Goal: Information Seeking & Learning: Learn about a topic

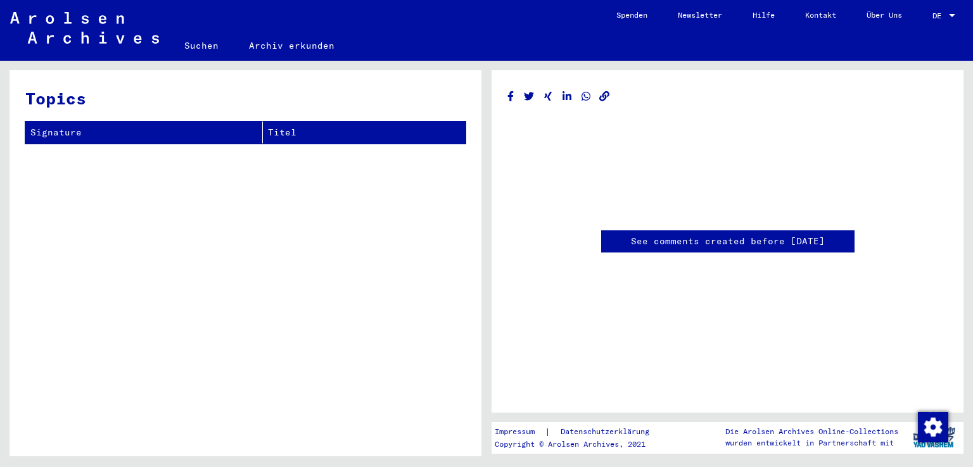
click at [552, 253] on div "See comments created before [DATE]" at bounding box center [727, 169] width 440 height 167
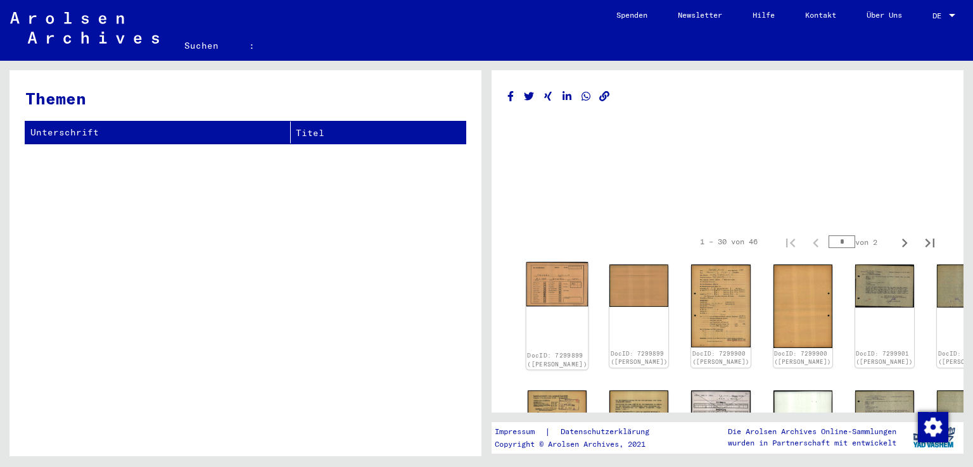
click at [554, 289] on img at bounding box center [557, 284] width 62 height 44
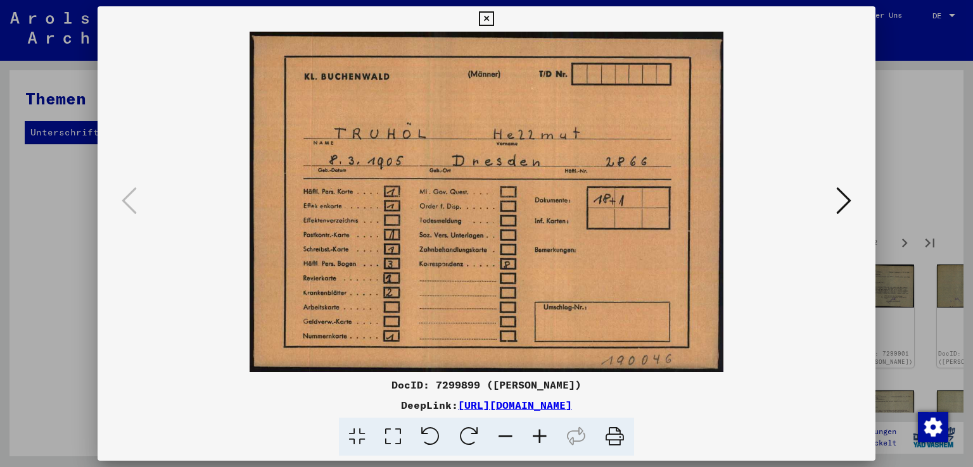
click at [847, 198] on icon at bounding box center [843, 201] width 15 height 30
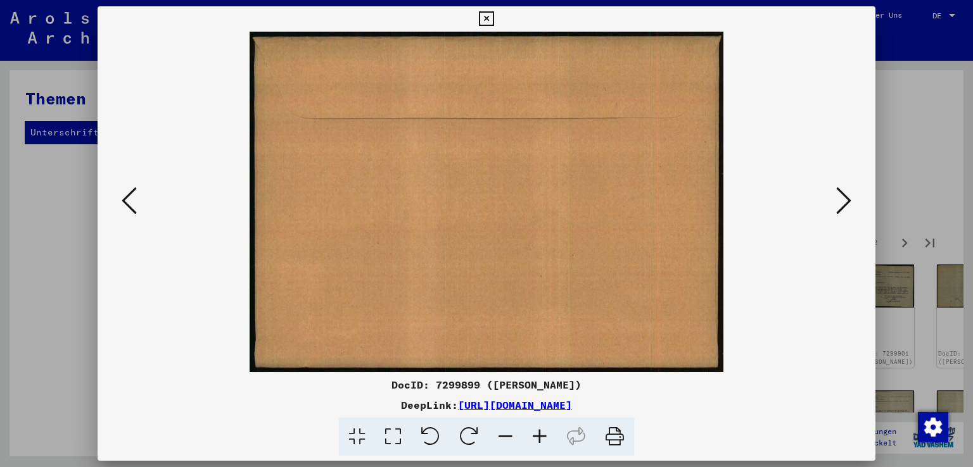
click at [847, 198] on icon at bounding box center [843, 201] width 15 height 30
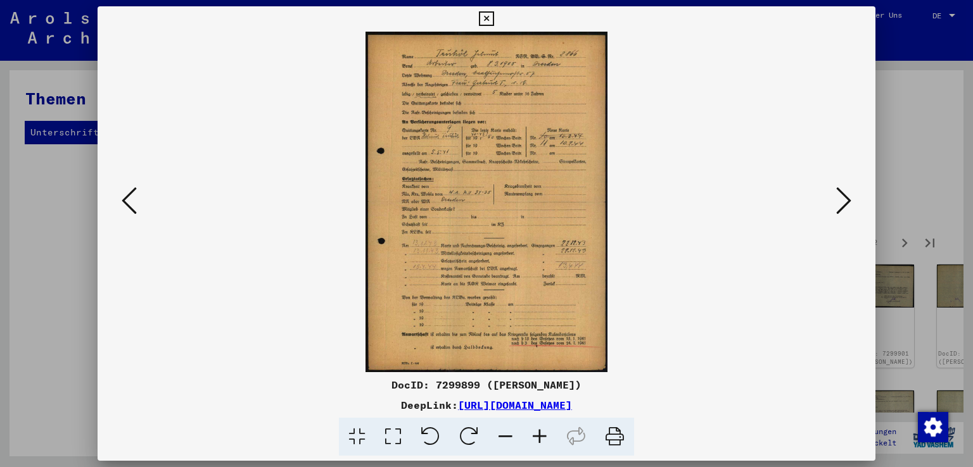
click at [537, 433] on icon at bounding box center [540, 437] width 34 height 39
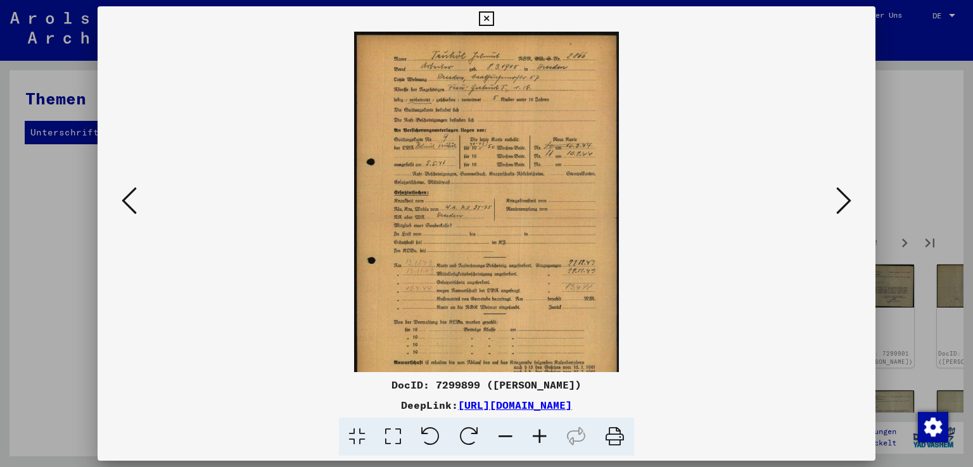
click at [537, 433] on icon at bounding box center [540, 437] width 34 height 39
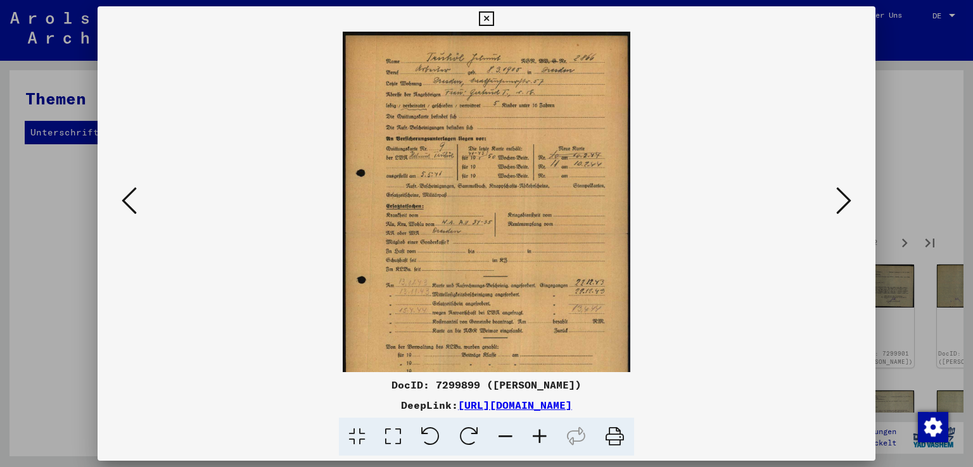
click at [537, 433] on icon at bounding box center [540, 437] width 34 height 39
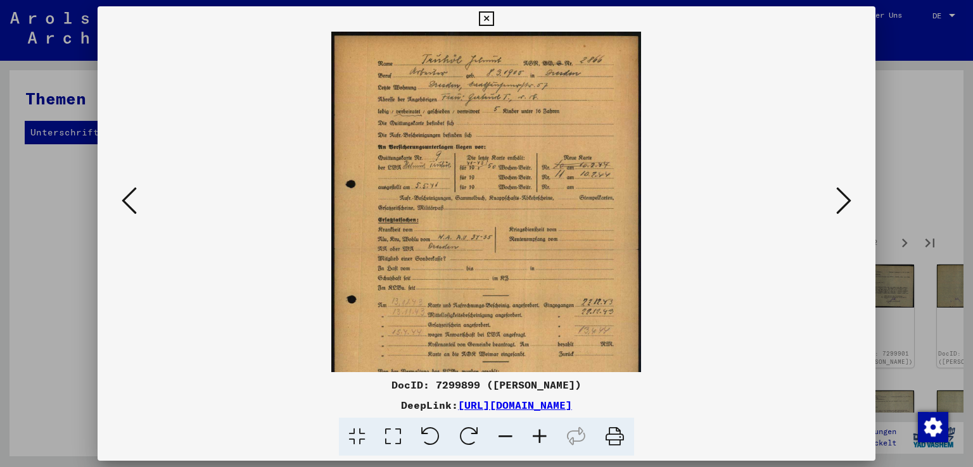
click at [537, 433] on icon at bounding box center [540, 437] width 34 height 39
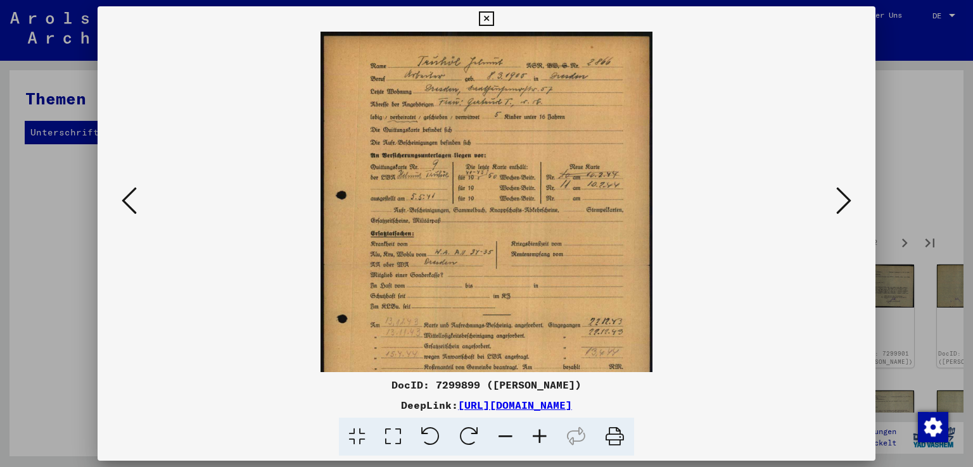
click at [537, 433] on icon at bounding box center [540, 437] width 34 height 39
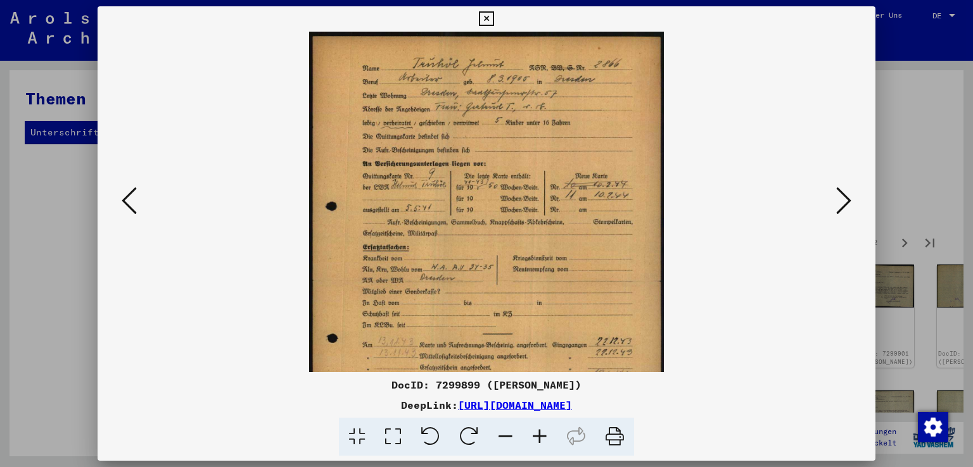
click at [537, 433] on icon at bounding box center [540, 437] width 34 height 39
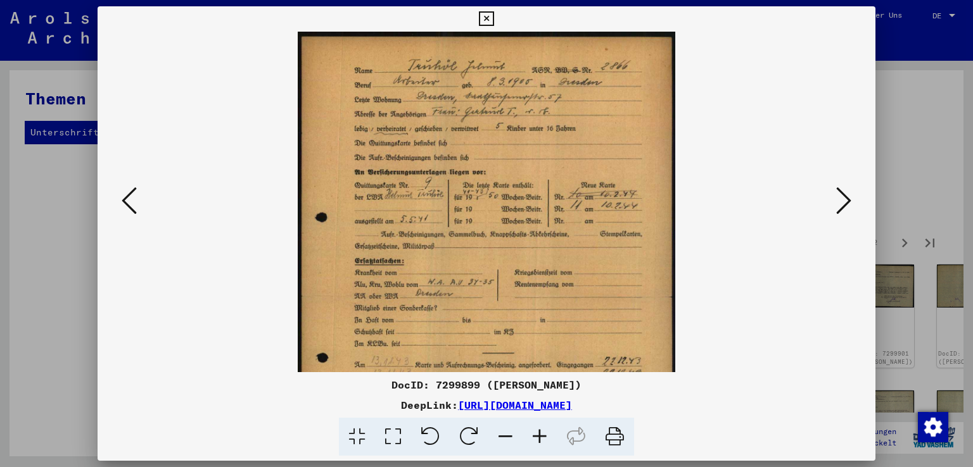
click at [537, 433] on icon at bounding box center [540, 437] width 34 height 39
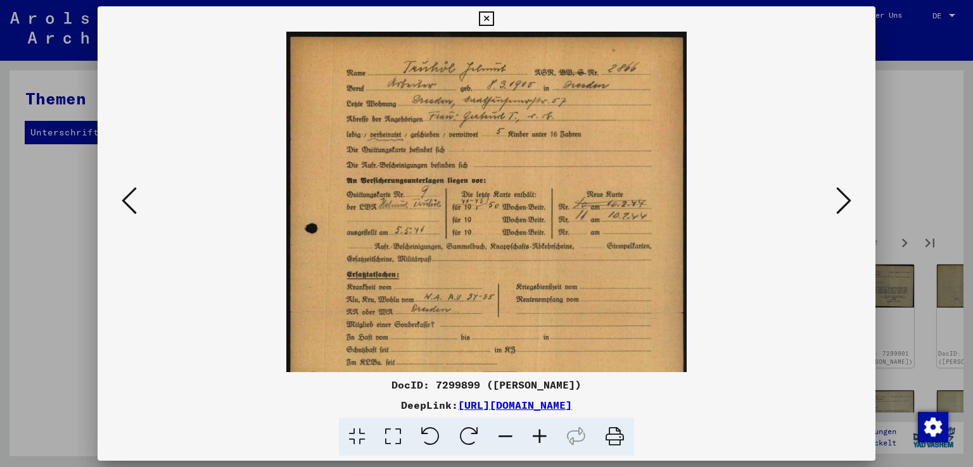
click at [537, 433] on icon at bounding box center [540, 437] width 34 height 39
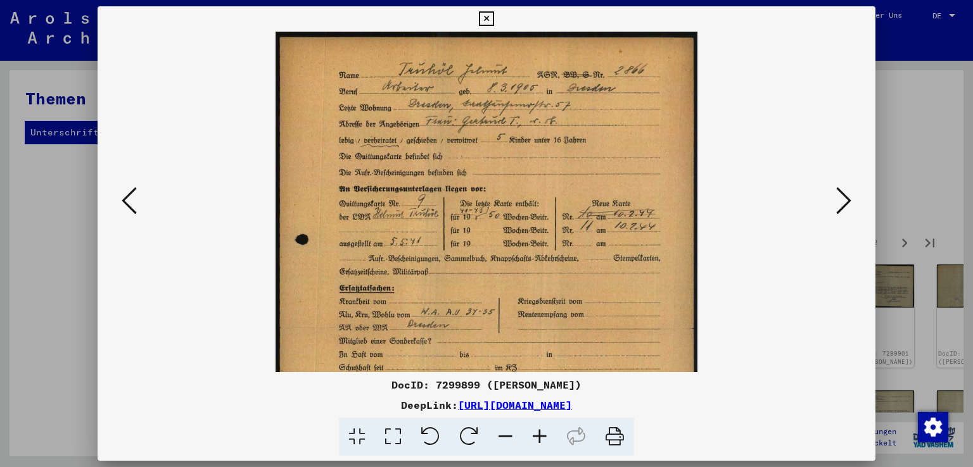
click at [537, 433] on icon at bounding box center [540, 437] width 34 height 39
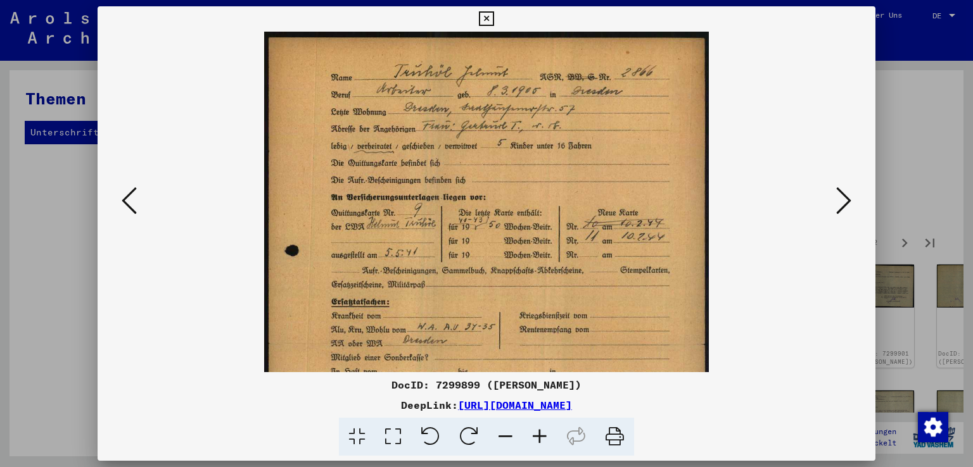
click at [537, 433] on icon at bounding box center [540, 437] width 34 height 39
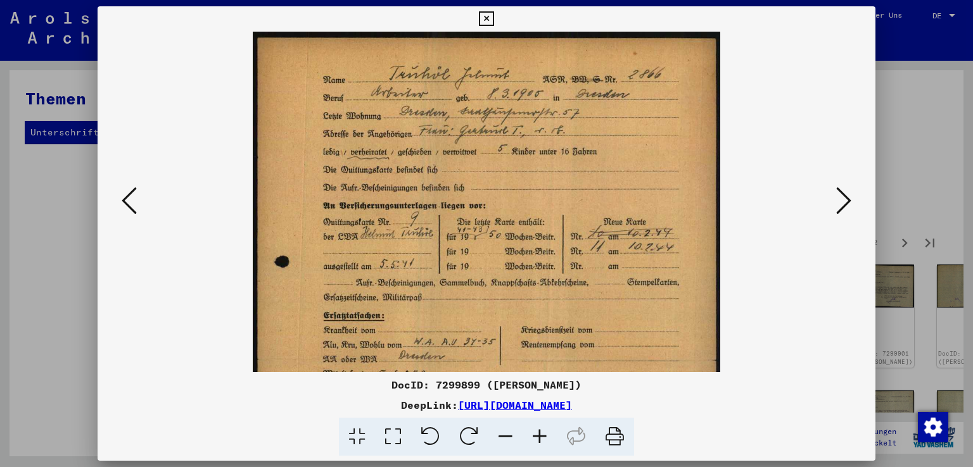
click at [537, 433] on icon at bounding box center [540, 437] width 34 height 39
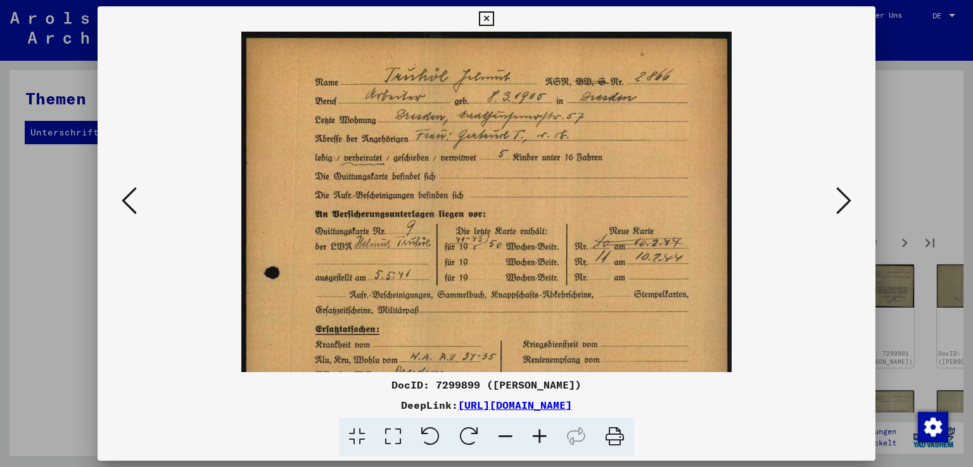
click at [537, 433] on icon at bounding box center [540, 437] width 34 height 39
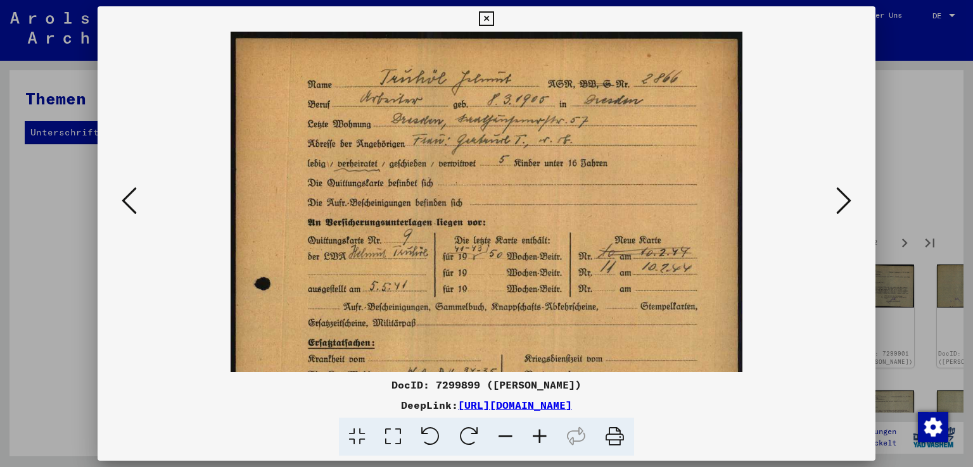
click at [537, 433] on icon at bounding box center [540, 437] width 34 height 39
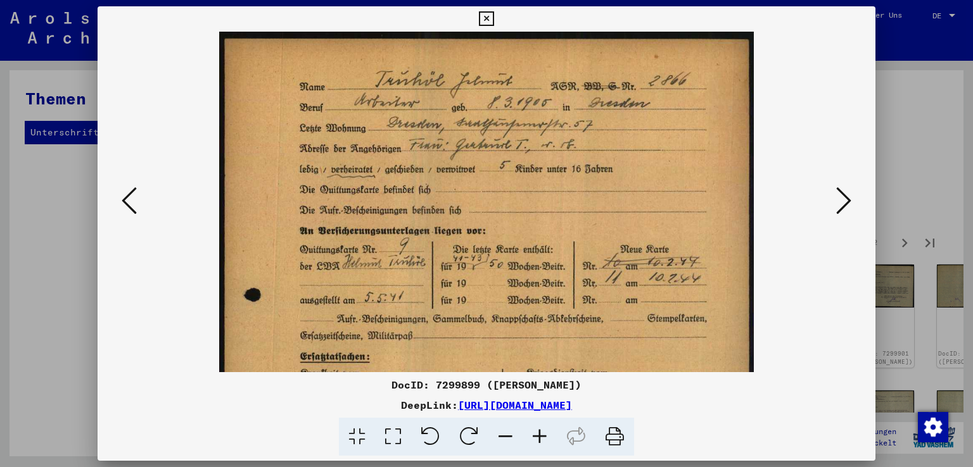
click at [537, 433] on icon at bounding box center [540, 437] width 34 height 39
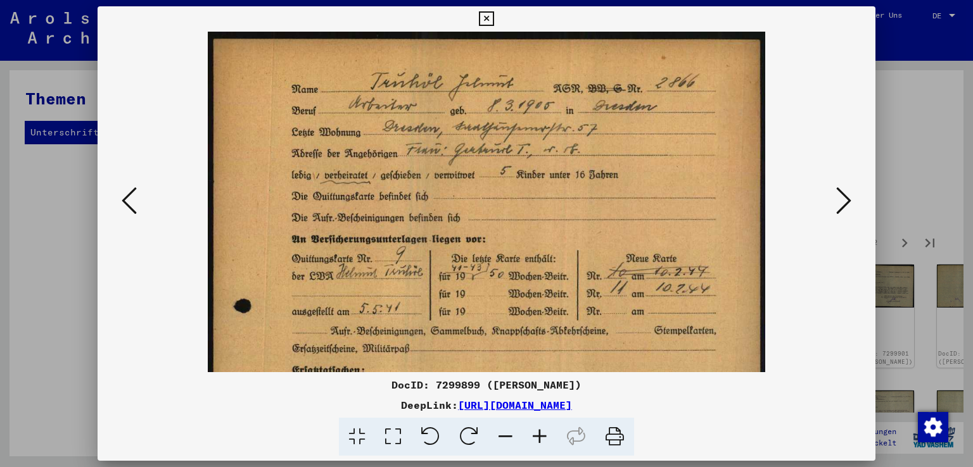
click at [537, 433] on icon at bounding box center [540, 437] width 34 height 39
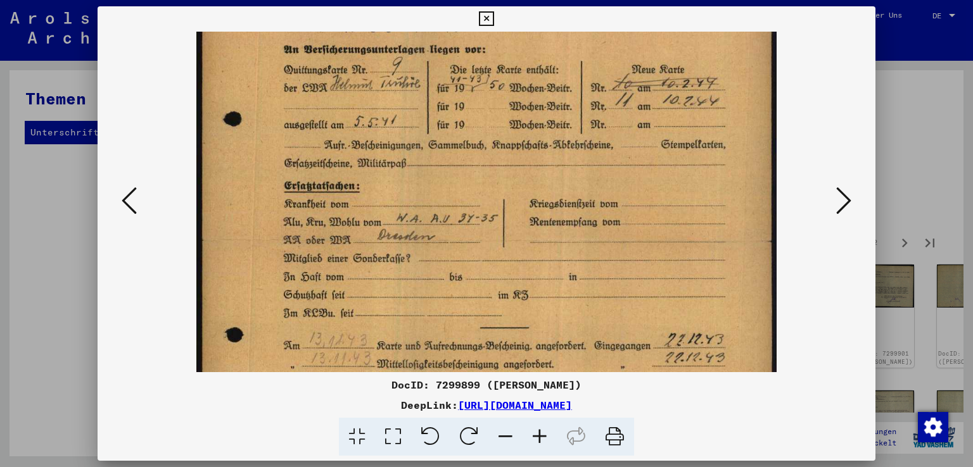
drag, startPoint x: 441, startPoint y: 305, endPoint x: 460, endPoint y: 118, distance: 187.8
click at [460, 118] on img at bounding box center [486, 241] width 580 height 816
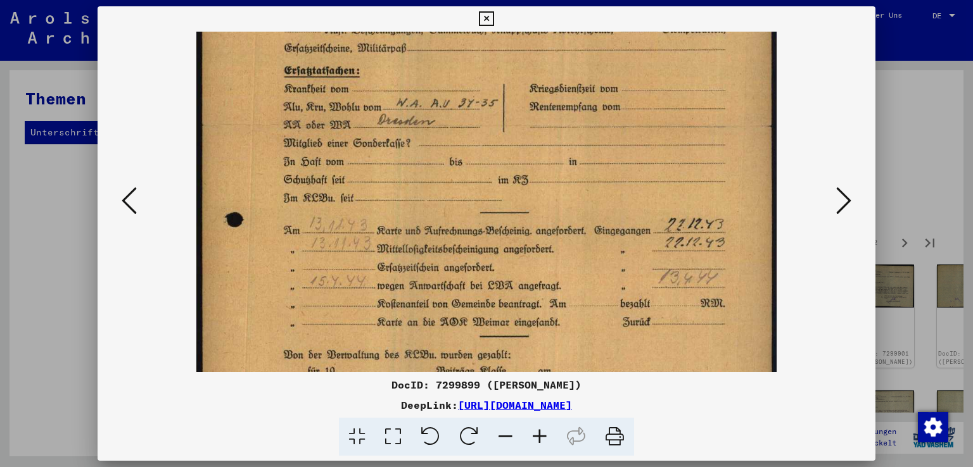
scroll to position [315, 0]
drag, startPoint x: 438, startPoint y: 317, endPoint x: 438, endPoint y: 206, distance: 110.8
click at [438, 206] on img at bounding box center [486, 125] width 580 height 816
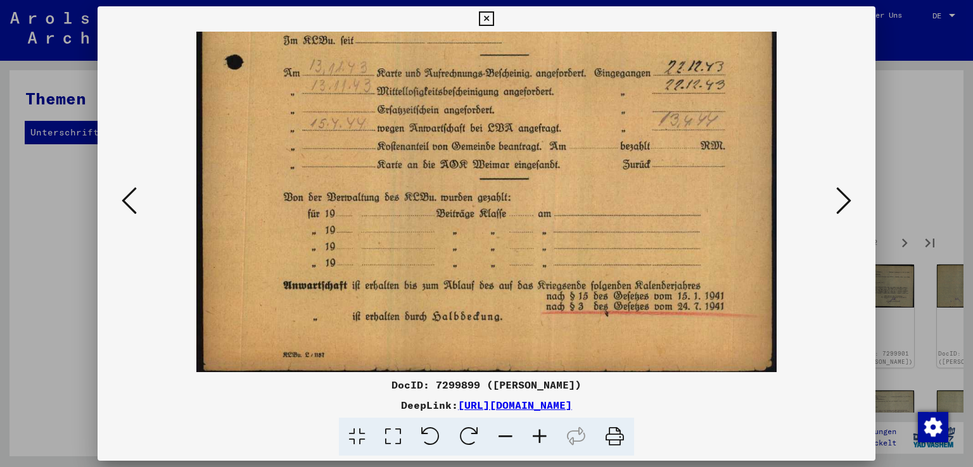
scroll to position [474, 0]
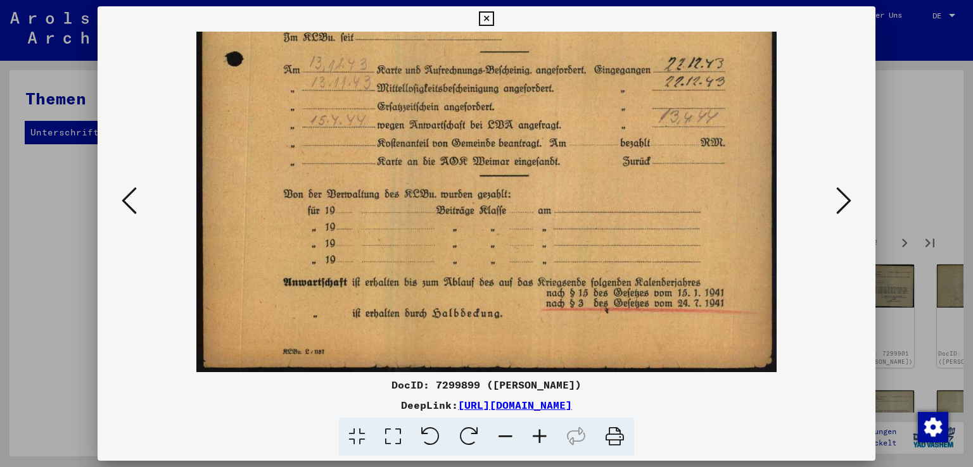
drag, startPoint x: 433, startPoint y: 319, endPoint x: 446, endPoint y: 148, distance: 171.5
drag, startPoint x: 462, startPoint y: 333, endPoint x: 463, endPoint y: 292, distance: 40.6
click at [849, 199] on icon at bounding box center [843, 201] width 15 height 30
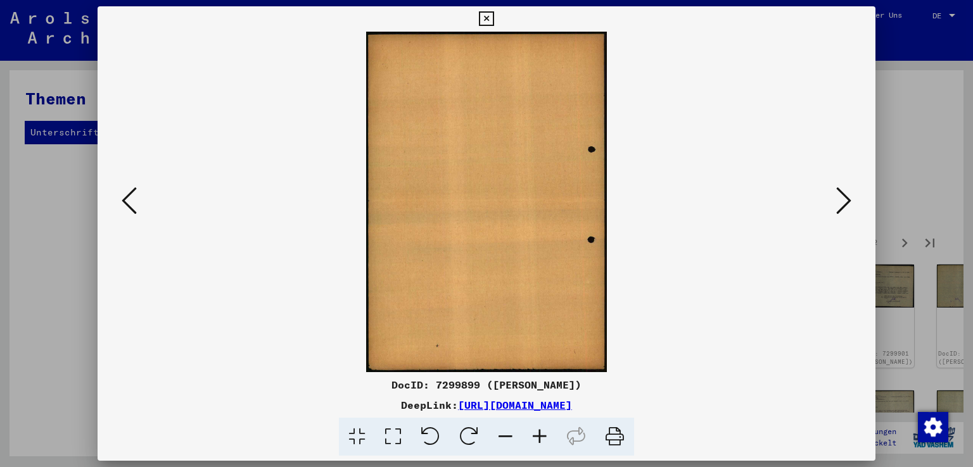
scroll to position [0, 0]
click at [849, 199] on icon at bounding box center [843, 201] width 15 height 30
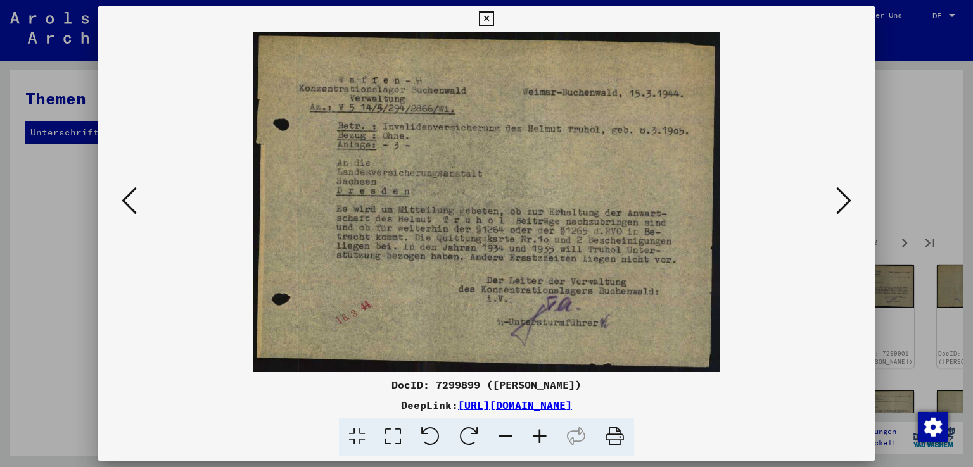
click at [538, 437] on icon at bounding box center [540, 437] width 34 height 39
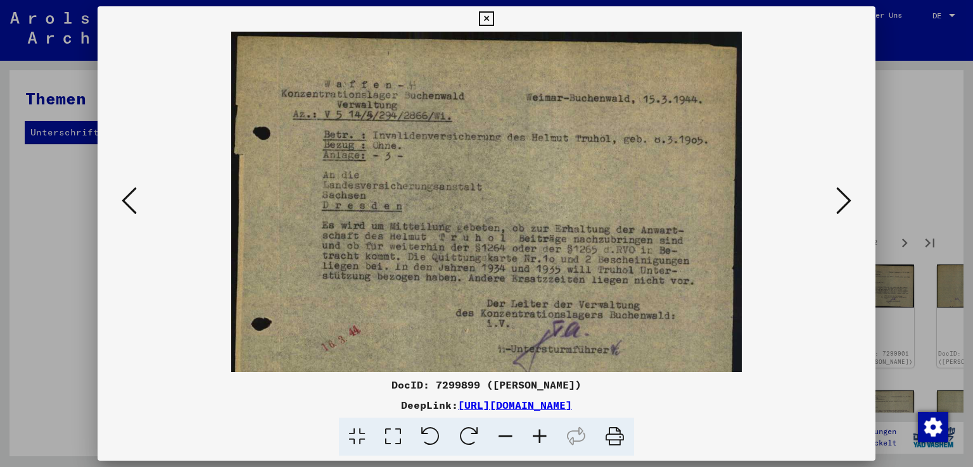
click at [538, 437] on icon at bounding box center [540, 437] width 34 height 39
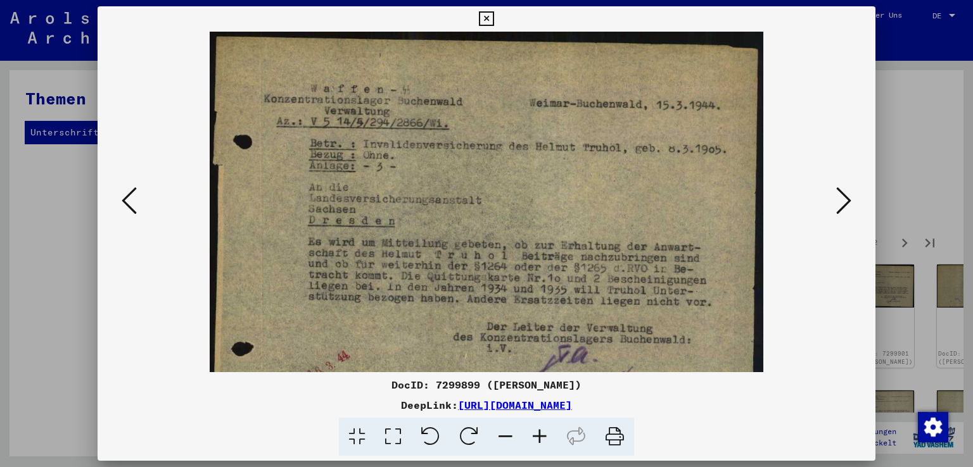
click at [538, 437] on icon at bounding box center [540, 437] width 34 height 39
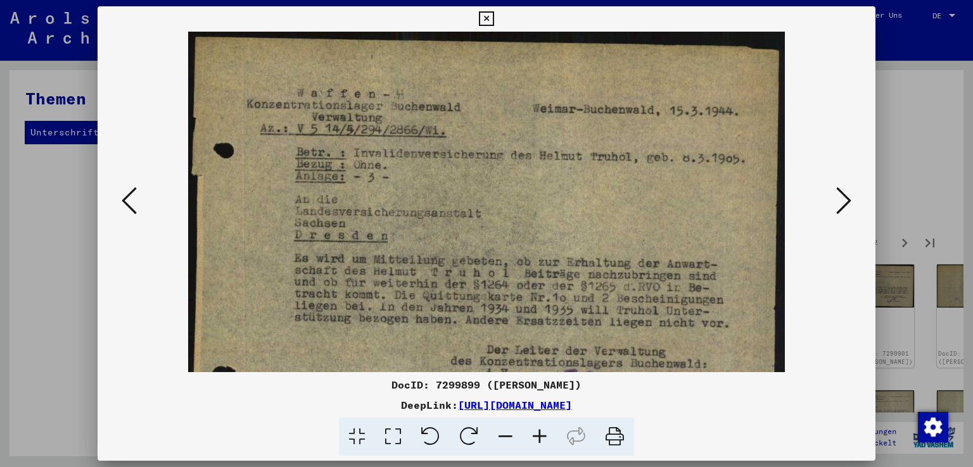
click at [538, 437] on icon at bounding box center [540, 437] width 34 height 39
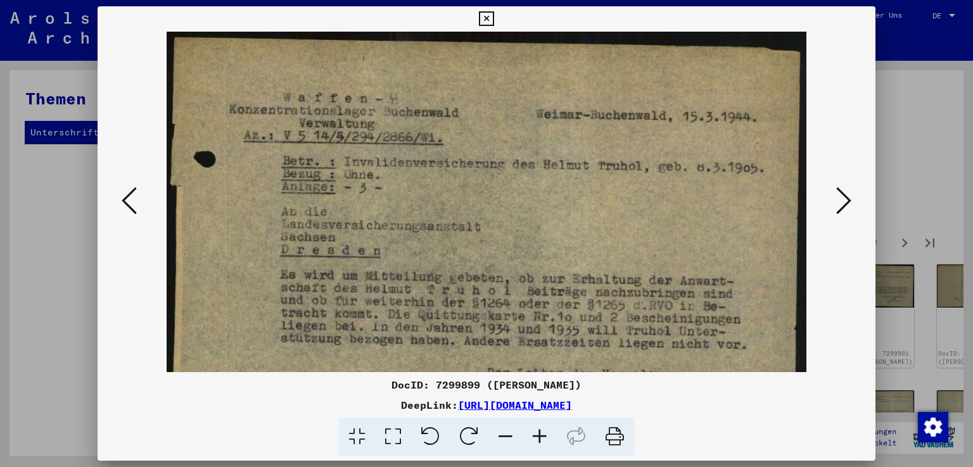
click at [538, 437] on icon at bounding box center [540, 437] width 34 height 39
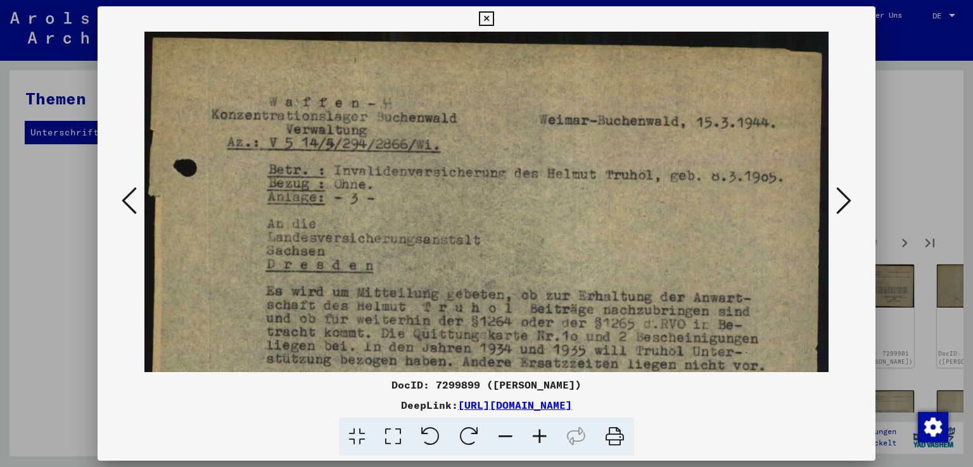
click at [538, 437] on icon at bounding box center [540, 437] width 34 height 39
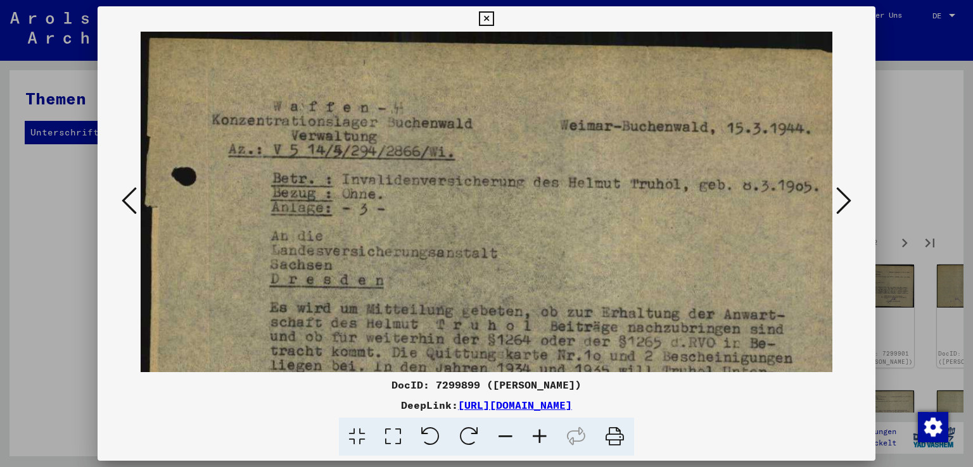
click at [538, 437] on icon at bounding box center [540, 437] width 34 height 39
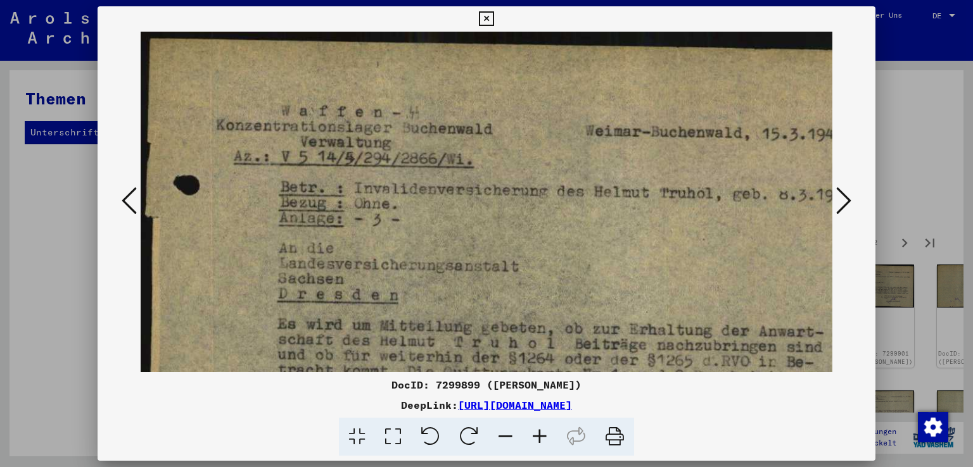
click at [538, 437] on icon at bounding box center [540, 437] width 34 height 39
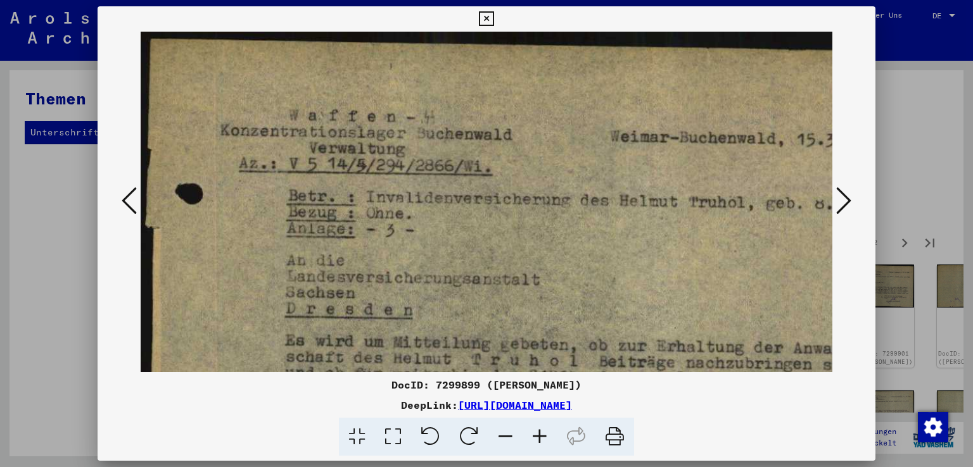
click at [538, 437] on icon at bounding box center [540, 437] width 34 height 39
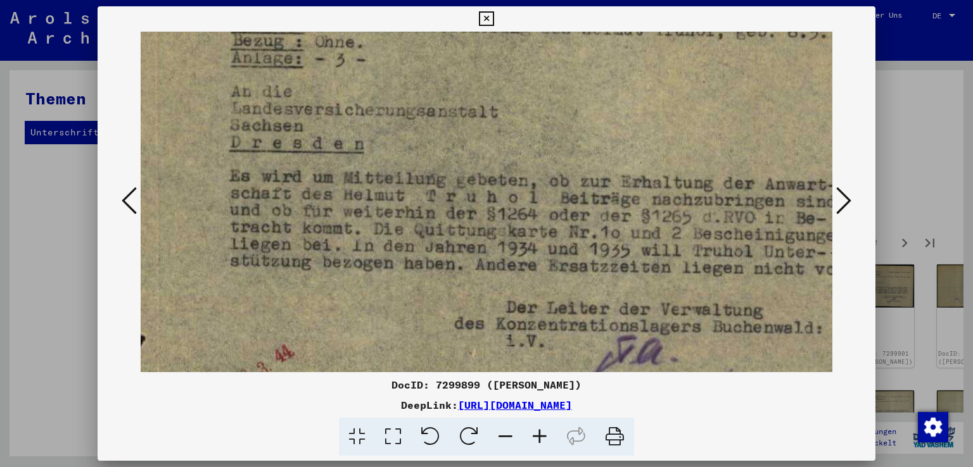
scroll to position [187, 66]
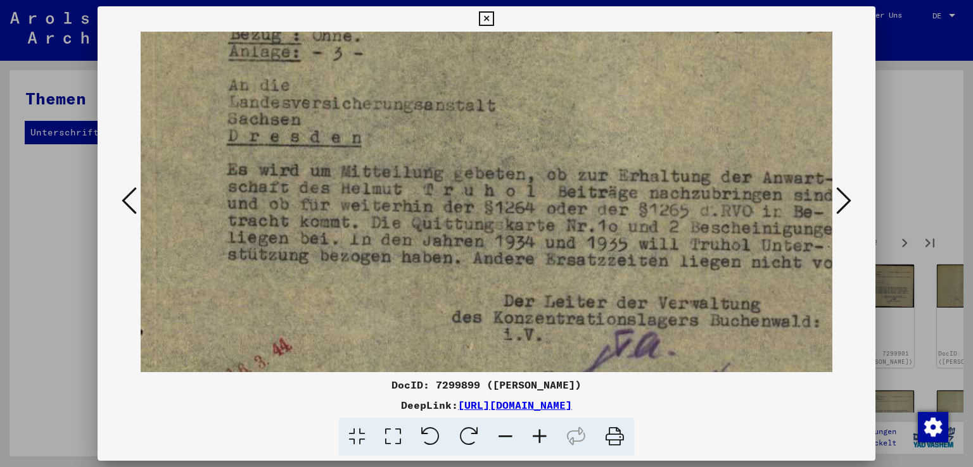
drag, startPoint x: 597, startPoint y: 292, endPoint x: 537, endPoint y: 120, distance: 182.3
click at [537, 120] on img at bounding box center [503, 157] width 857 height 626
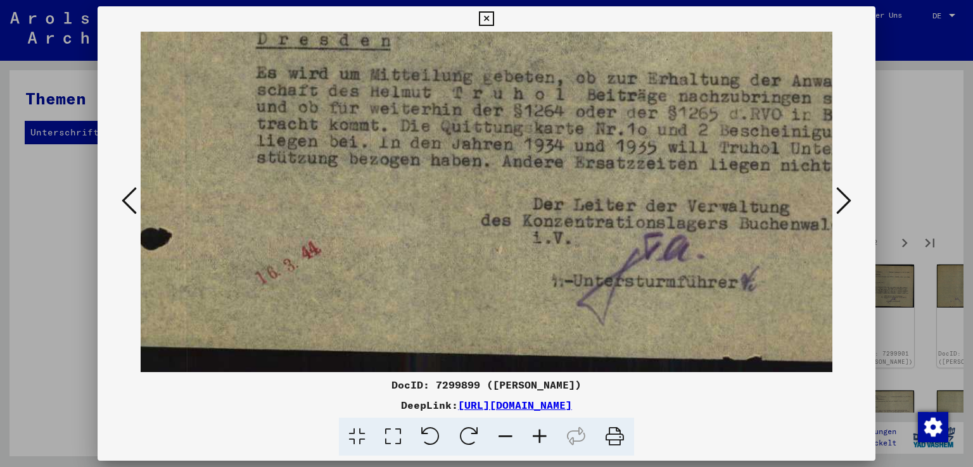
drag, startPoint x: 515, startPoint y: 331, endPoint x: 548, endPoint y: 212, distance: 124.2
click at [548, 212] on img at bounding box center [532, 60] width 857 height 626
click at [851, 200] on icon at bounding box center [843, 201] width 15 height 30
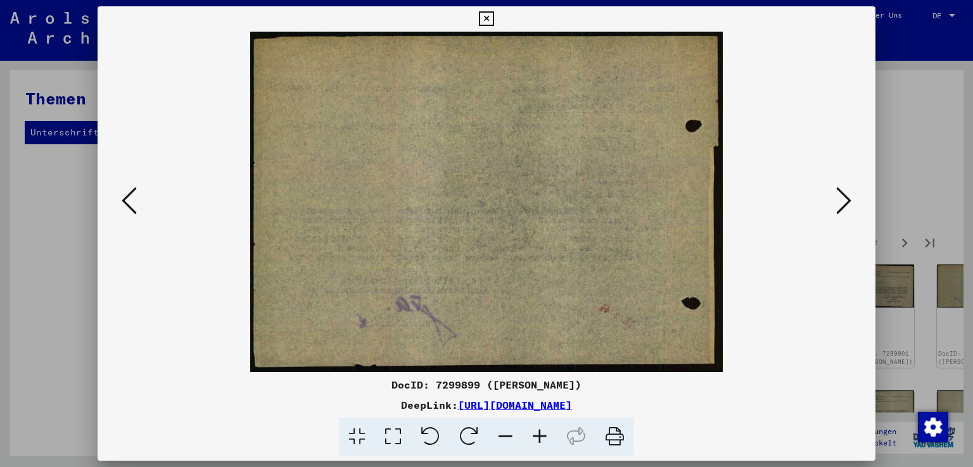
click at [851, 200] on icon at bounding box center [843, 201] width 15 height 30
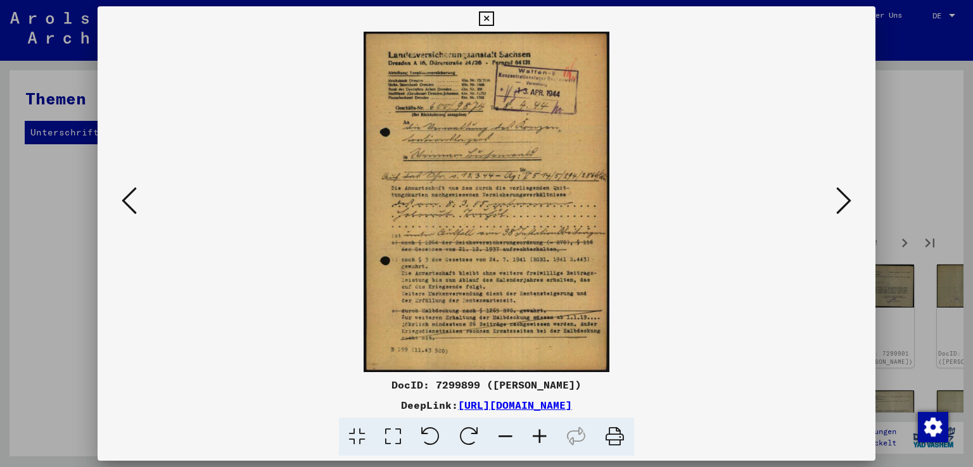
click at [539, 437] on icon at bounding box center [540, 437] width 34 height 39
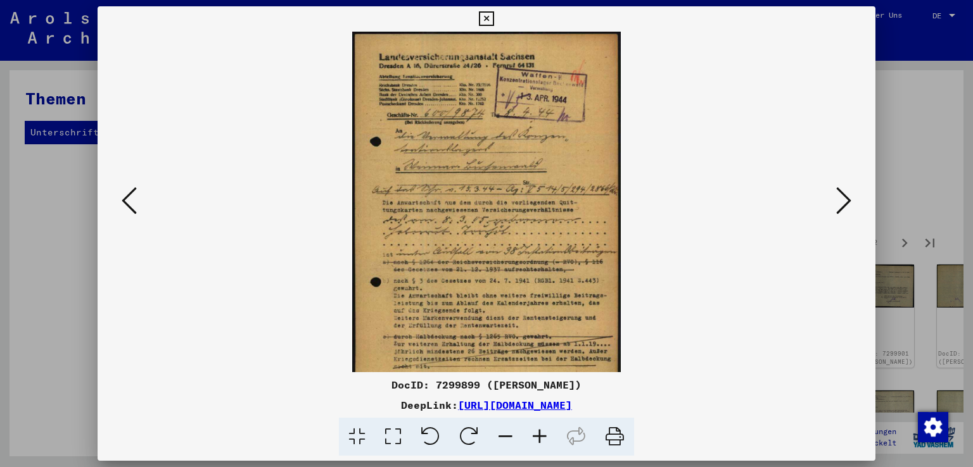
click at [539, 437] on icon at bounding box center [540, 437] width 34 height 39
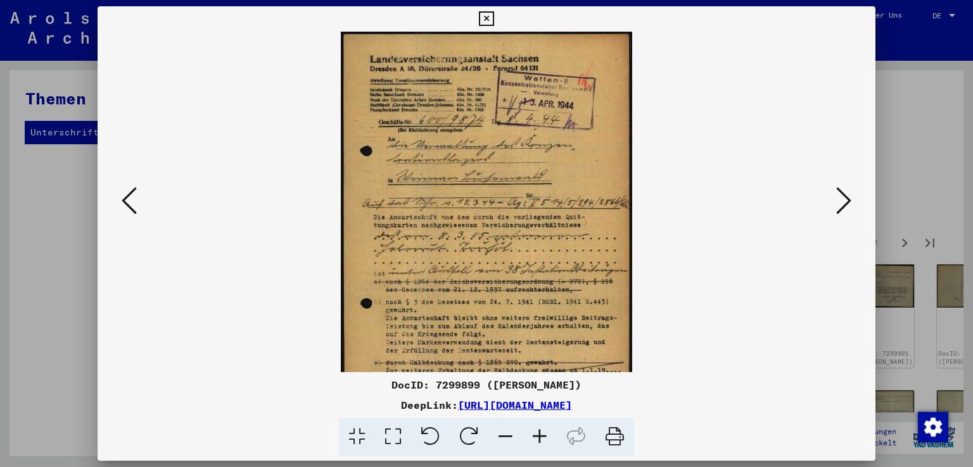
click at [539, 437] on icon at bounding box center [540, 437] width 34 height 39
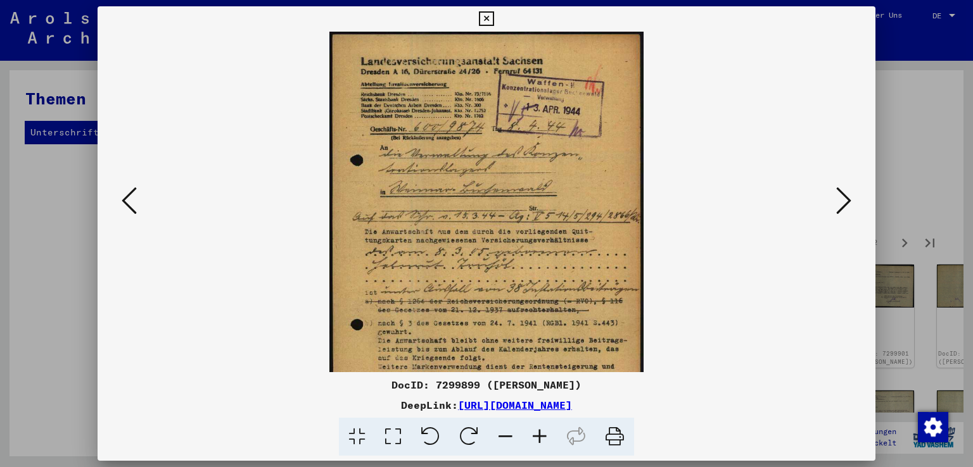
click at [539, 437] on icon at bounding box center [540, 437] width 34 height 39
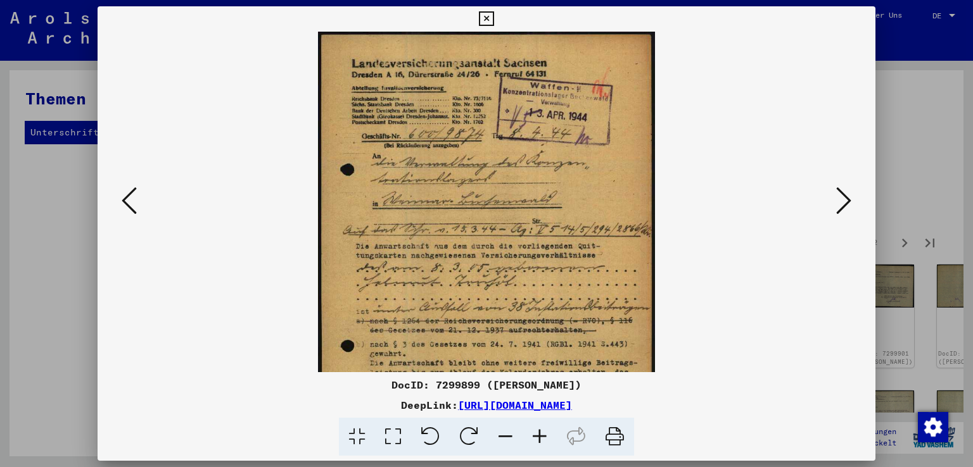
click at [539, 437] on icon at bounding box center [540, 437] width 34 height 39
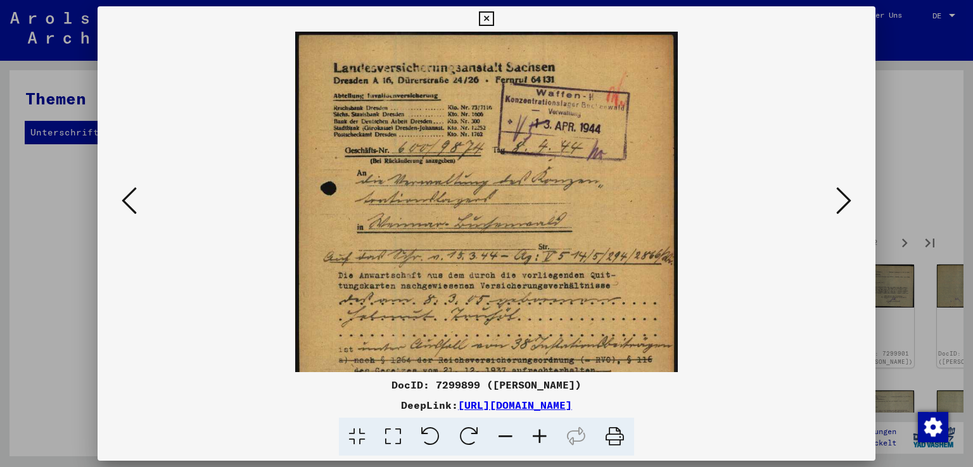
click at [539, 437] on icon at bounding box center [540, 437] width 34 height 39
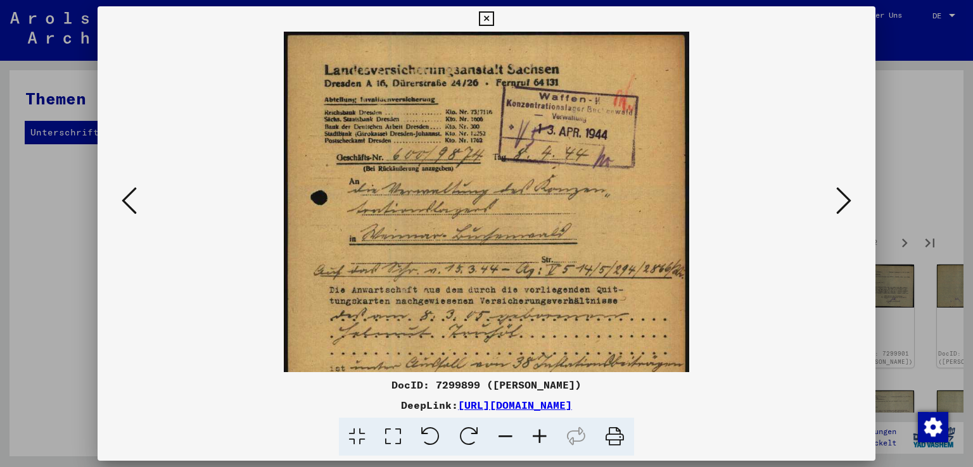
click at [539, 437] on icon at bounding box center [540, 437] width 34 height 39
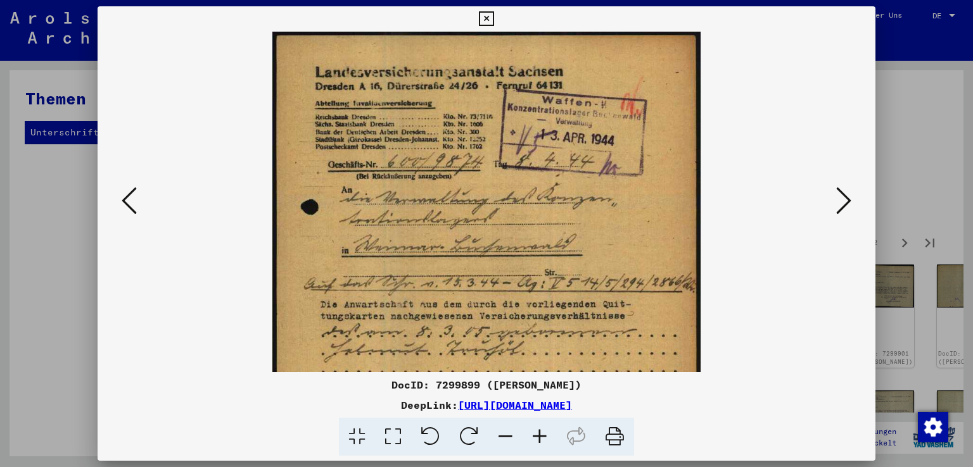
click at [539, 437] on icon at bounding box center [540, 437] width 34 height 39
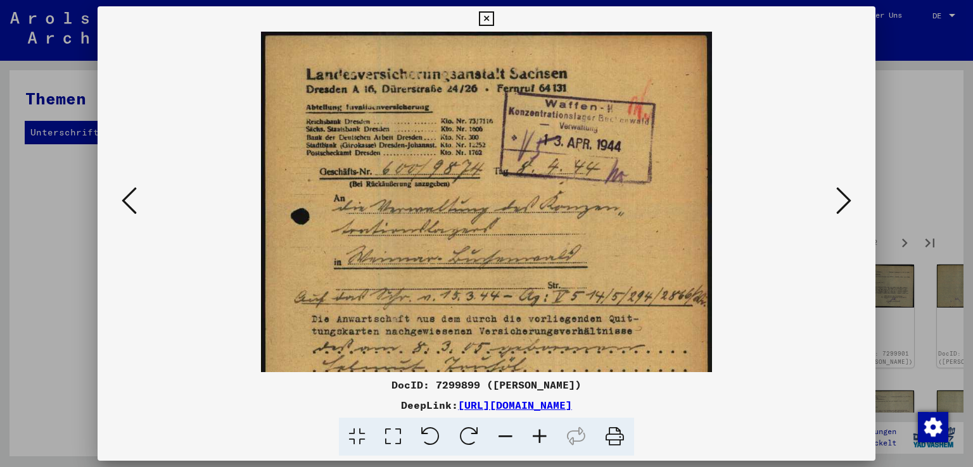
click at [539, 437] on icon at bounding box center [540, 437] width 34 height 39
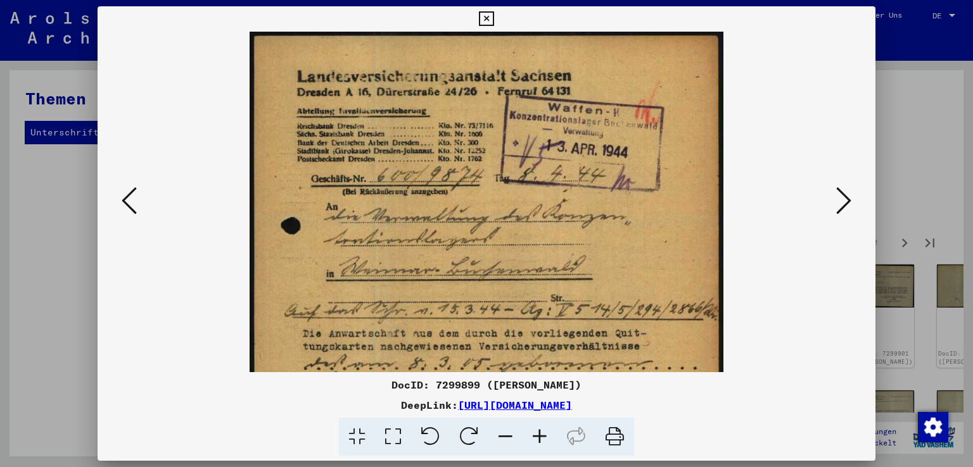
click at [539, 437] on icon at bounding box center [540, 437] width 34 height 39
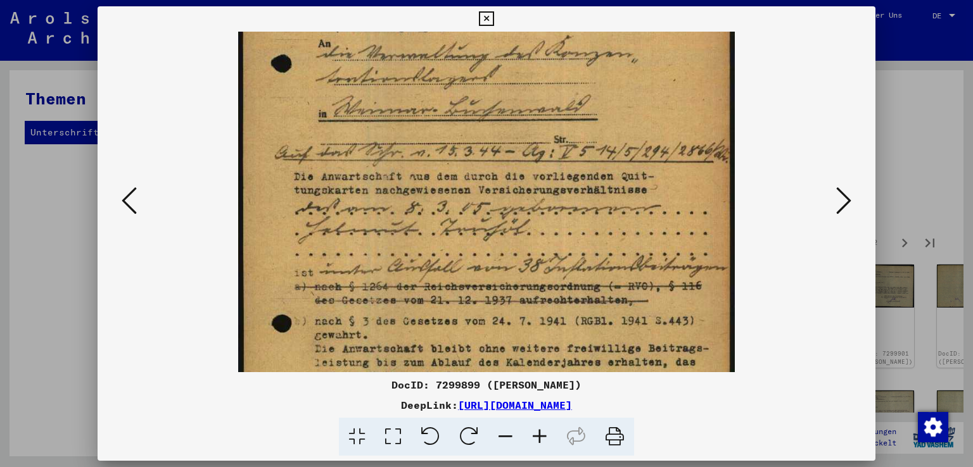
drag, startPoint x: 461, startPoint y: 316, endPoint x: 471, endPoint y: 148, distance: 168.8
click at [471, 148] on img at bounding box center [486, 204] width 496 height 689
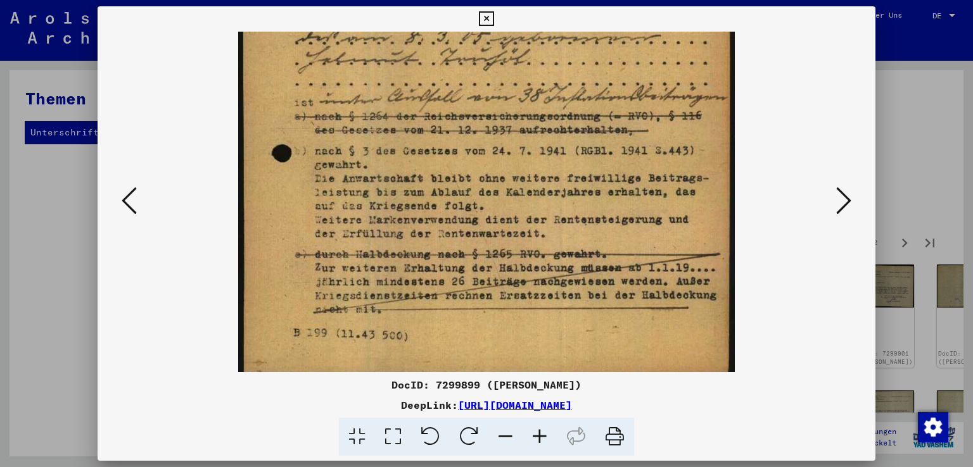
scroll to position [348, 0]
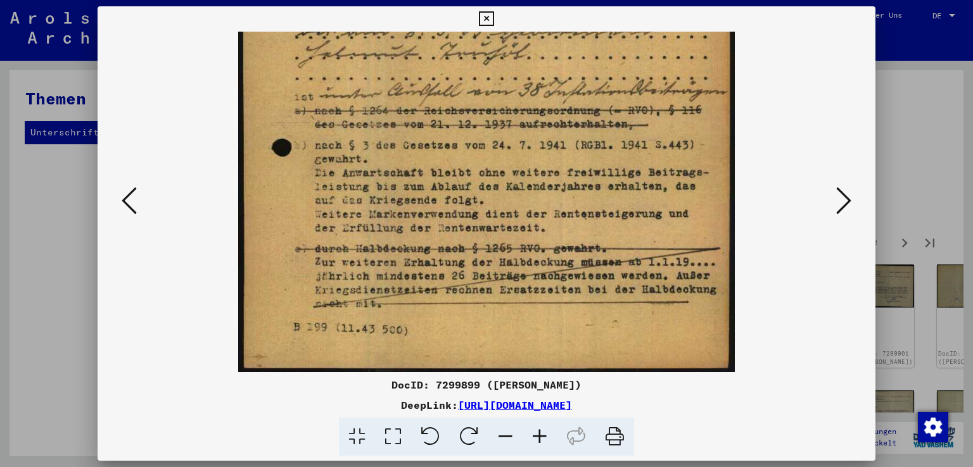
drag, startPoint x: 476, startPoint y: 340, endPoint x: 478, endPoint y: 146, distance: 194.5
click at [478, 146] on img at bounding box center [486, 28] width 496 height 689
click at [848, 201] on icon at bounding box center [843, 201] width 15 height 30
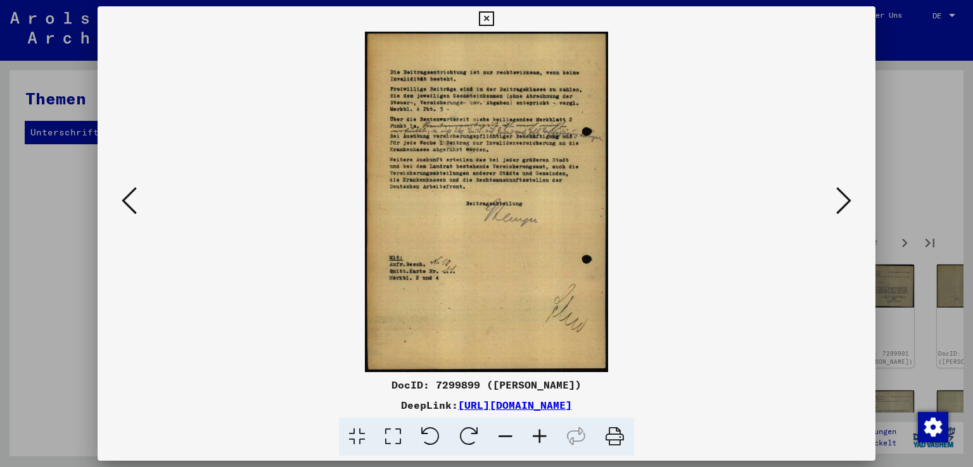
scroll to position [0, 0]
click at [128, 198] on icon at bounding box center [129, 201] width 15 height 30
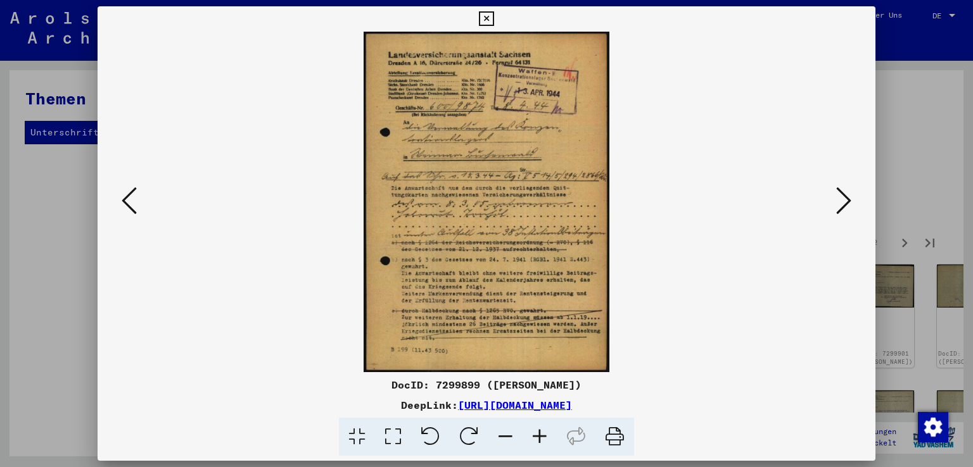
click at [545, 438] on icon at bounding box center [540, 437] width 34 height 39
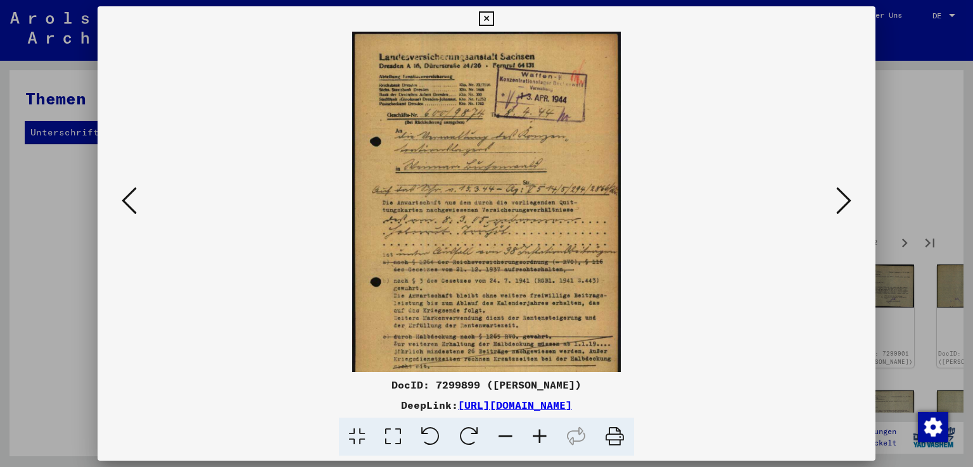
click at [545, 438] on icon at bounding box center [540, 437] width 34 height 39
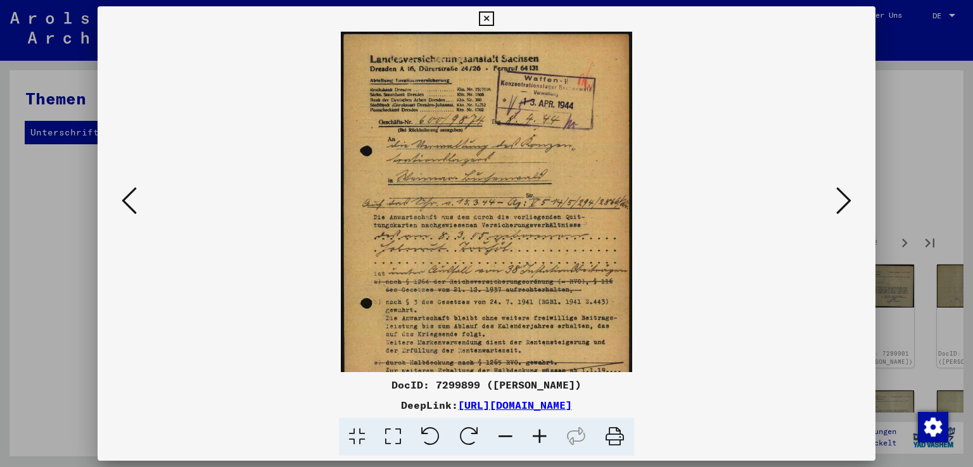
click at [545, 438] on icon at bounding box center [540, 437] width 34 height 39
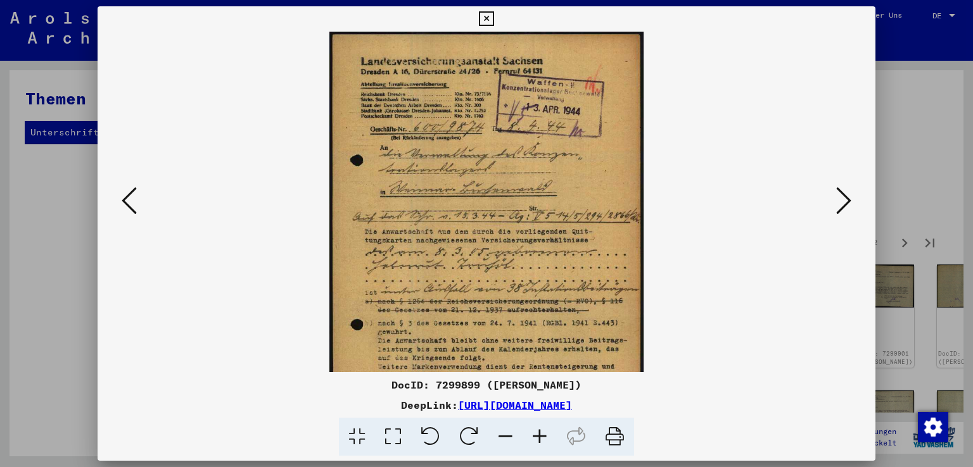
click at [545, 438] on icon at bounding box center [540, 437] width 34 height 39
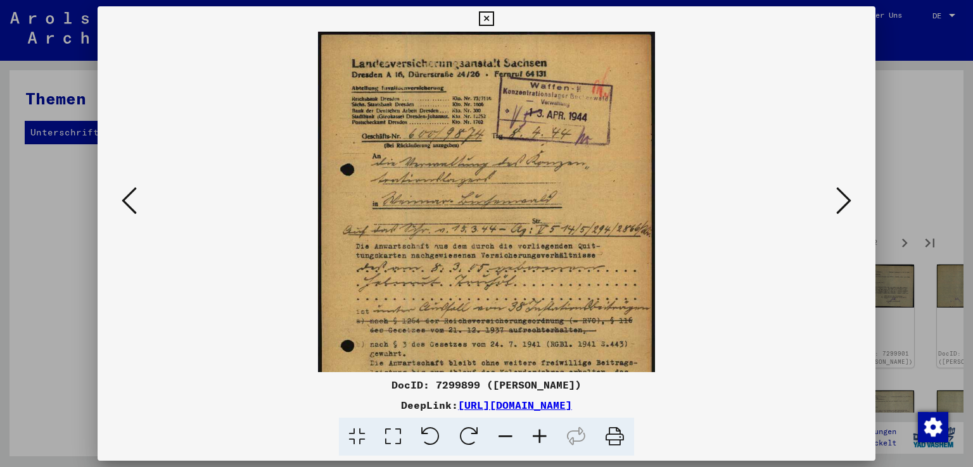
click at [545, 438] on icon at bounding box center [540, 437] width 34 height 39
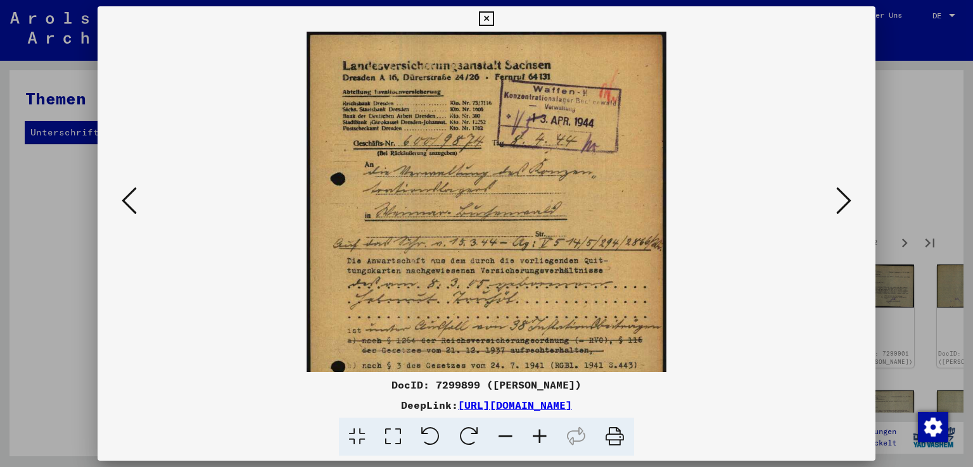
click at [545, 438] on icon at bounding box center [540, 437] width 34 height 39
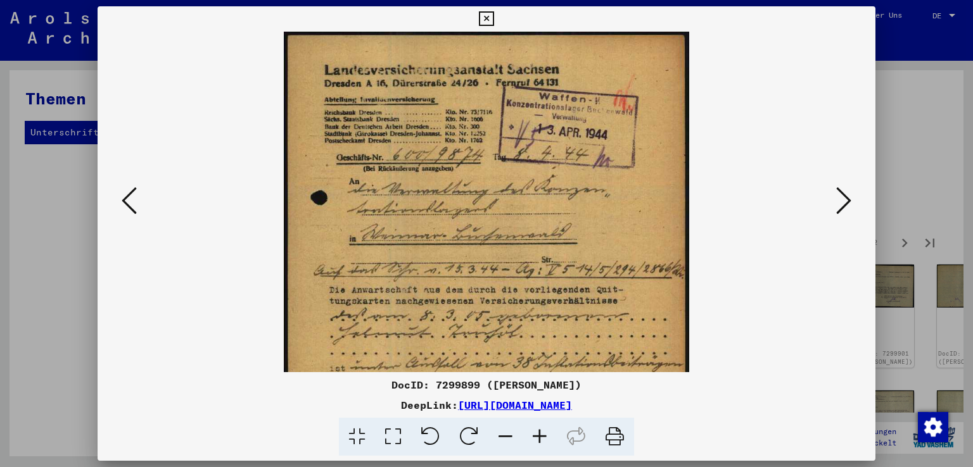
click at [545, 438] on icon at bounding box center [540, 437] width 34 height 39
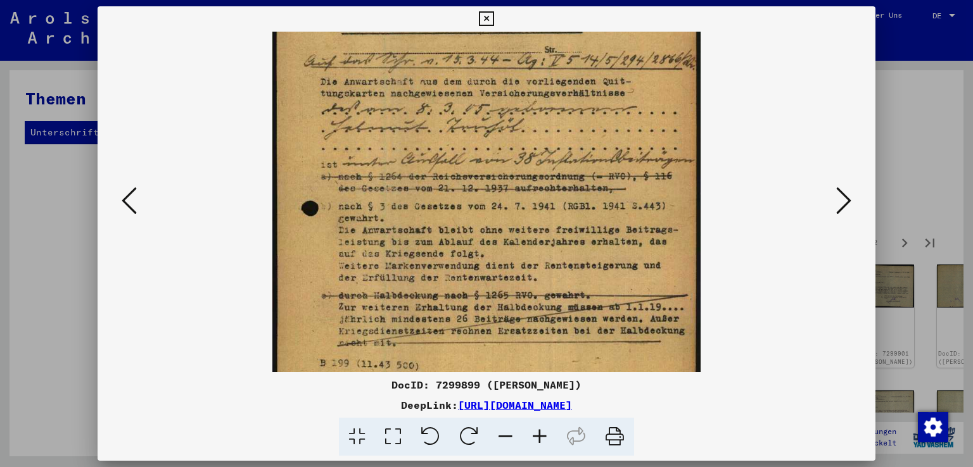
scroll to position [230, 0]
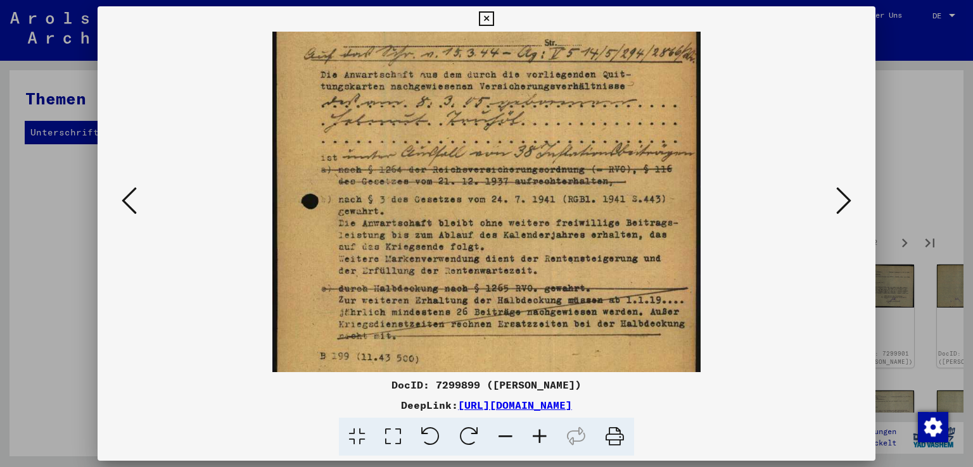
drag, startPoint x: 500, startPoint y: 329, endPoint x: 481, endPoint y: 102, distance: 227.6
click at [481, 102] on img at bounding box center [486, 99] width 428 height 594
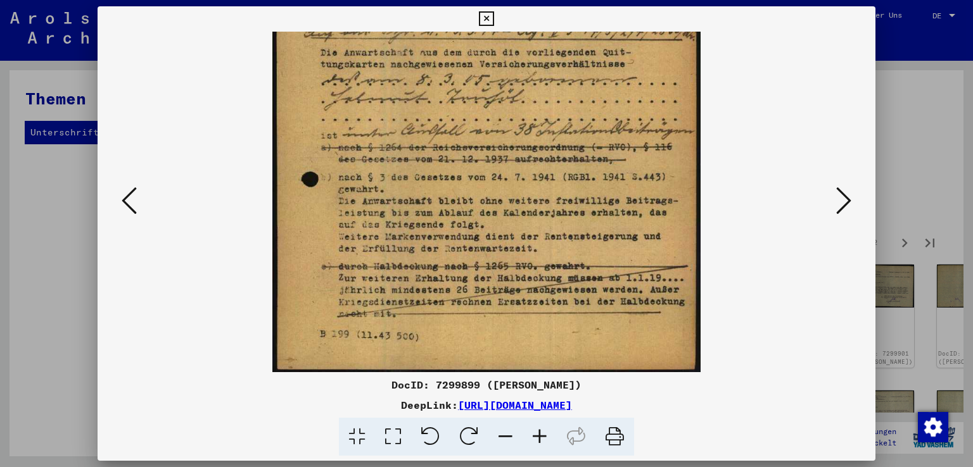
scroll to position [253, 0]
drag, startPoint x: 467, startPoint y: 336, endPoint x: 468, endPoint y: 282, distance: 53.8
click at [468, 282] on img at bounding box center [486, 75] width 428 height 594
click at [848, 196] on icon at bounding box center [843, 201] width 15 height 30
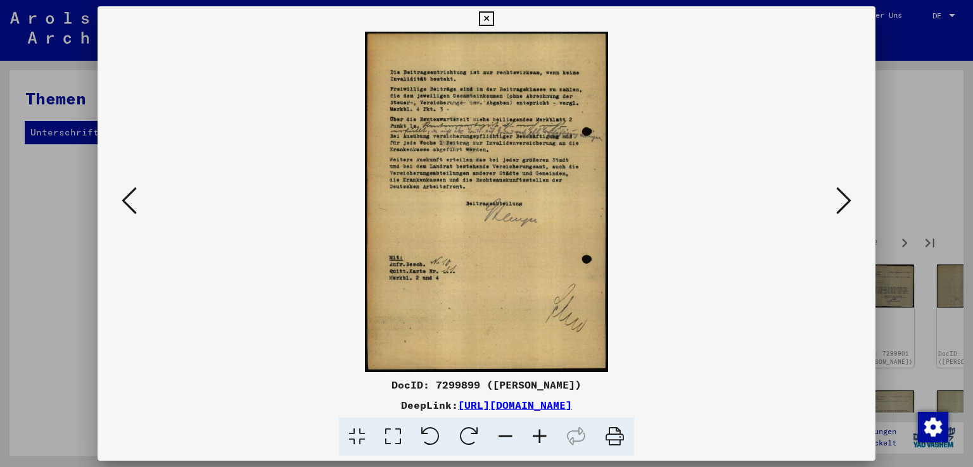
click at [848, 196] on icon at bounding box center [843, 201] width 15 height 30
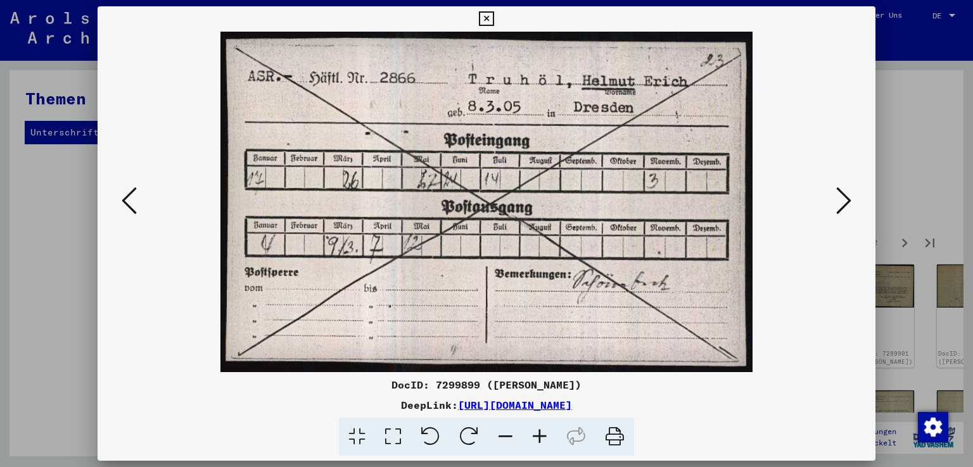
click at [847, 199] on icon at bounding box center [843, 201] width 15 height 30
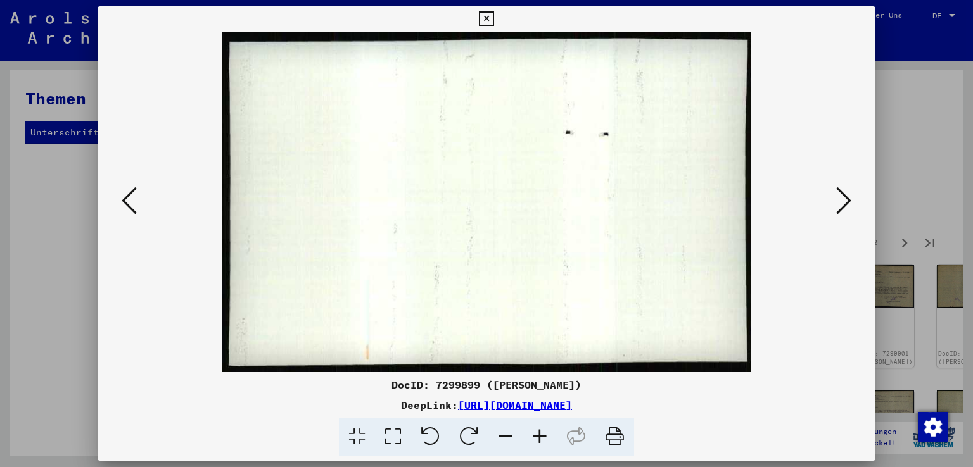
click at [847, 199] on icon at bounding box center [843, 201] width 15 height 30
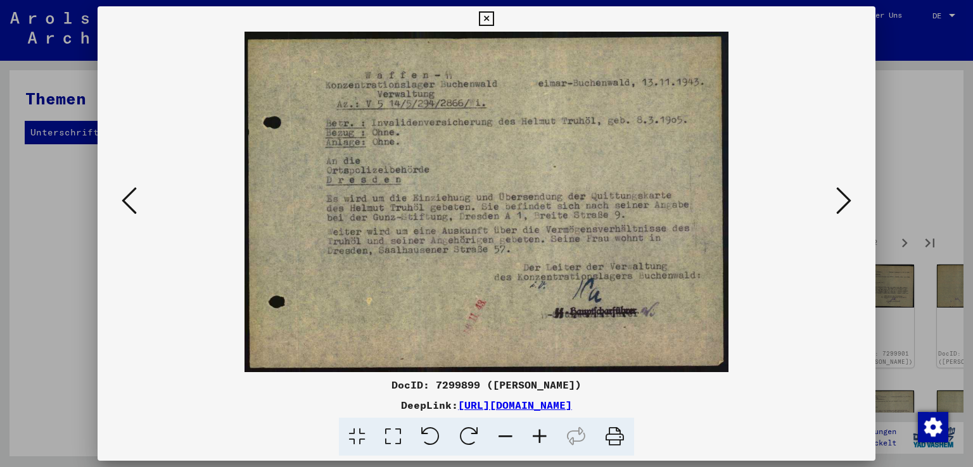
click at [851, 200] on icon at bounding box center [843, 201] width 15 height 30
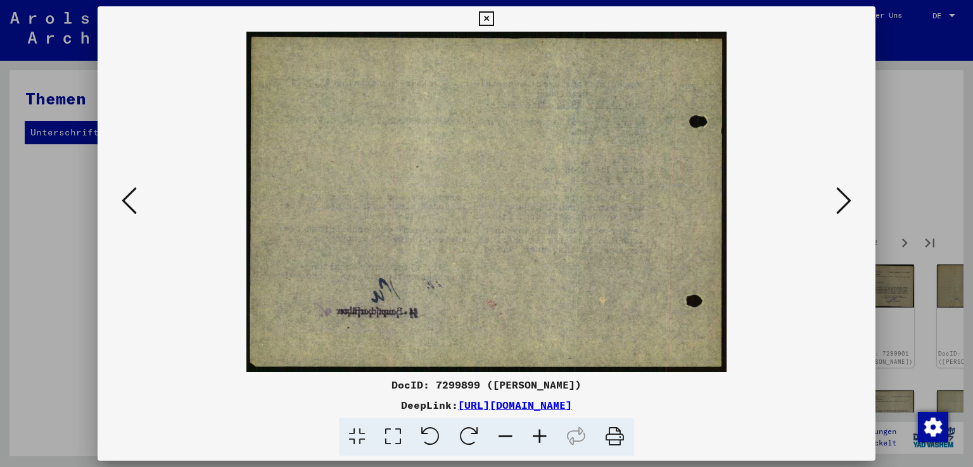
click at [851, 200] on icon at bounding box center [843, 201] width 15 height 30
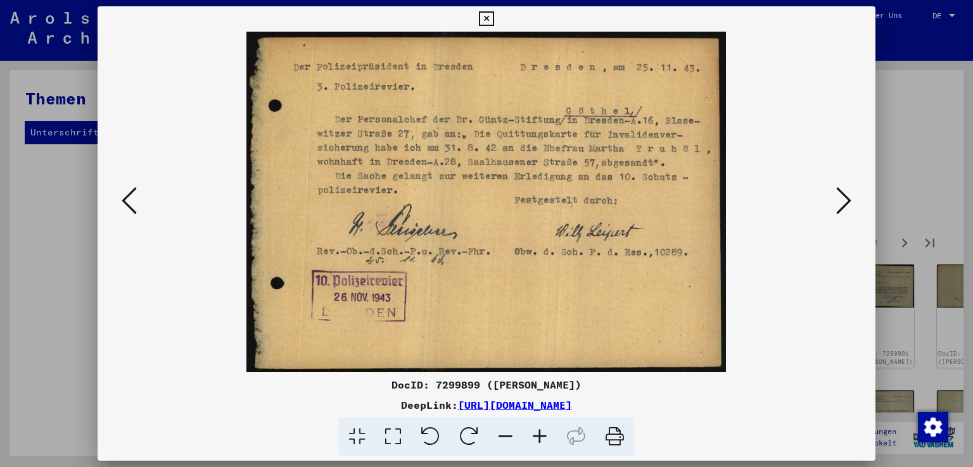
click at [851, 198] on icon at bounding box center [843, 201] width 15 height 30
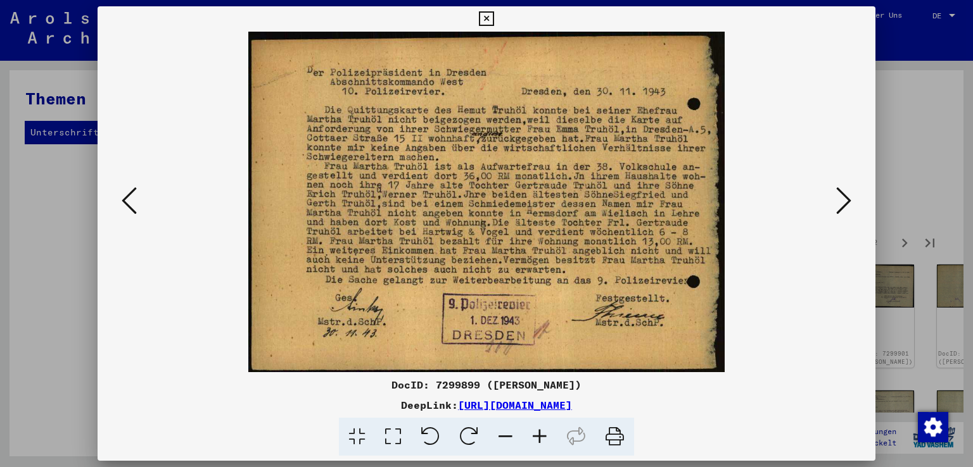
click at [538, 433] on icon at bounding box center [540, 437] width 34 height 39
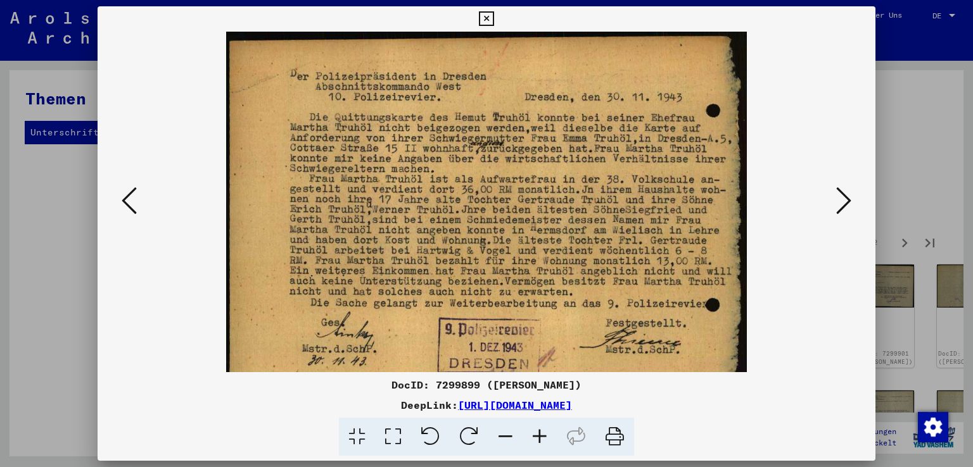
click at [538, 433] on icon at bounding box center [540, 437] width 34 height 39
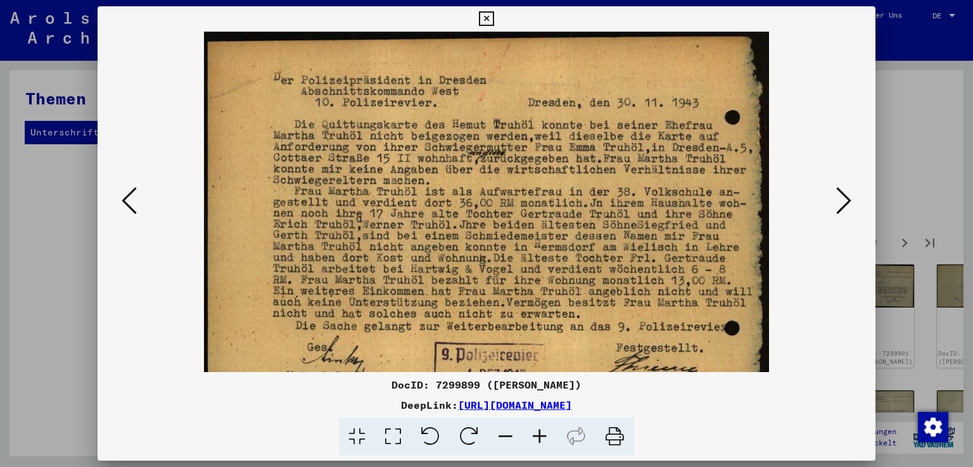
click at [538, 433] on icon at bounding box center [540, 437] width 34 height 39
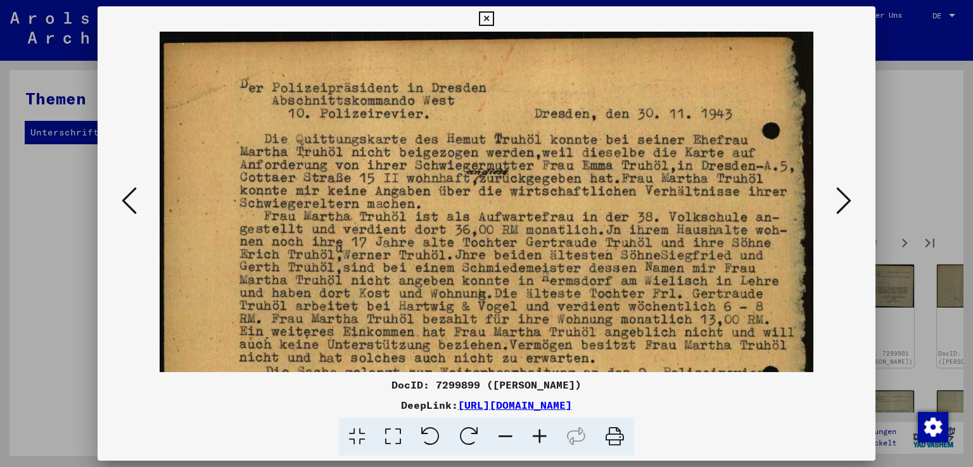
click at [538, 433] on icon at bounding box center [540, 437] width 34 height 39
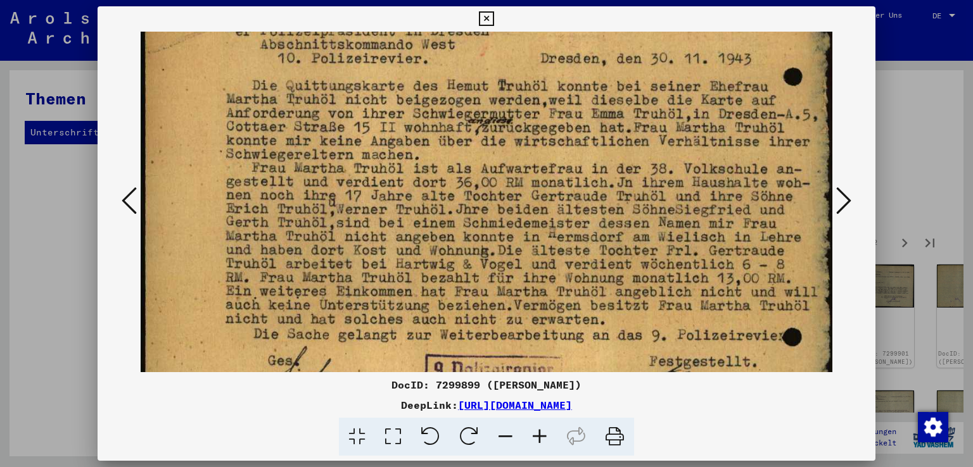
scroll to position [66, 0]
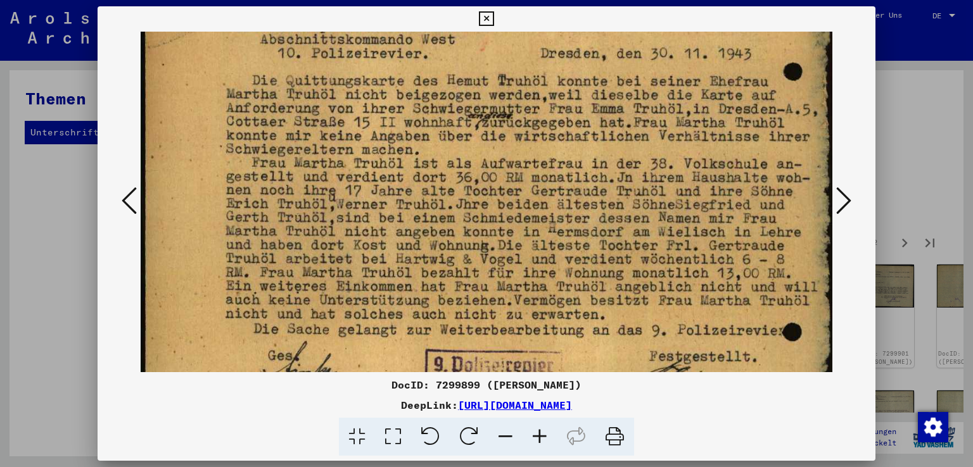
drag, startPoint x: 534, startPoint y: 300, endPoint x: 533, endPoint y: 236, distance: 64.0
click at [533, 236] on img at bounding box center [490, 215] width 698 height 499
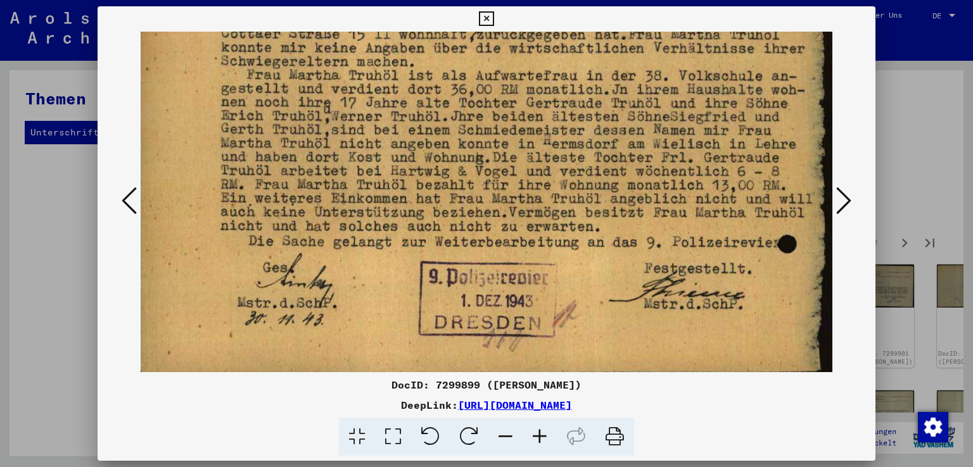
scroll to position [156, 5]
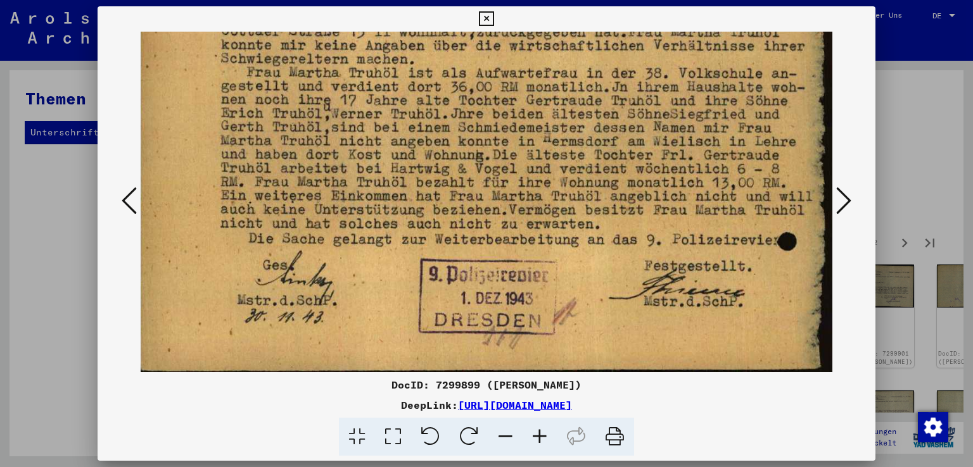
drag, startPoint x: 356, startPoint y: 340, endPoint x: 343, endPoint y: 253, distance: 87.8
click at [343, 253] on img at bounding box center [485, 124] width 698 height 499
click at [850, 200] on icon at bounding box center [843, 201] width 15 height 30
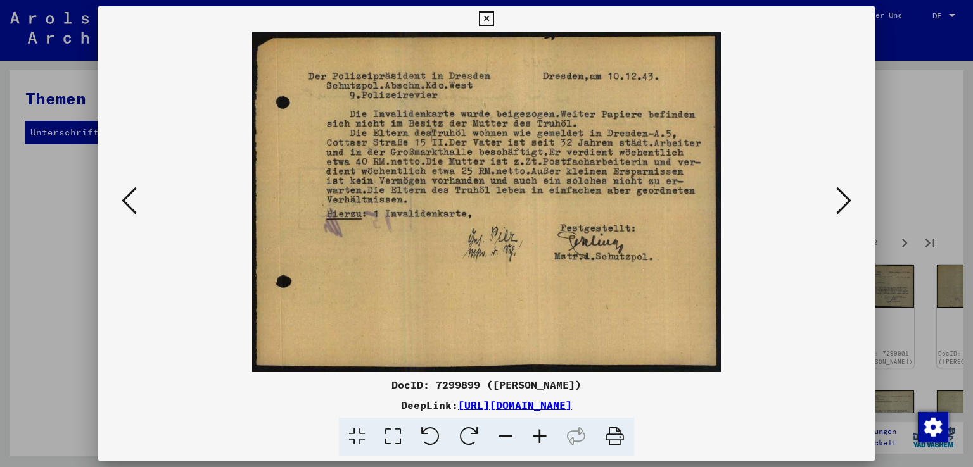
scroll to position [0, 0]
click at [537, 435] on icon at bounding box center [540, 437] width 34 height 39
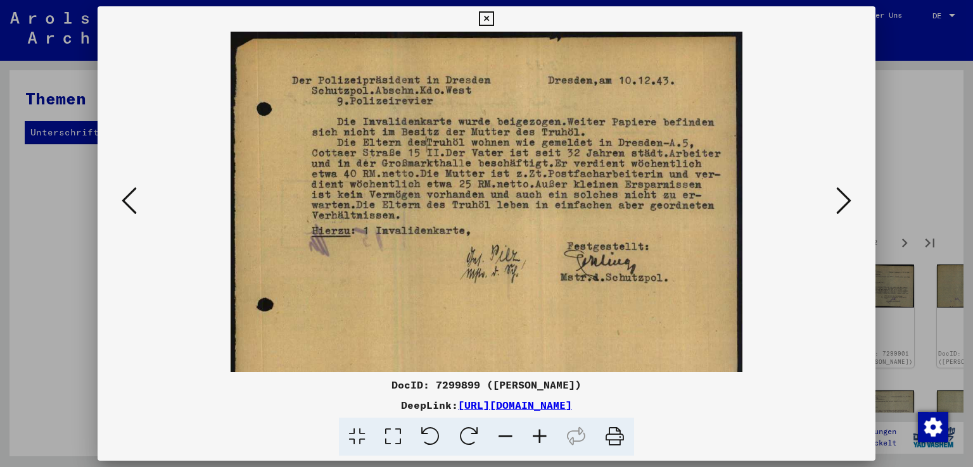
click at [537, 435] on icon at bounding box center [540, 437] width 34 height 39
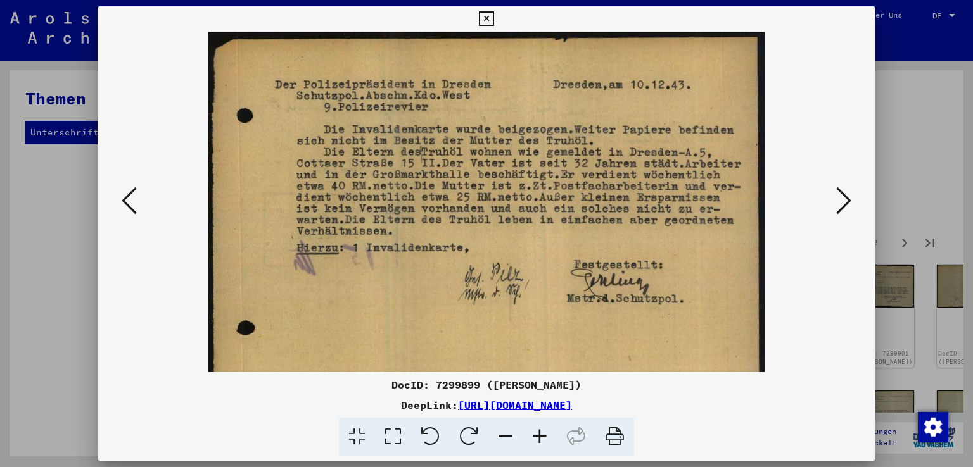
click at [537, 435] on icon at bounding box center [540, 437] width 34 height 39
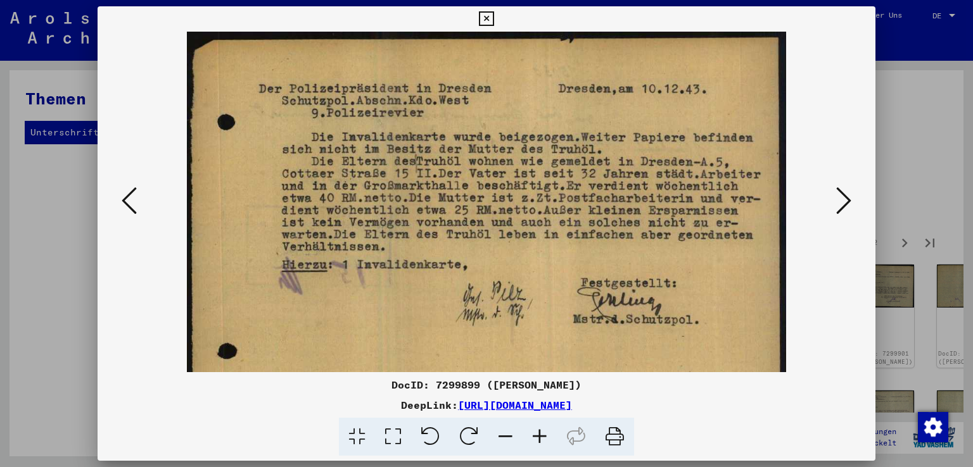
click at [537, 435] on icon at bounding box center [540, 437] width 34 height 39
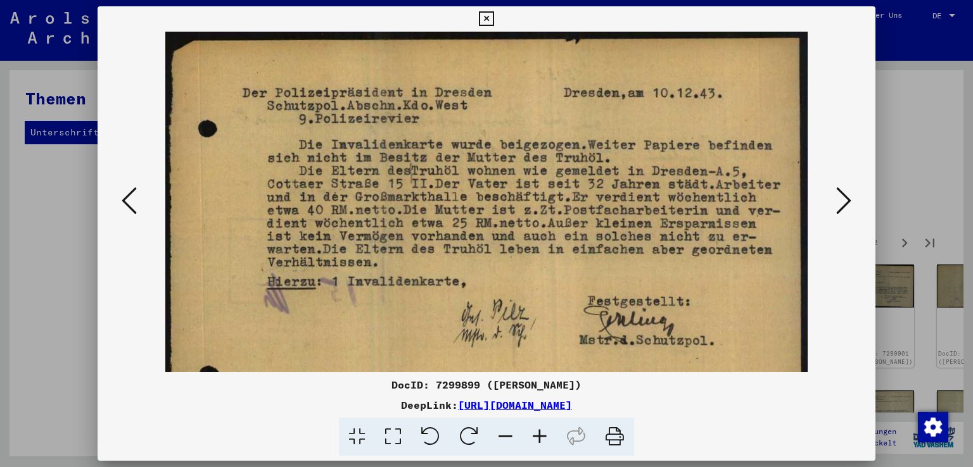
click at [848, 198] on icon at bounding box center [843, 201] width 15 height 30
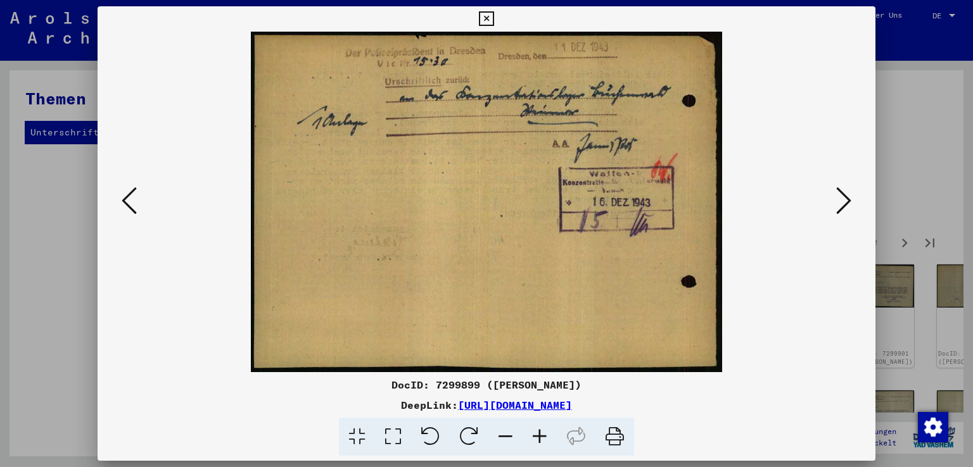
drag, startPoint x: 503, startPoint y: 189, endPoint x: 504, endPoint y: 232, distance: 42.4
click at [504, 232] on img at bounding box center [486, 202] width 471 height 341
click at [507, 440] on icon at bounding box center [505, 437] width 34 height 39
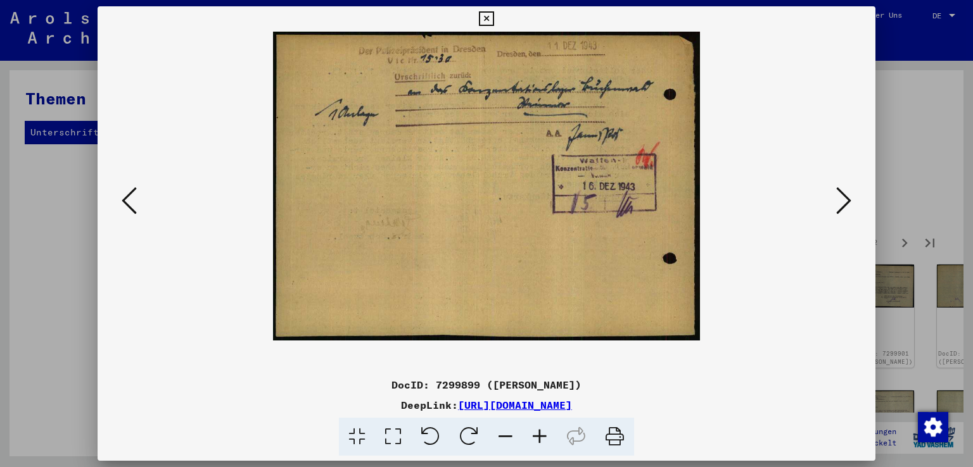
click at [507, 440] on icon at bounding box center [505, 437] width 34 height 39
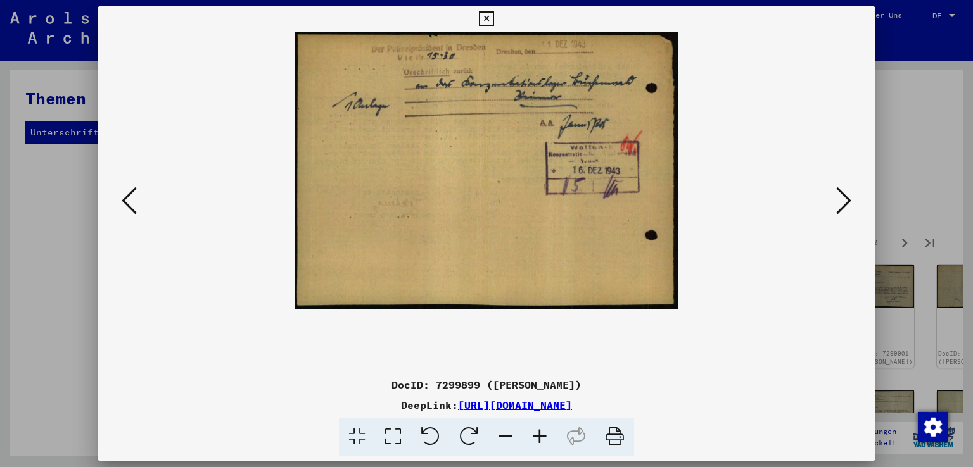
click at [846, 199] on icon at bounding box center [843, 201] width 15 height 30
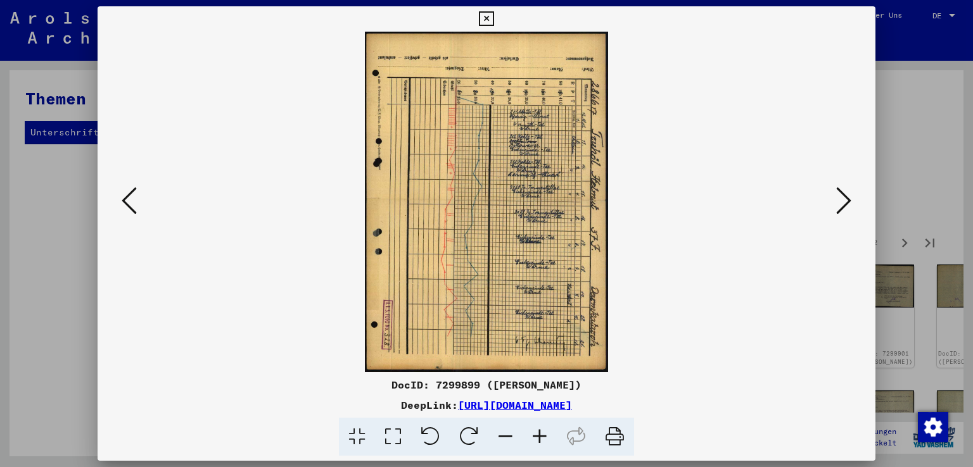
click at [846, 199] on icon at bounding box center [843, 201] width 15 height 30
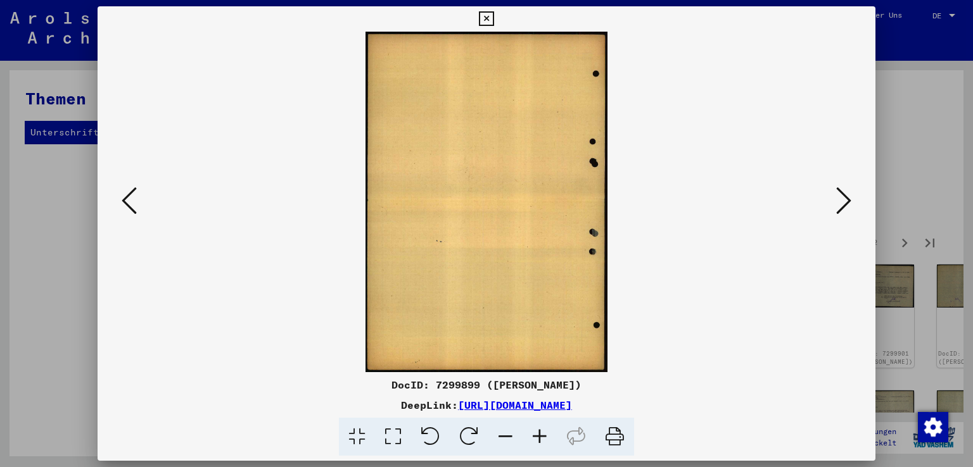
click at [846, 199] on icon at bounding box center [843, 201] width 15 height 30
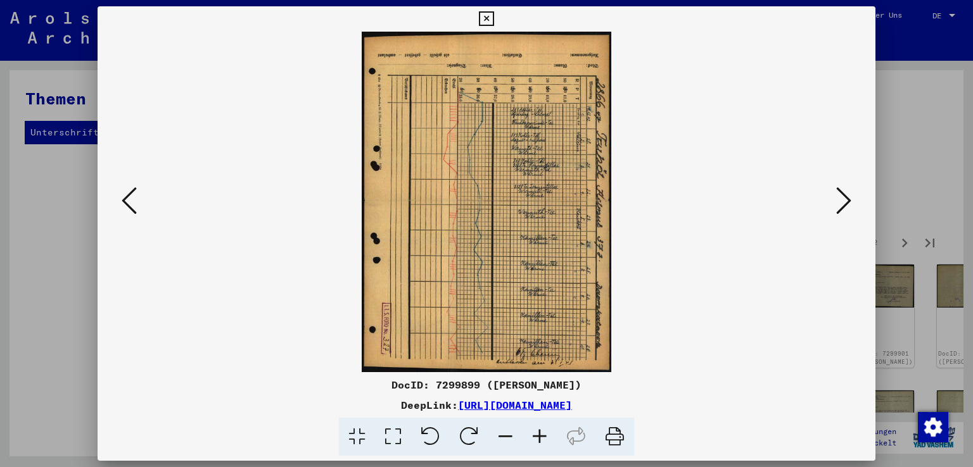
click at [846, 199] on icon at bounding box center [843, 201] width 15 height 30
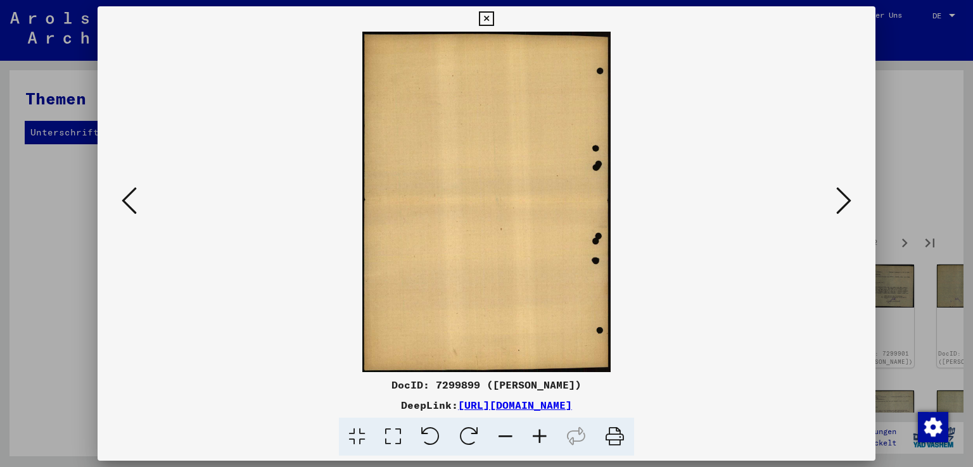
click at [846, 199] on icon at bounding box center [843, 201] width 15 height 30
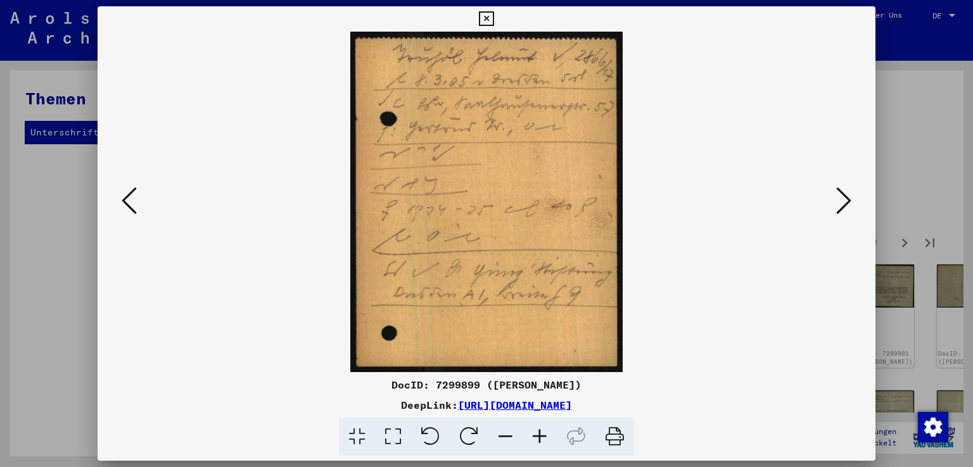
click at [846, 199] on icon at bounding box center [843, 201] width 15 height 30
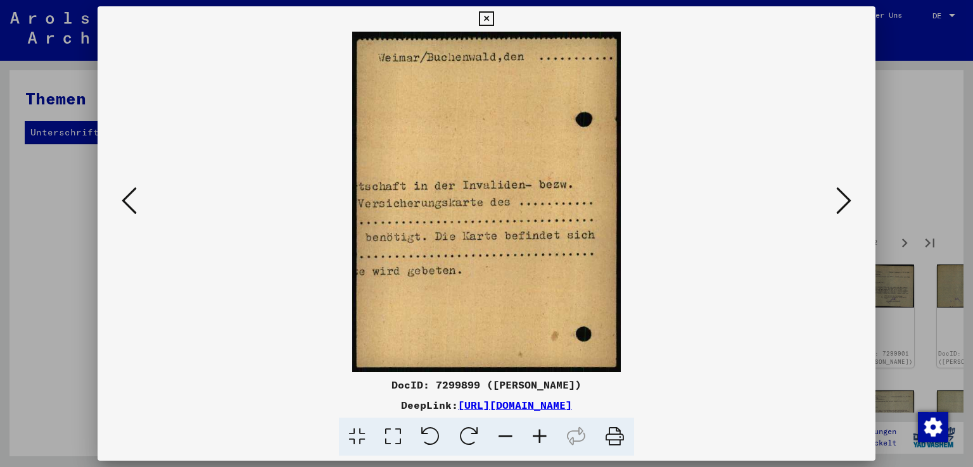
click at [846, 199] on icon at bounding box center [843, 201] width 15 height 30
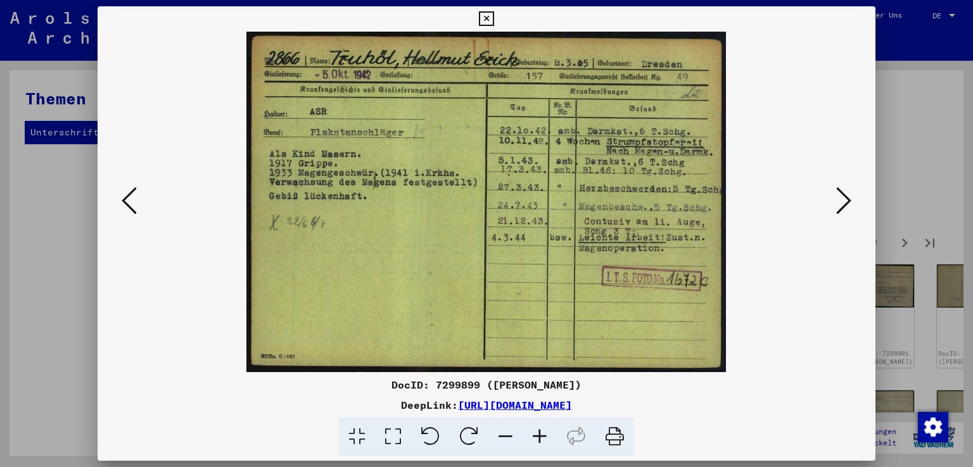
click at [543, 438] on icon at bounding box center [540, 437] width 34 height 39
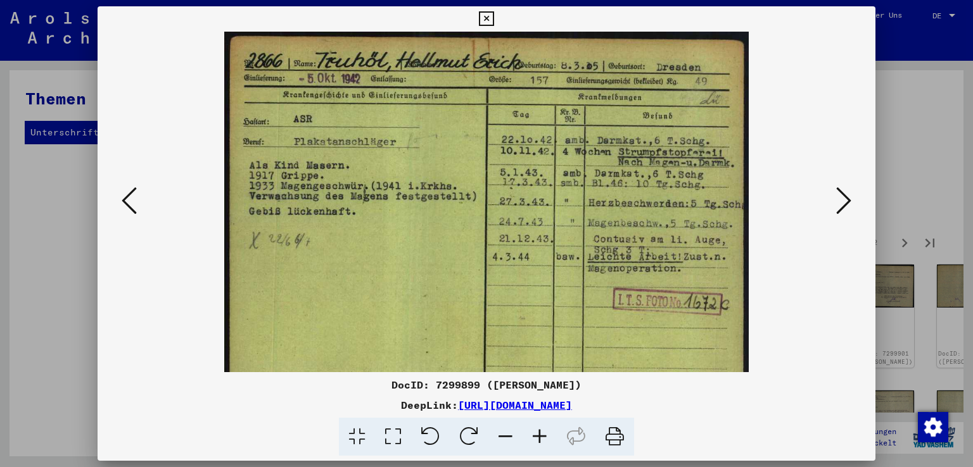
click at [543, 438] on icon at bounding box center [540, 437] width 34 height 39
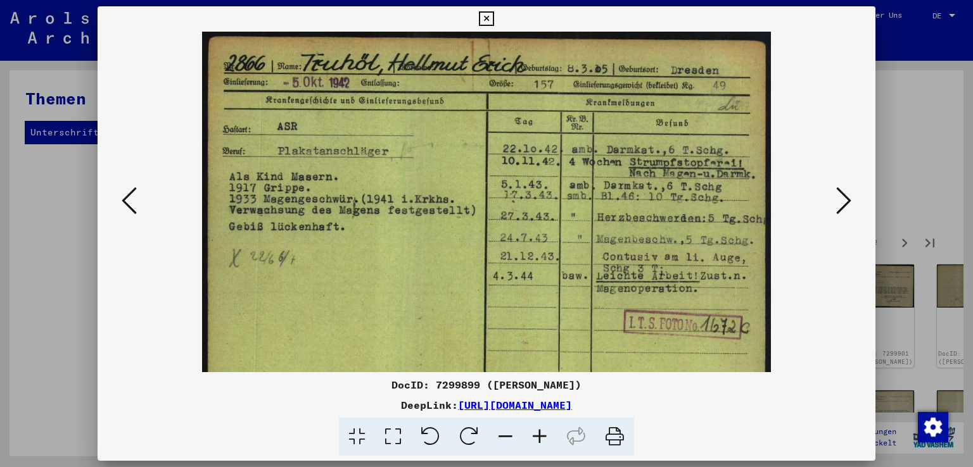
click at [543, 438] on icon at bounding box center [540, 437] width 34 height 39
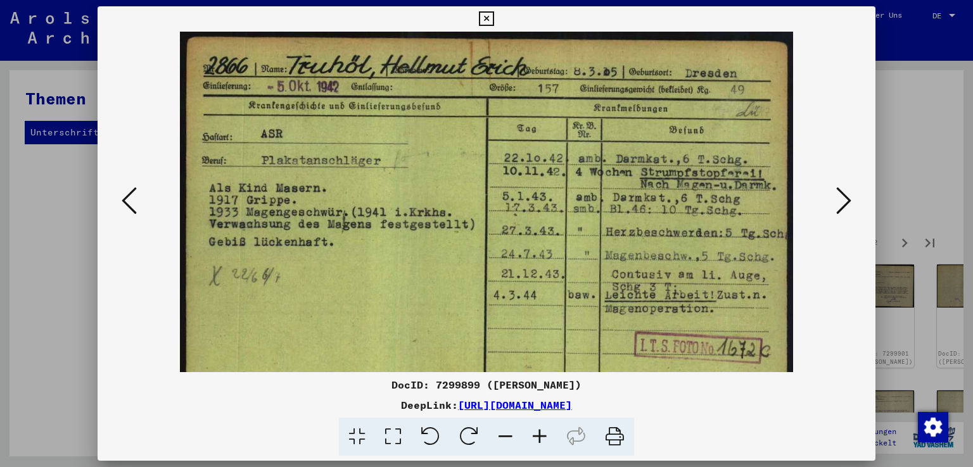
click at [543, 438] on icon at bounding box center [540, 437] width 34 height 39
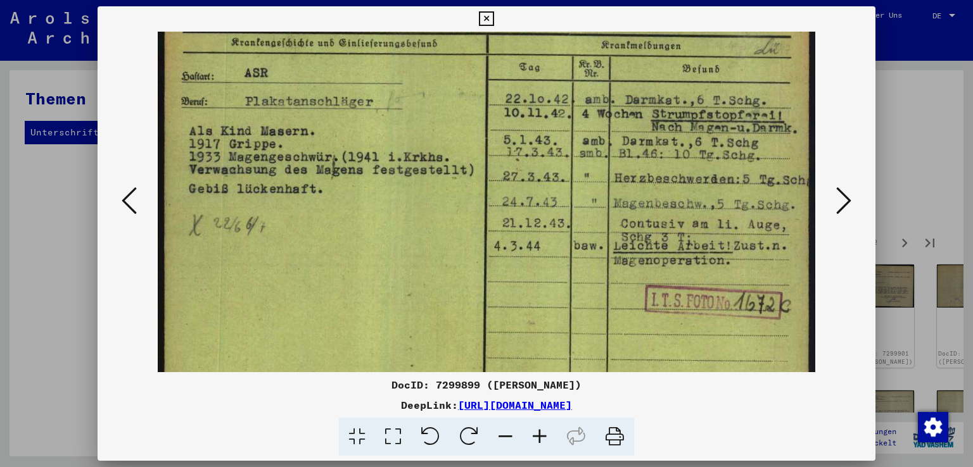
scroll to position [73, 0]
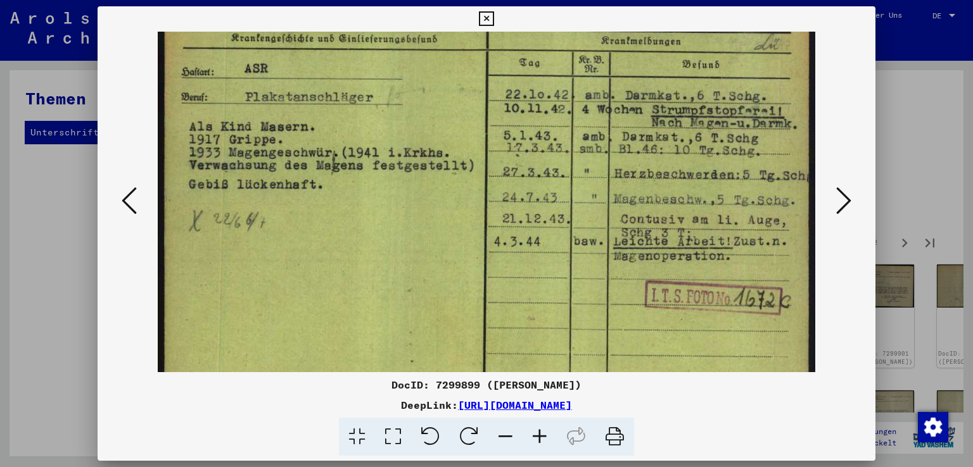
drag, startPoint x: 652, startPoint y: 330, endPoint x: 628, endPoint y: 262, distance: 72.3
click at [628, 262] on img at bounding box center [486, 192] width 657 height 467
click at [850, 201] on icon at bounding box center [843, 201] width 15 height 30
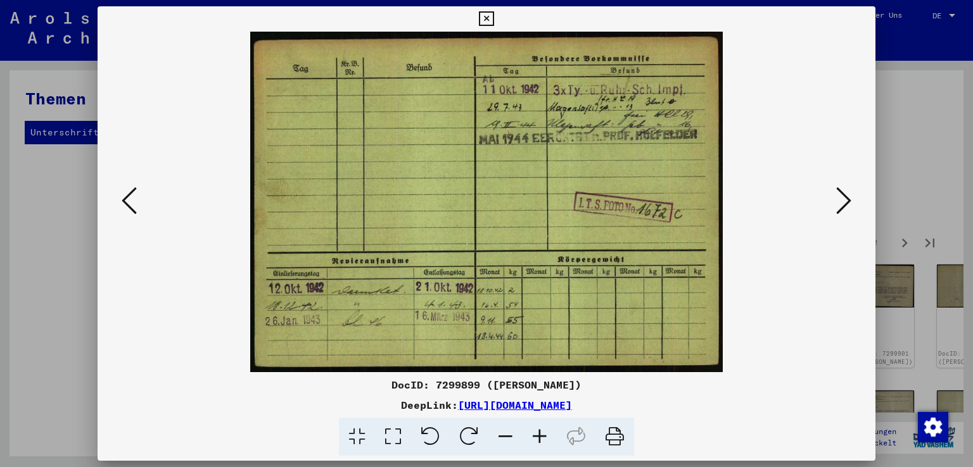
click at [850, 201] on icon at bounding box center [843, 201] width 15 height 30
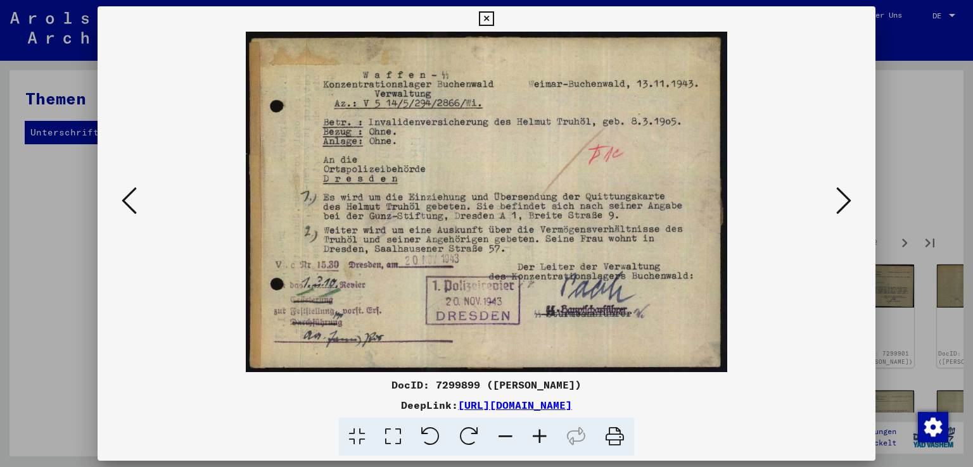
click at [536, 435] on icon at bounding box center [540, 437] width 34 height 39
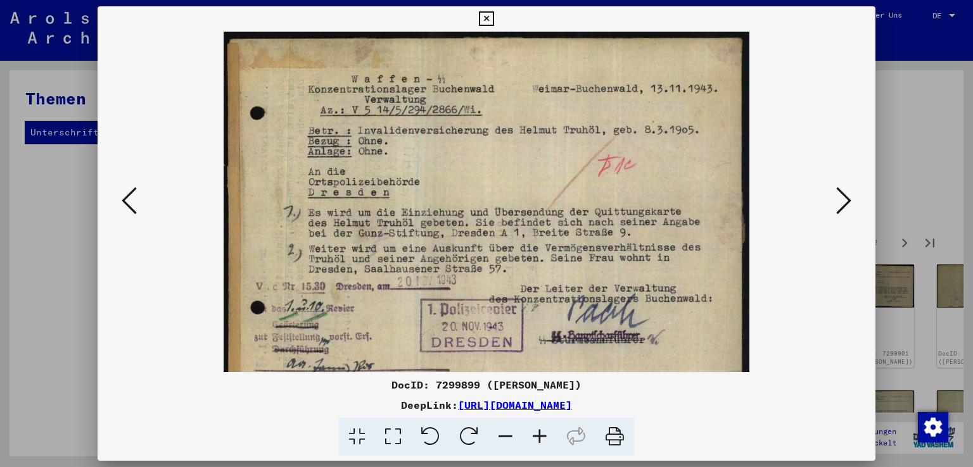
click at [536, 435] on icon at bounding box center [540, 437] width 34 height 39
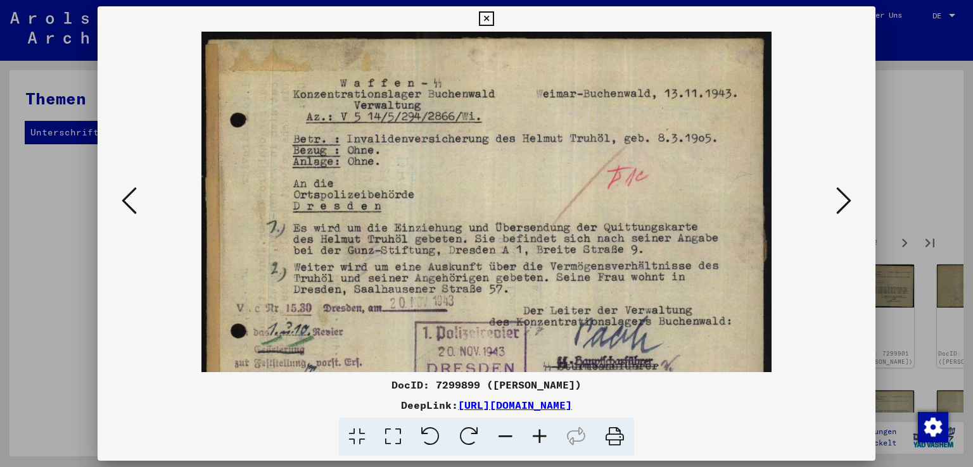
click at [536, 435] on icon at bounding box center [540, 437] width 34 height 39
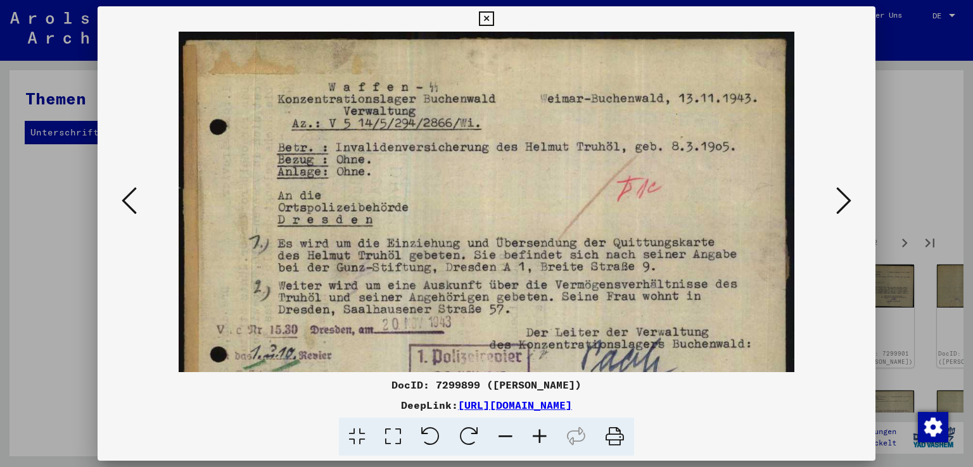
click at [536, 435] on icon at bounding box center [540, 437] width 34 height 39
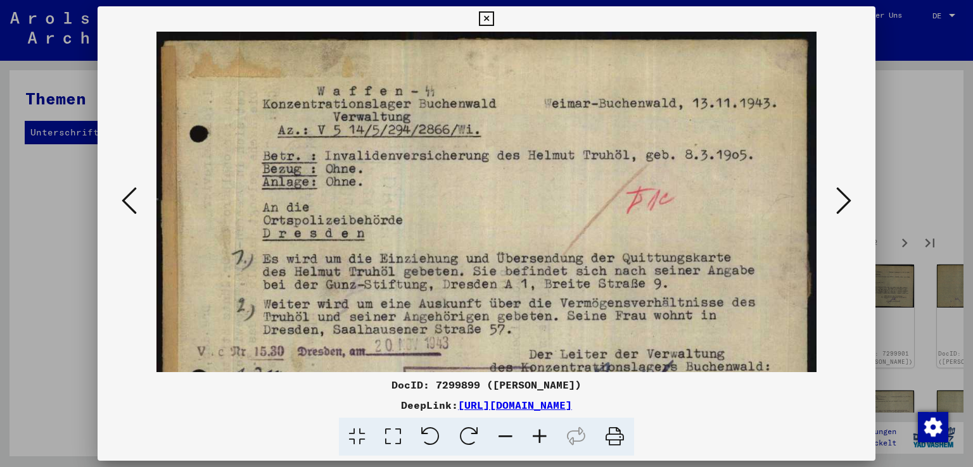
click at [536, 435] on icon at bounding box center [540, 437] width 34 height 39
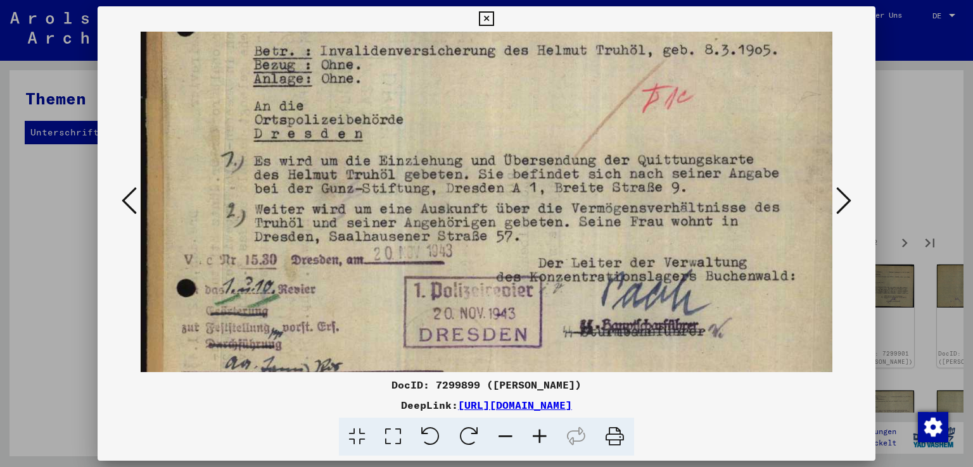
scroll to position [117, 0]
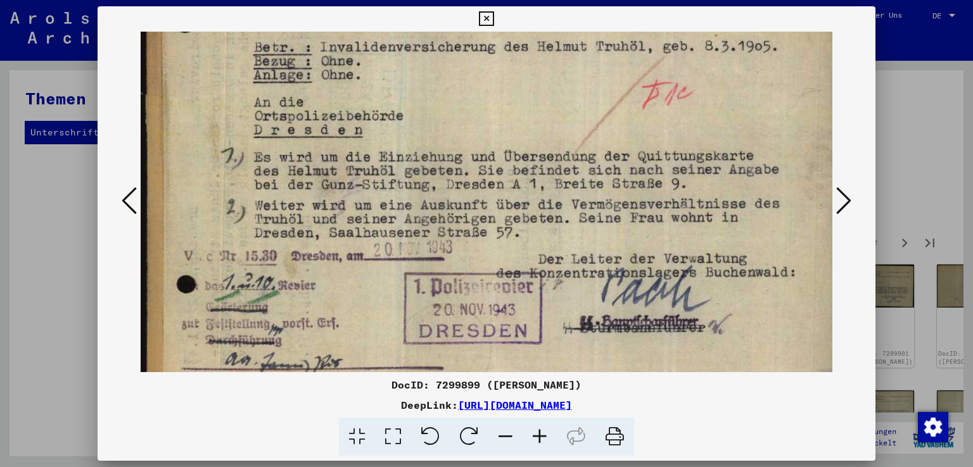
drag, startPoint x: 448, startPoint y: 252, endPoint x: 457, endPoint y: 143, distance: 110.0
click at [457, 143] on img at bounding box center [493, 163] width 704 height 499
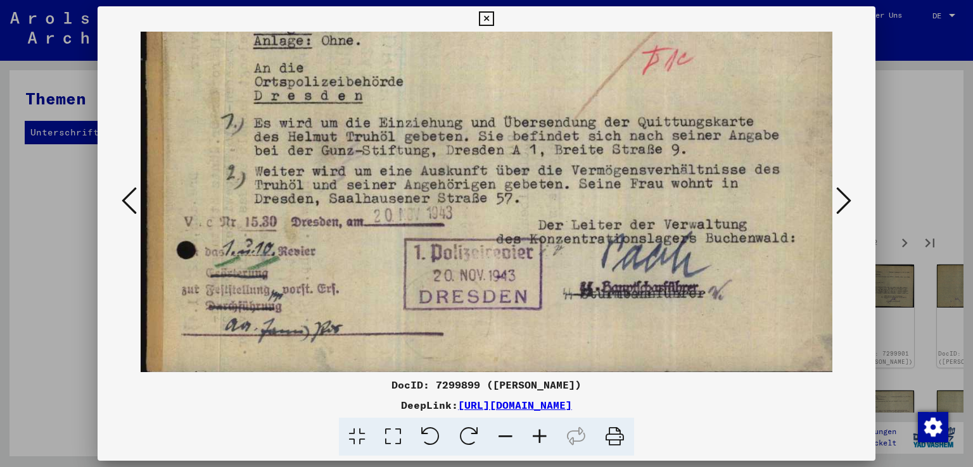
scroll to position [158, 0]
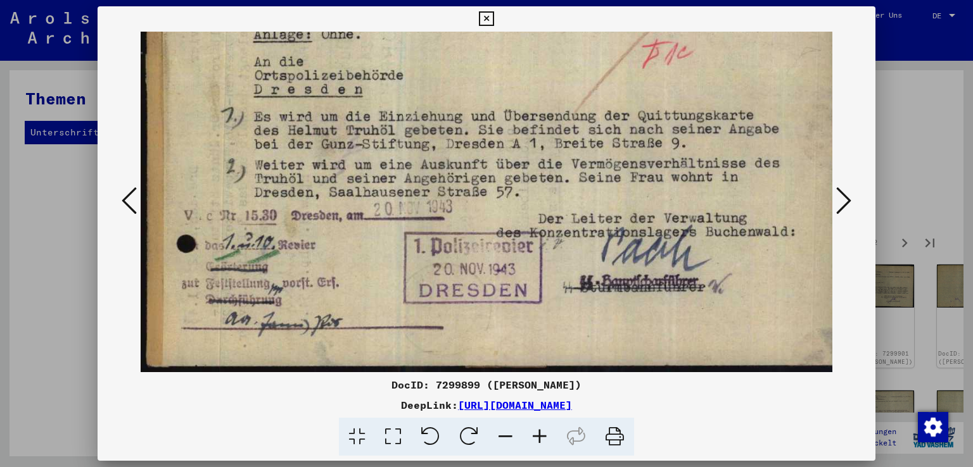
drag, startPoint x: 469, startPoint y: 254, endPoint x: 481, endPoint y: 143, distance: 112.2
click at [481, 143] on img at bounding box center [493, 123] width 704 height 499
click at [849, 198] on icon at bounding box center [843, 201] width 15 height 30
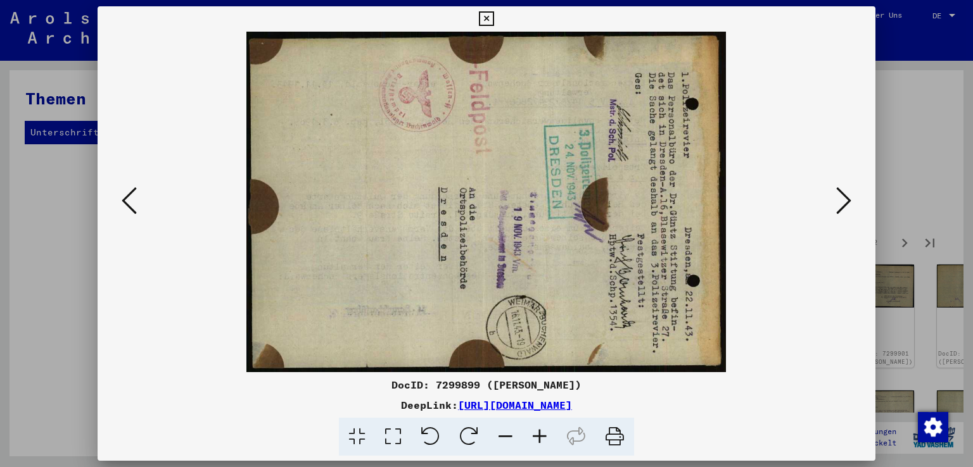
click at [849, 198] on icon at bounding box center [843, 201] width 15 height 30
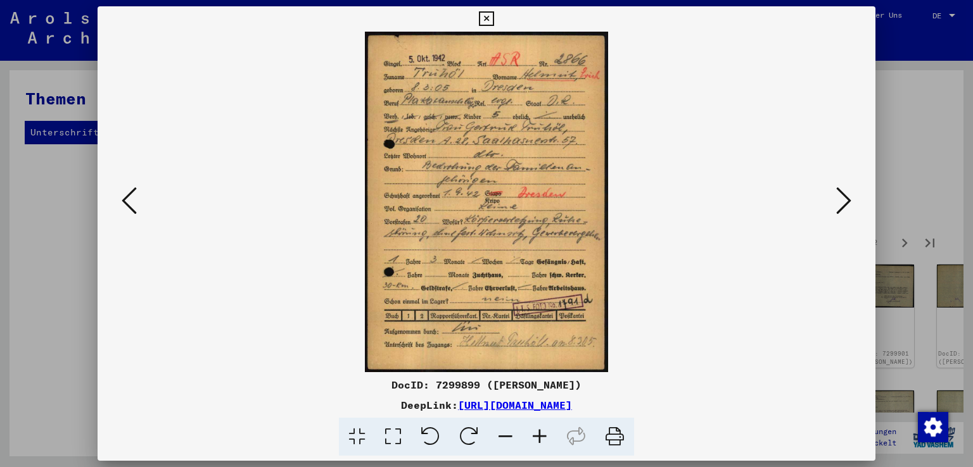
click at [538, 434] on icon at bounding box center [540, 437] width 34 height 39
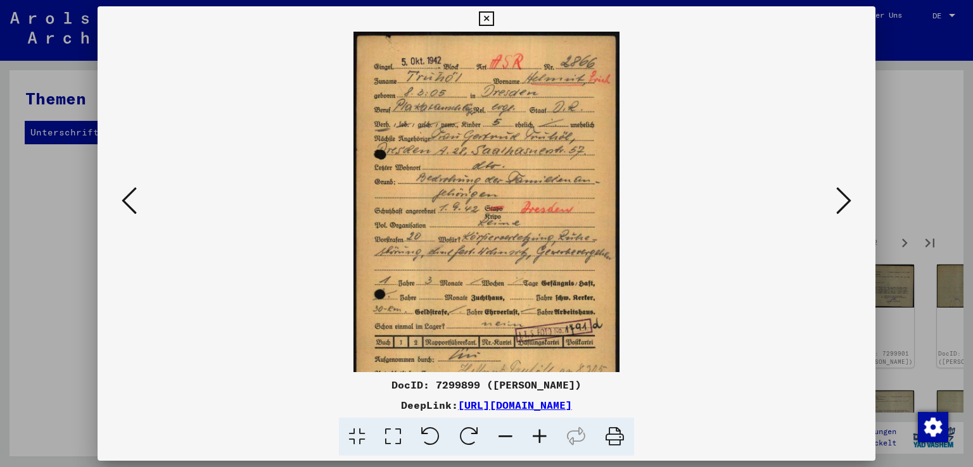
click at [538, 434] on icon at bounding box center [540, 437] width 34 height 39
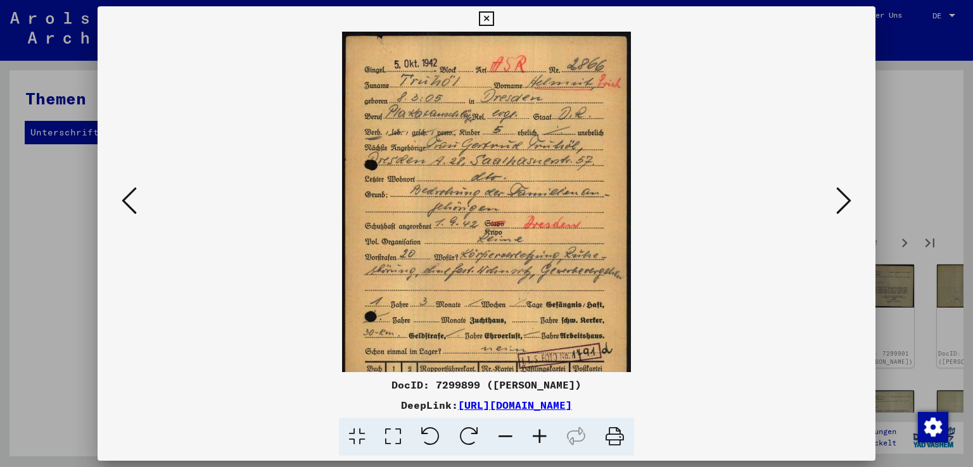
click at [538, 434] on icon at bounding box center [540, 437] width 34 height 39
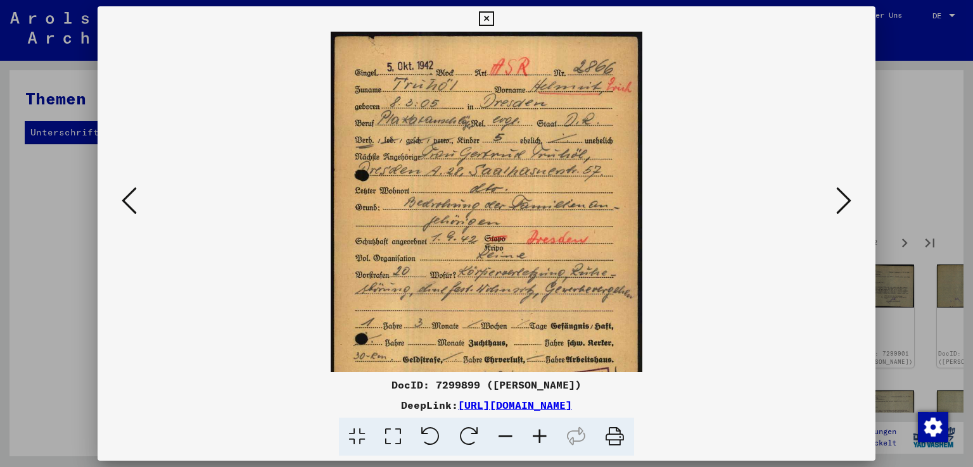
click at [538, 434] on icon at bounding box center [540, 437] width 34 height 39
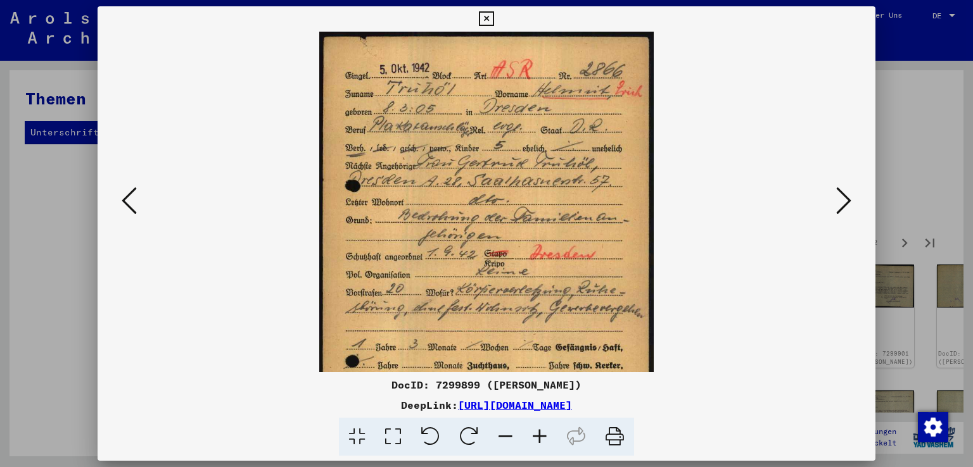
click at [538, 434] on icon at bounding box center [540, 437] width 34 height 39
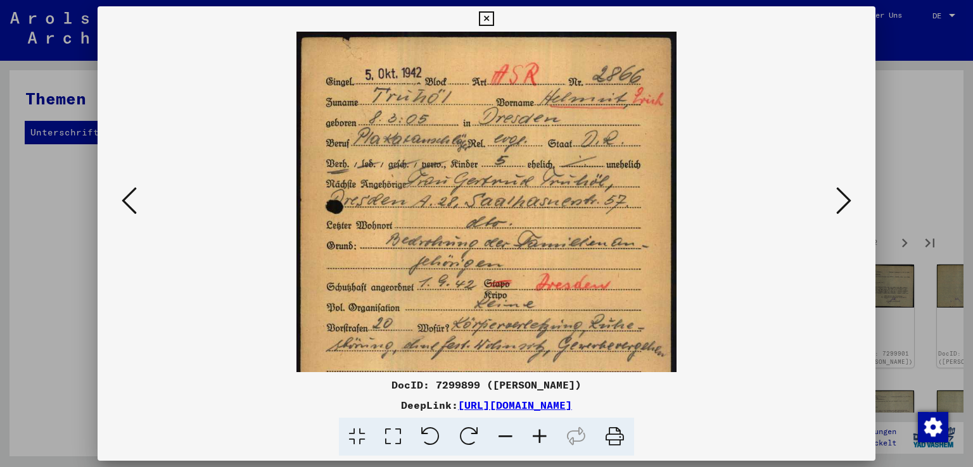
click at [538, 434] on icon at bounding box center [540, 437] width 34 height 39
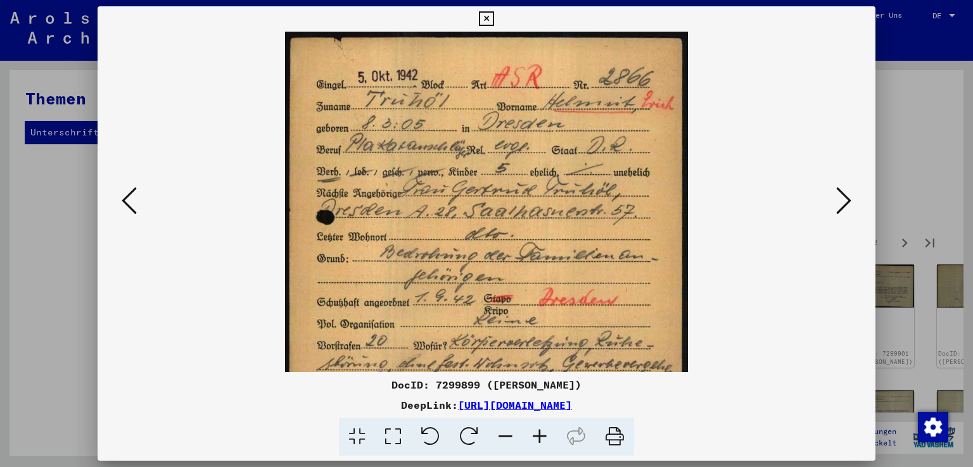
click at [538, 434] on icon at bounding box center [540, 437] width 34 height 39
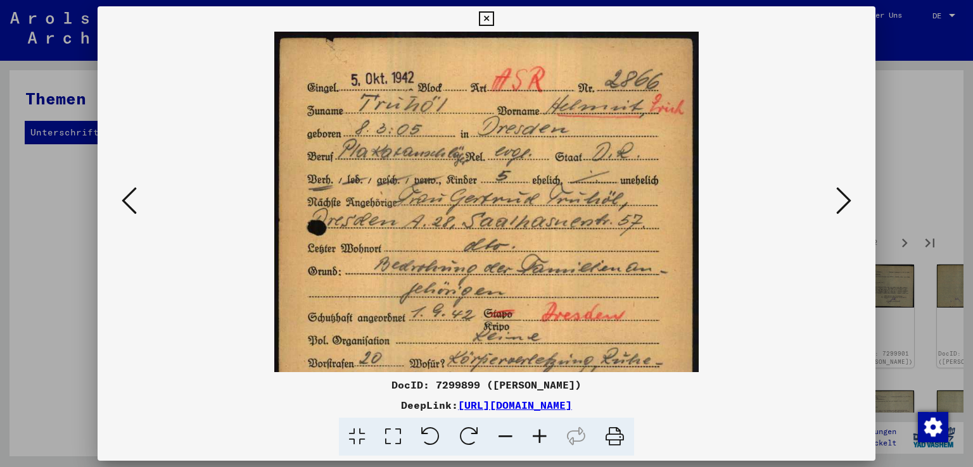
click at [538, 434] on icon at bounding box center [540, 437] width 34 height 39
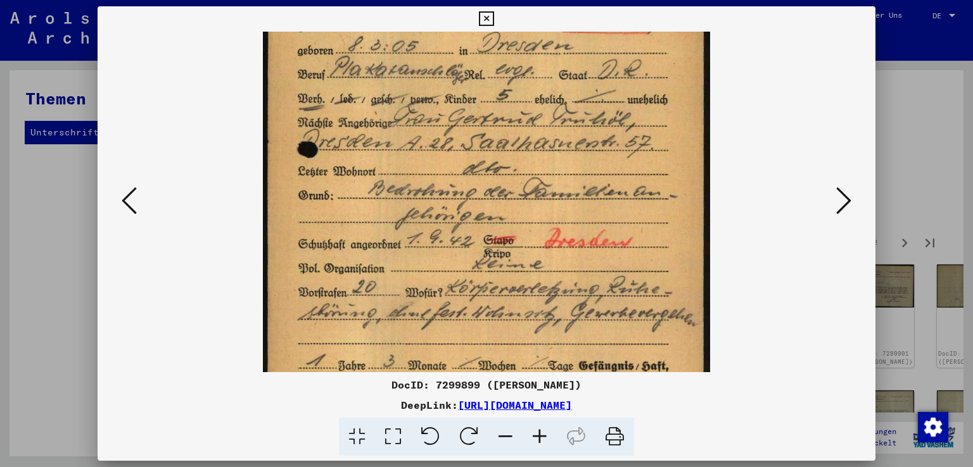
scroll to position [91, 0]
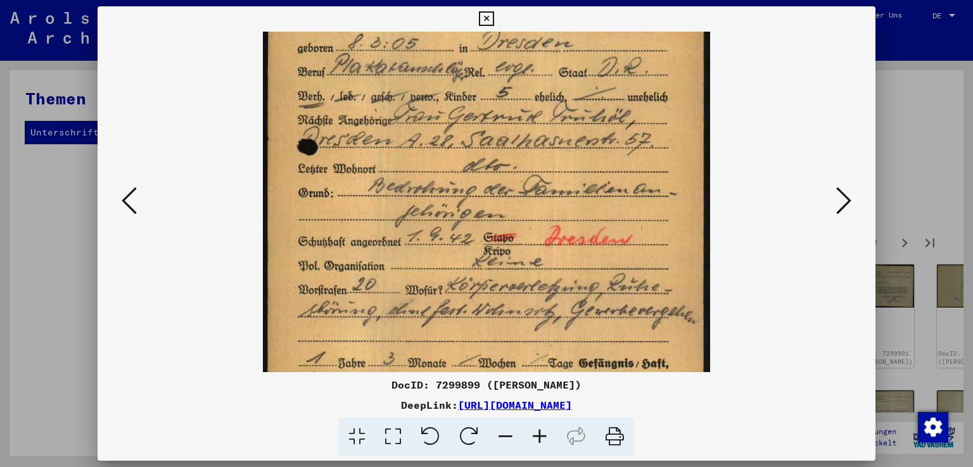
drag, startPoint x: 532, startPoint y: 300, endPoint x: 538, endPoint y: 213, distance: 87.0
click at [538, 213] on img at bounding box center [487, 253] width 448 height 626
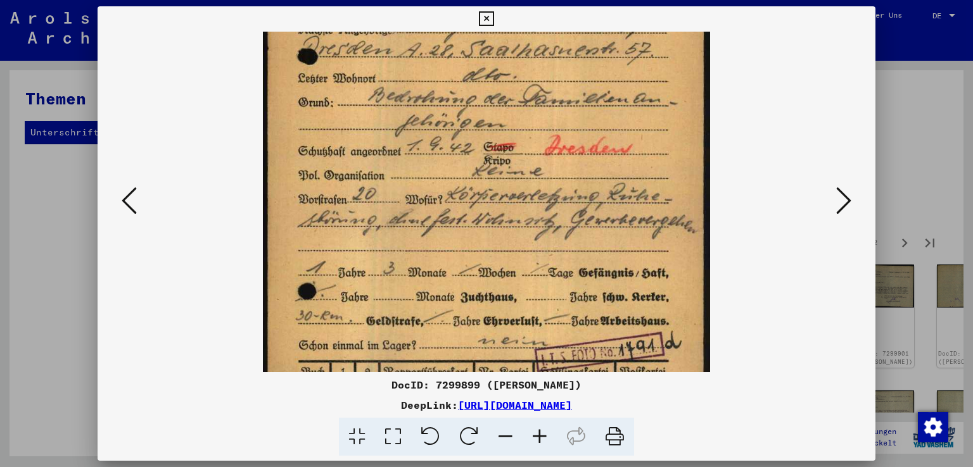
scroll to position [201, 0]
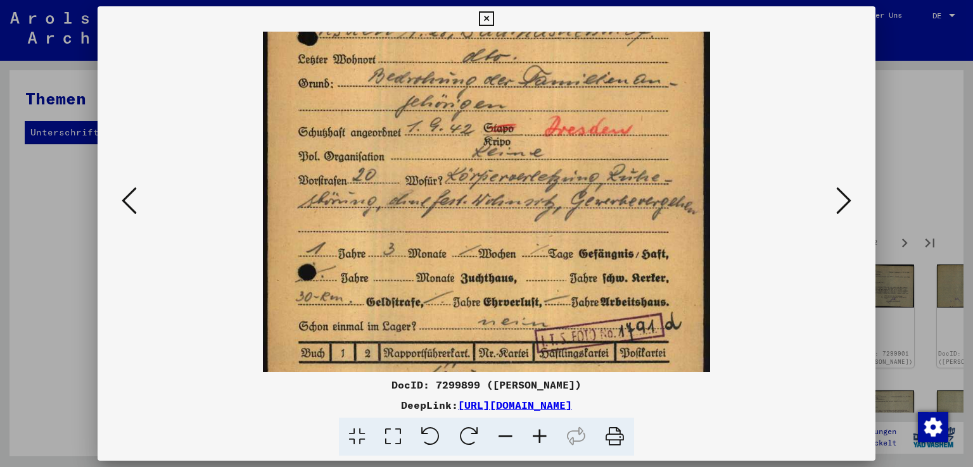
drag, startPoint x: 414, startPoint y: 277, endPoint x: 403, endPoint y: 174, distance: 103.9
click at [403, 174] on img at bounding box center [487, 144] width 448 height 626
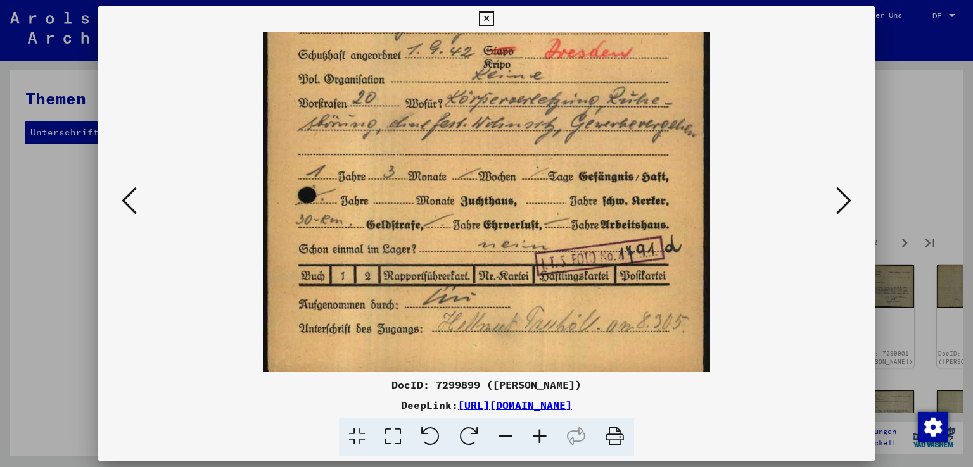
scroll to position [284, 0]
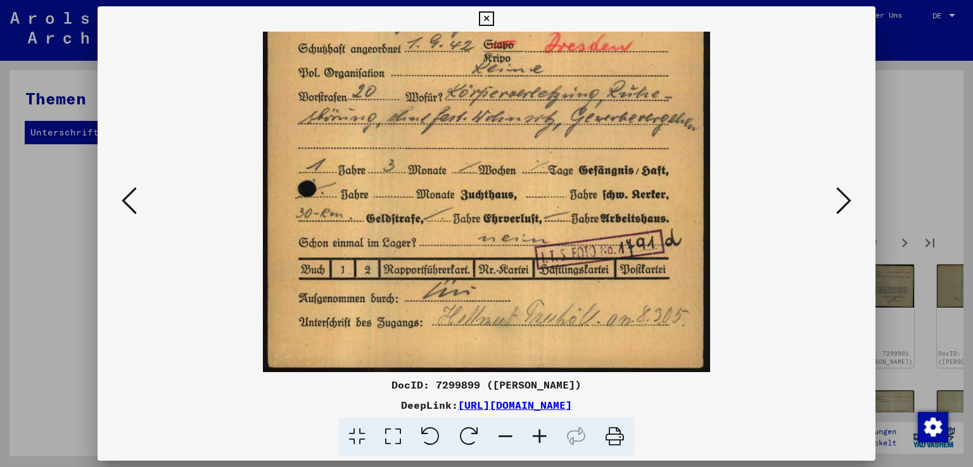
drag, startPoint x: 443, startPoint y: 314, endPoint x: 431, endPoint y: 220, distance: 94.6
click at [431, 220] on img at bounding box center [487, 60] width 448 height 626
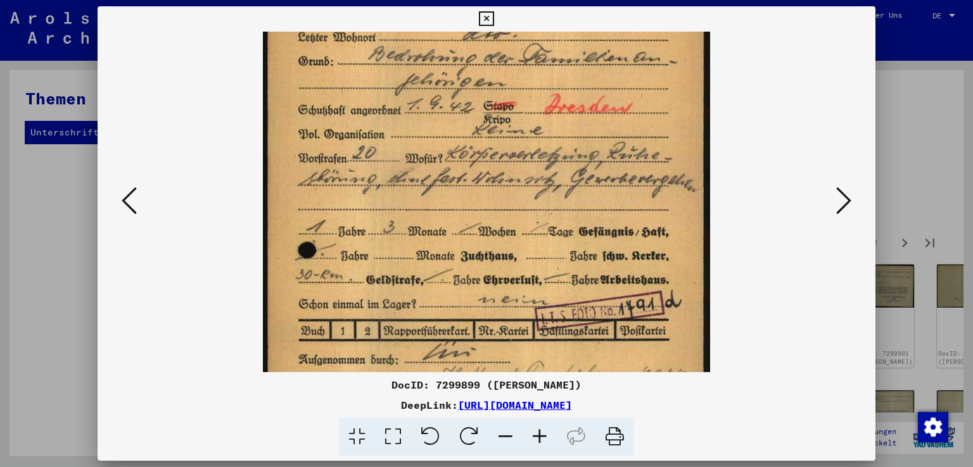
drag, startPoint x: 443, startPoint y: 175, endPoint x: 423, endPoint y: 291, distance: 117.7
click at [423, 290] on img at bounding box center [487, 122] width 448 height 626
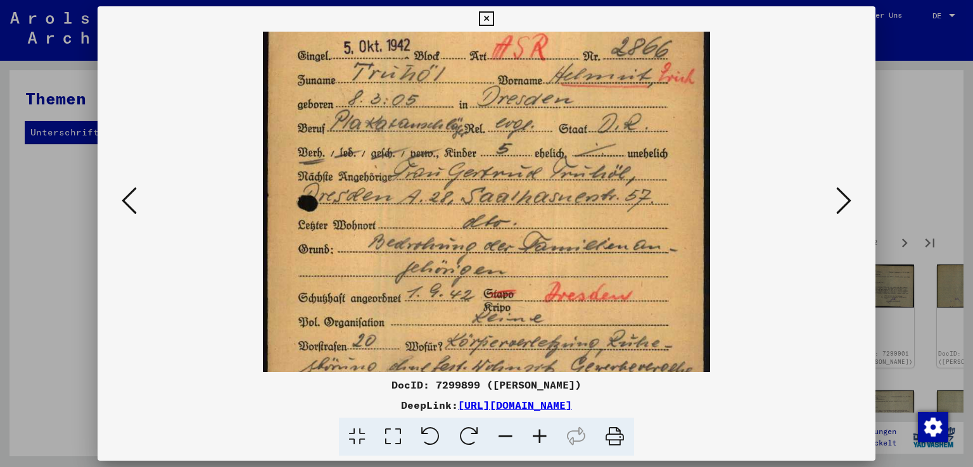
drag, startPoint x: 435, startPoint y: 179, endPoint x: 429, endPoint y: 300, distance: 120.5
click at [429, 300] on img at bounding box center [487, 310] width 448 height 626
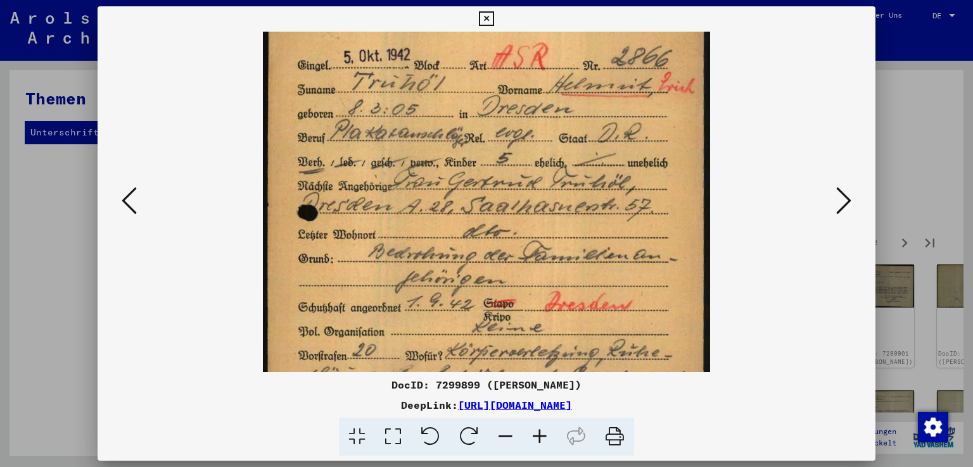
scroll to position [0, 0]
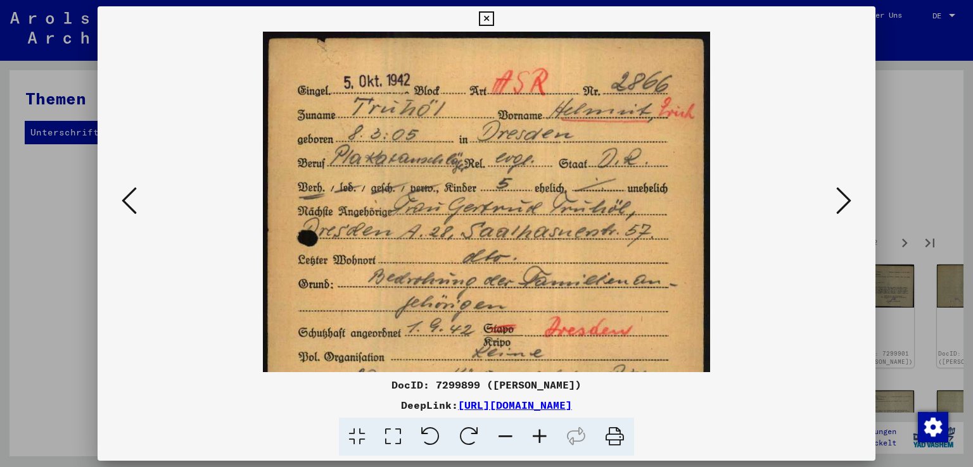
drag, startPoint x: 451, startPoint y: 215, endPoint x: 451, endPoint y: 279, distance: 64.0
click at [445, 291] on img at bounding box center [487, 345] width 448 height 626
click at [848, 198] on icon at bounding box center [843, 201] width 15 height 30
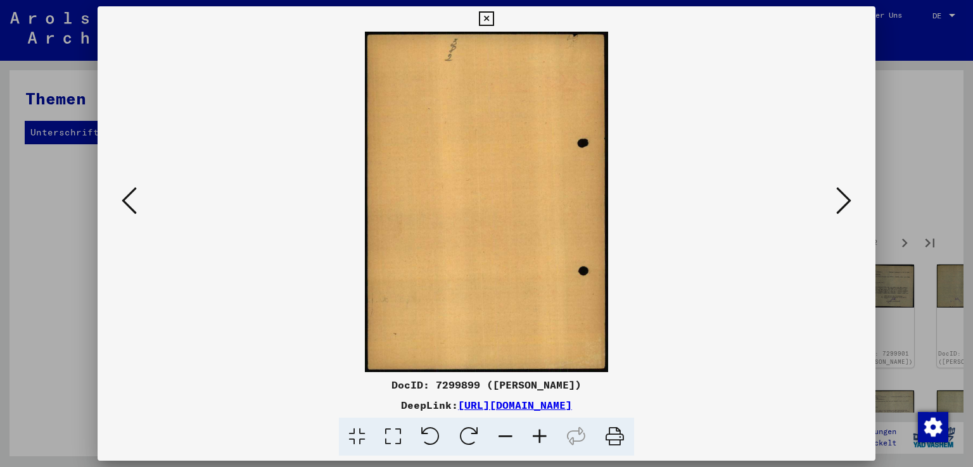
click at [848, 198] on icon at bounding box center [843, 201] width 15 height 30
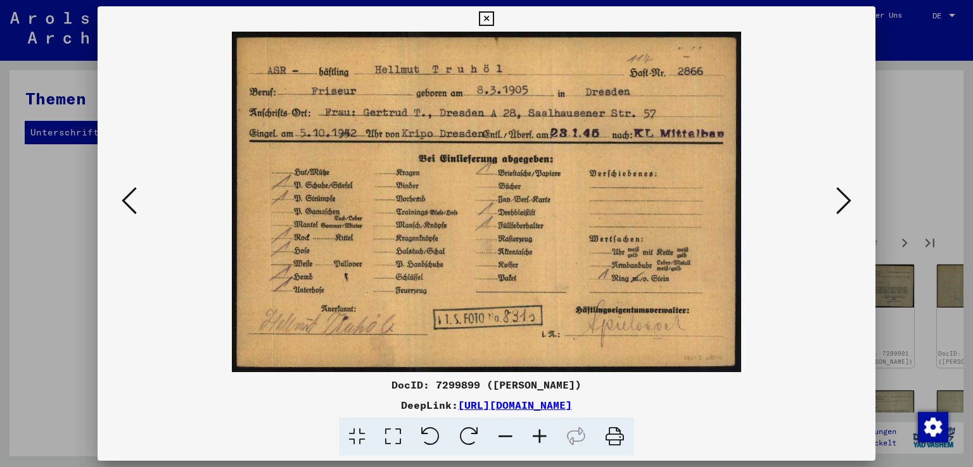
click at [540, 436] on icon at bounding box center [540, 437] width 34 height 39
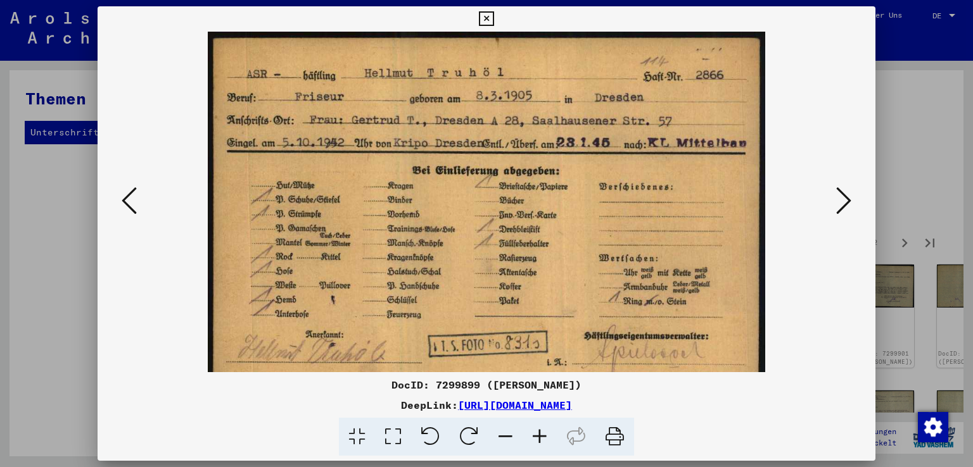
click at [540, 436] on icon at bounding box center [540, 437] width 34 height 39
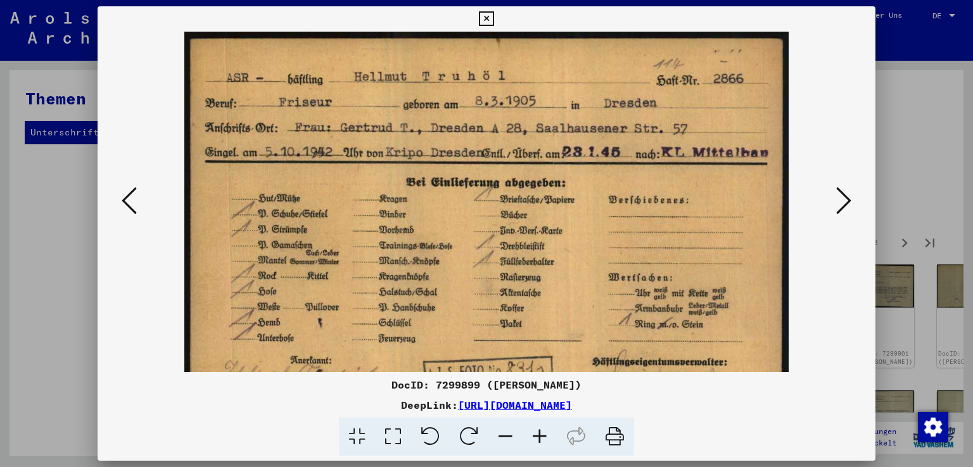
click at [540, 436] on icon at bounding box center [540, 437] width 34 height 39
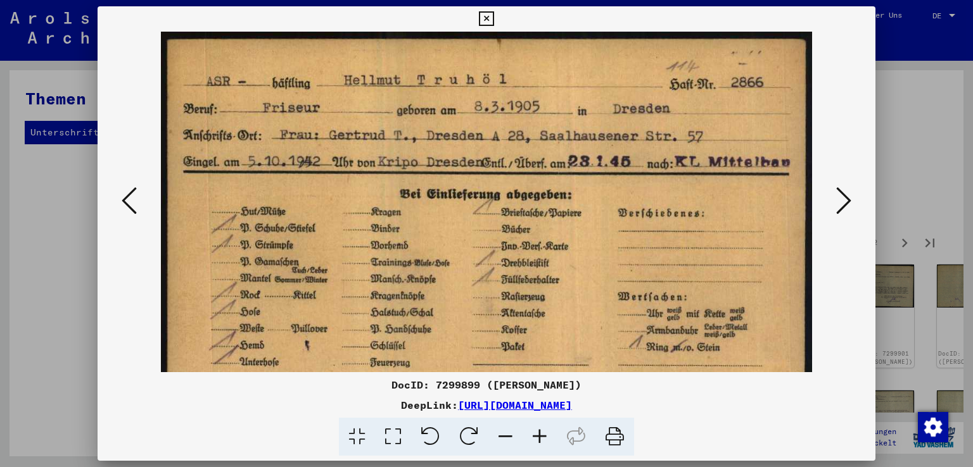
click at [540, 436] on icon at bounding box center [540, 437] width 34 height 39
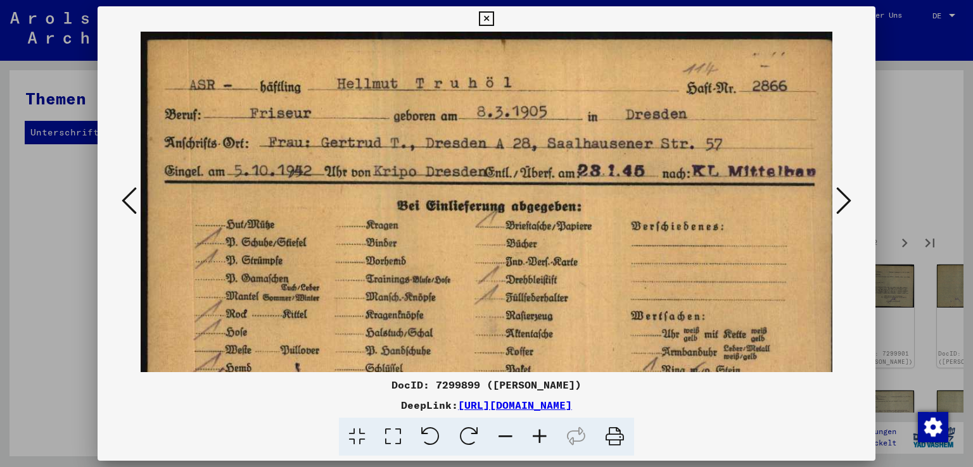
click at [540, 436] on icon at bounding box center [540, 437] width 34 height 39
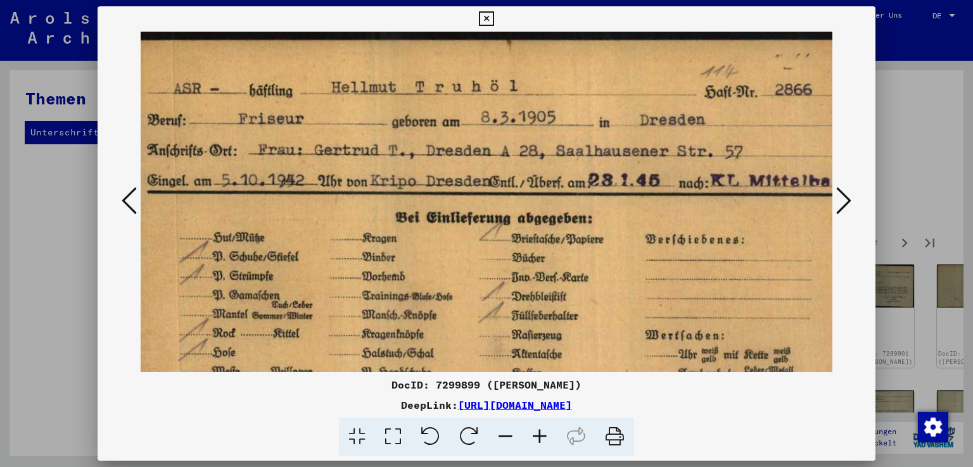
scroll to position [0, 10]
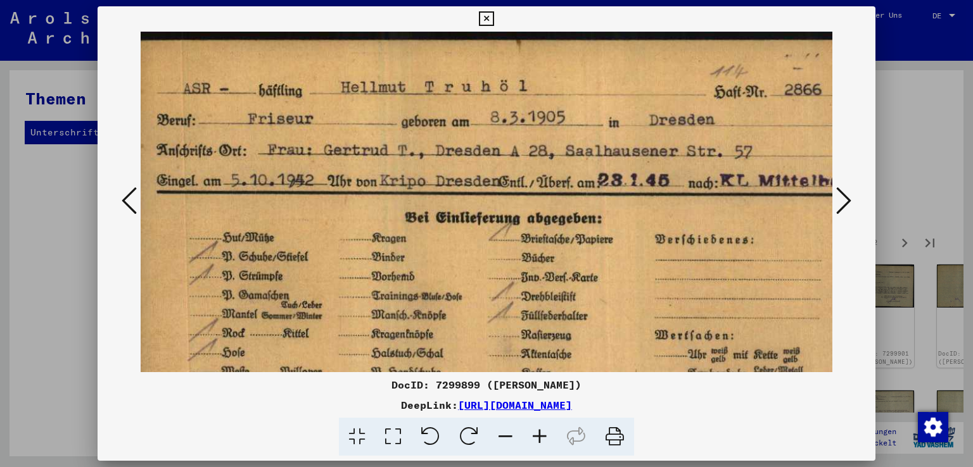
drag, startPoint x: 628, startPoint y: 155, endPoint x: 526, endPoint y: 184, distance: 105.3
click at [526, 184] on img at bounding box center [504, 281] width 746 height 499
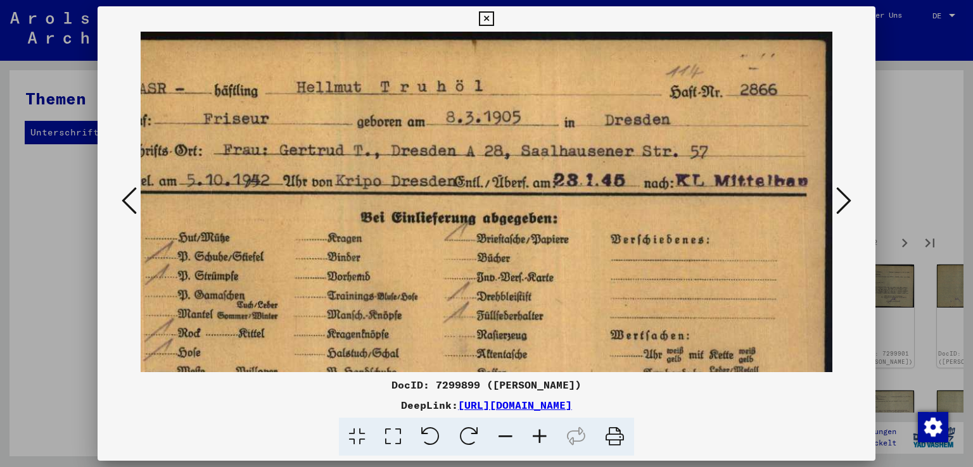
scroll to position [3, 54]
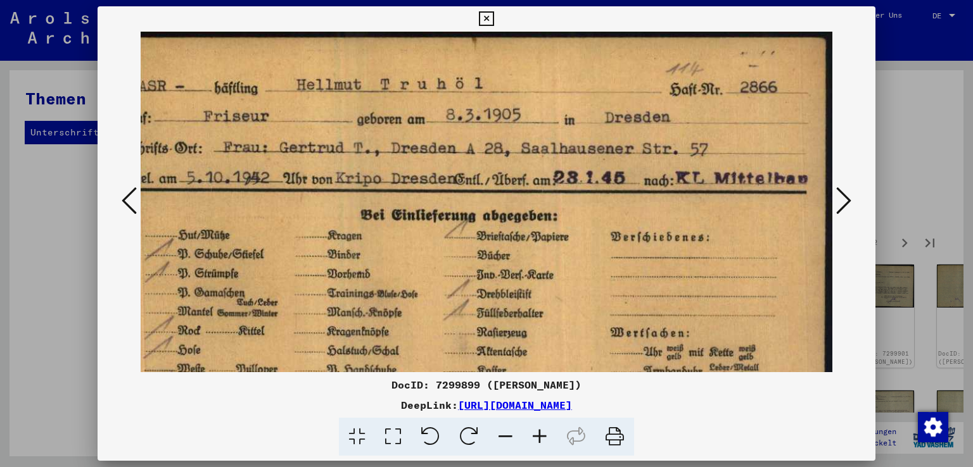
drag, startPoint x: 590, startPoint y: 189, endPoint x: 484, endPoint y: 186, distance: 106.4
click at [484, 186] on img at bounding box center [460, 278] width 746 height 499
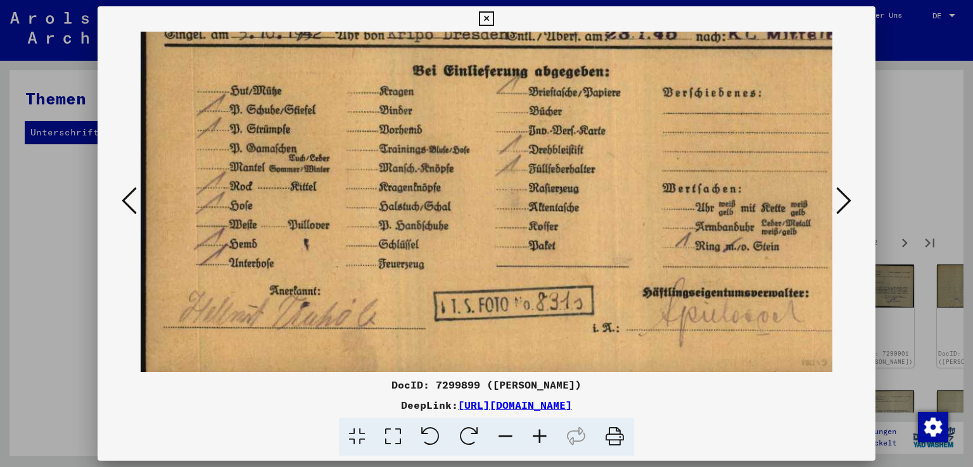
scroll to position [155, 1]
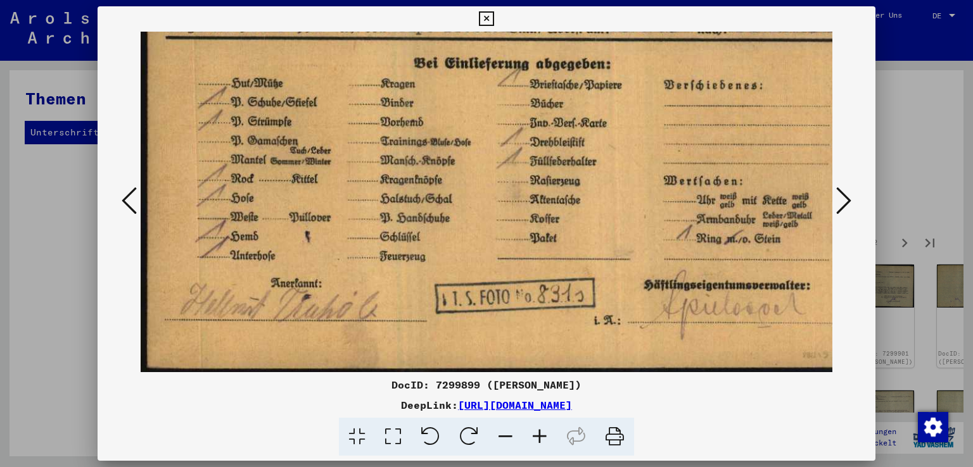
drag, startPoint x: 517, startPoint y: 193, endPoint x: 526, endPoint y: 51, distance: 142.2
click at [526, 51] on img at bounding box center [513, 126] width 746 height 499
click at [844, 197] on icon at bounding box center [843, 201] width 15 height 30
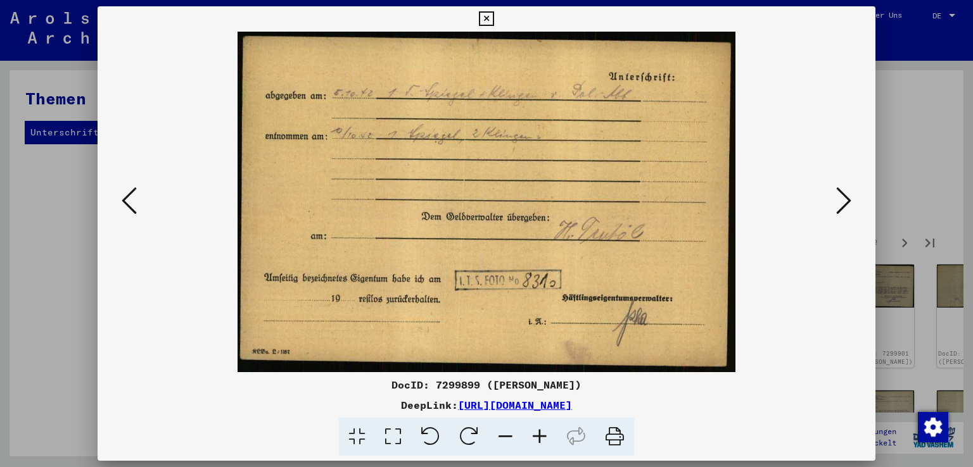
click at [849, 200] on icon at bounding box center [843, 201] width 15 height 30
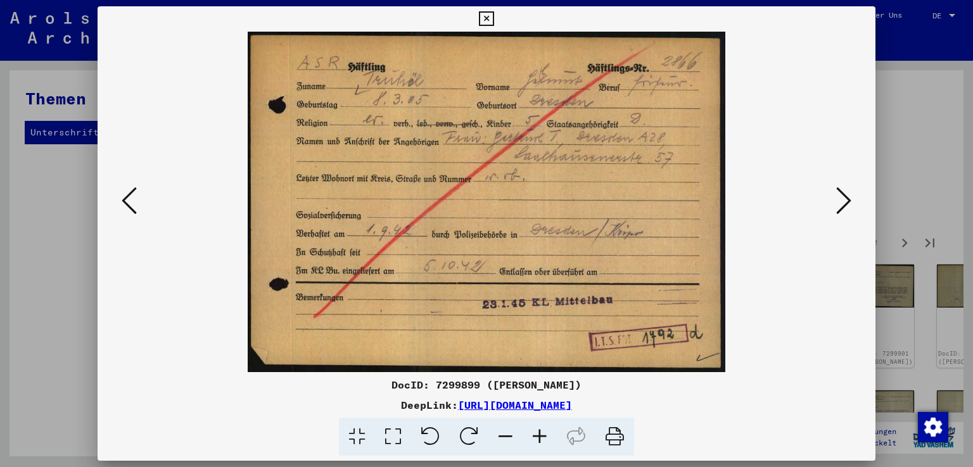
click at [542, 435] on icon at bounding box center [540, 437] width 34 height 39
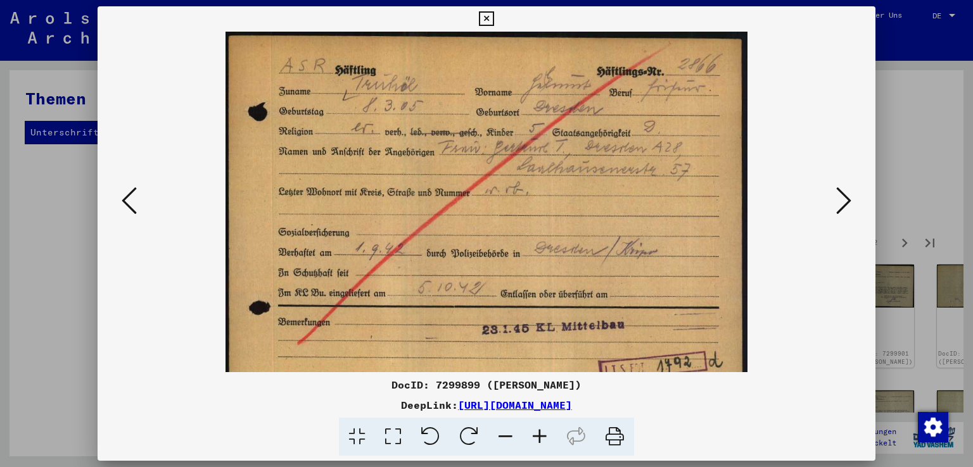
click at [542, 435] on icon at bounding box center [540, 437] width 34 height 39
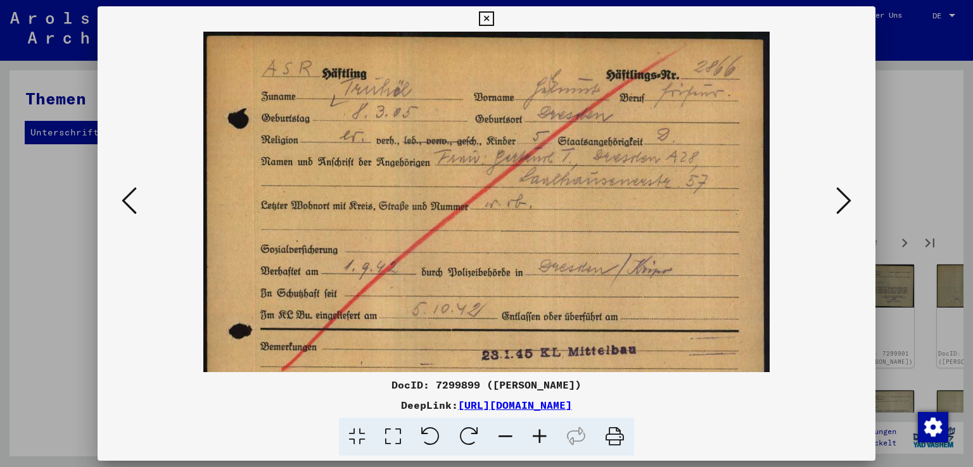
click at [542, 435] on icon at bounding box center [540, 437] width 34 height 39
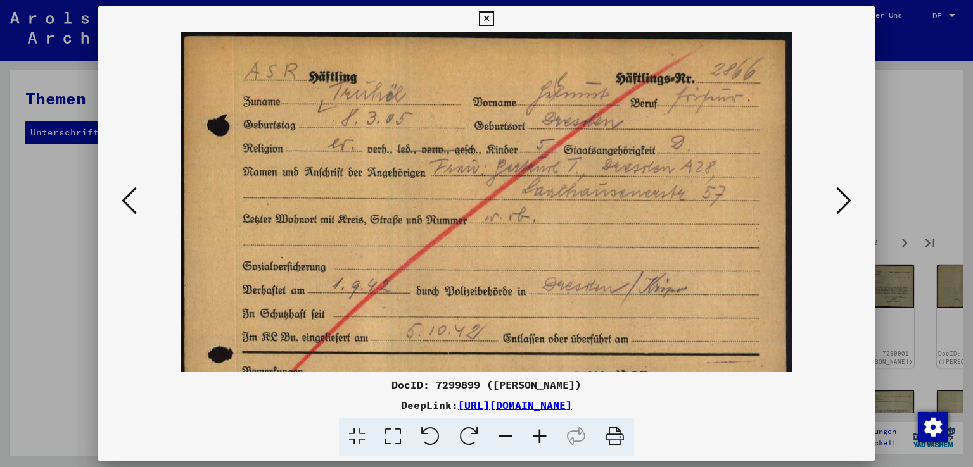
click at [542, 435] on icon at bounding box center [540, 437] width 34 height 39
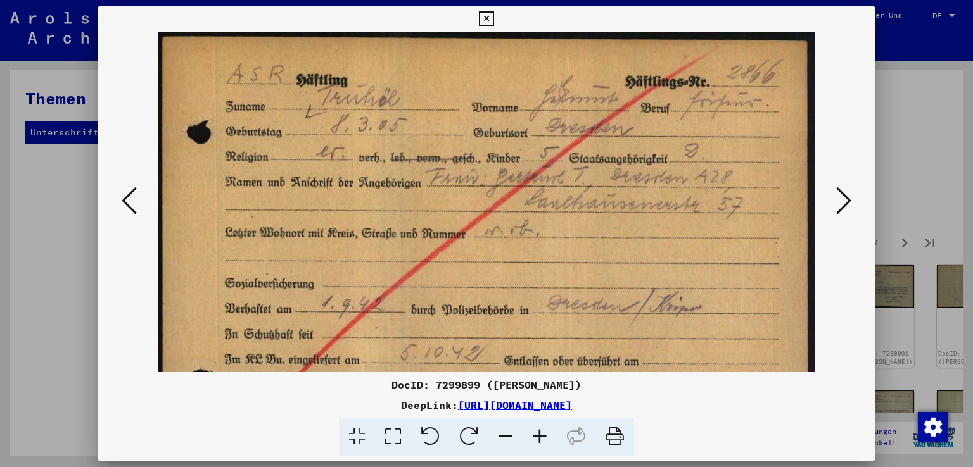
click at [542, 435] on icon at bounding box center [540, 437] width 34 height 39
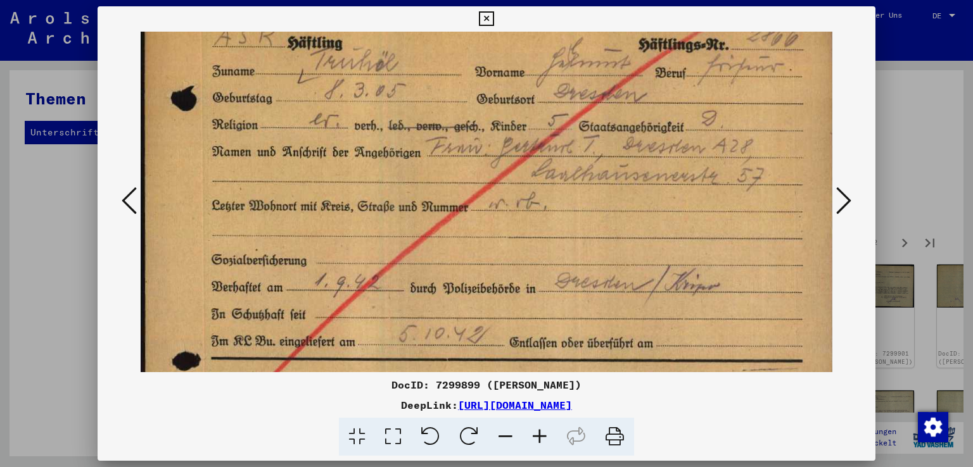
scroll to position [88, 0]
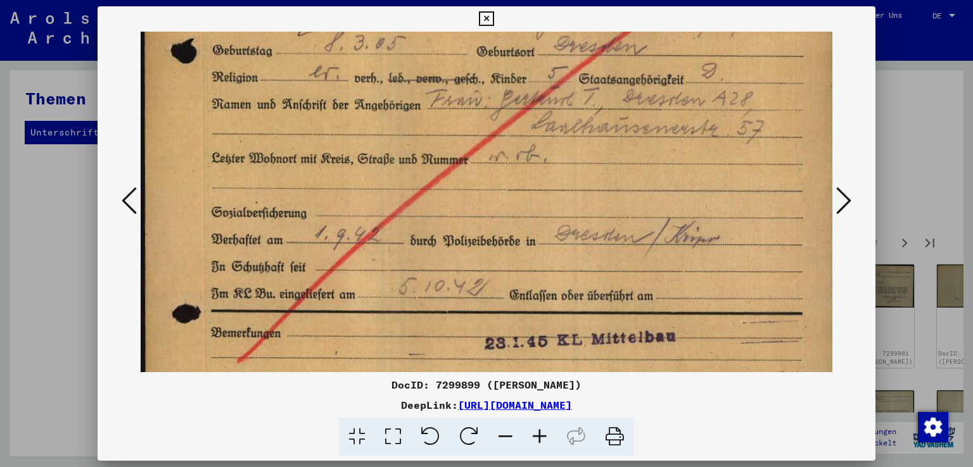
drag, startPoint x: 419, startPoint y: 317, endPoint x: 426, endPoint y: 230, distance: 87.1
click at [426, 230] on img at bounding box center [491, 193] width 700 height 499
click at [846, 198] on icon at bounding box center [843, 201] width 15 height 30
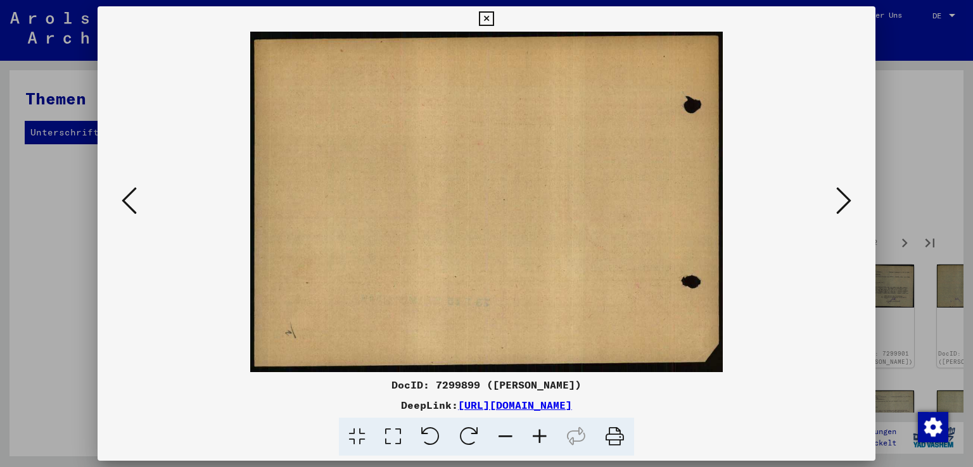
scroll to position [0, 0]
click at [846, 198] on icon at bounding box center [843, 201] width 15 height 30
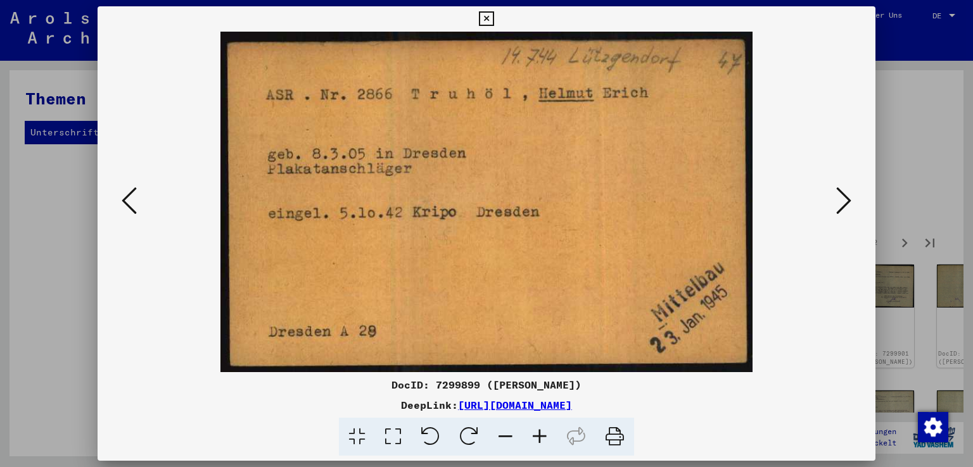
click at [846, 198] on icon at bounding box center [843, 201] width 15 height 30
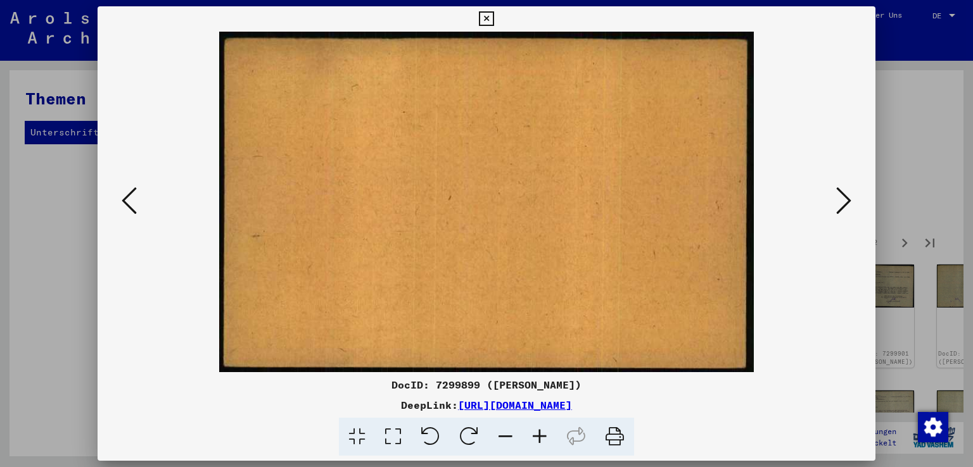
click at [846, 198] on icon at bounding box center [843, 201] width 15 height 30
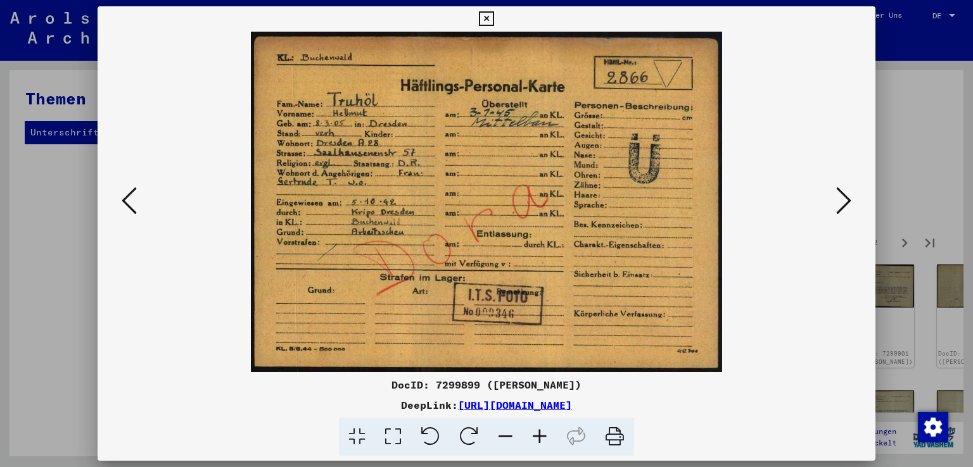
click at [545, 436] on icon at bounding box center [540, 437] width 34 height 39
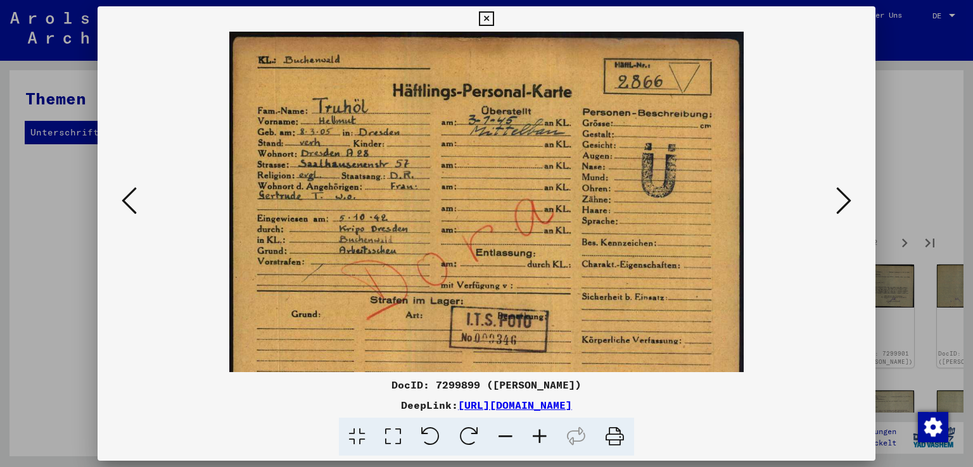
click at [545, 436] on icon at bounding box center [540, 437] width 34 height 39
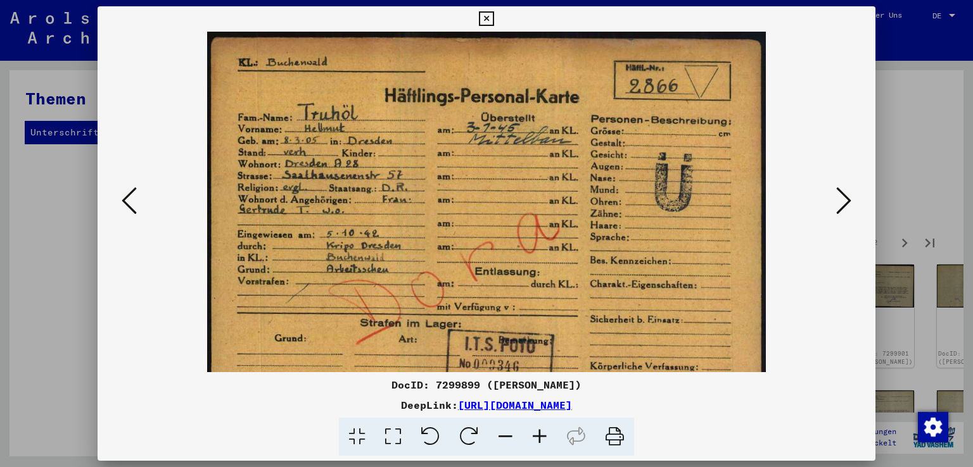
click at [545, 436] on icon at bounding box center [540, 437] width 34 height 39
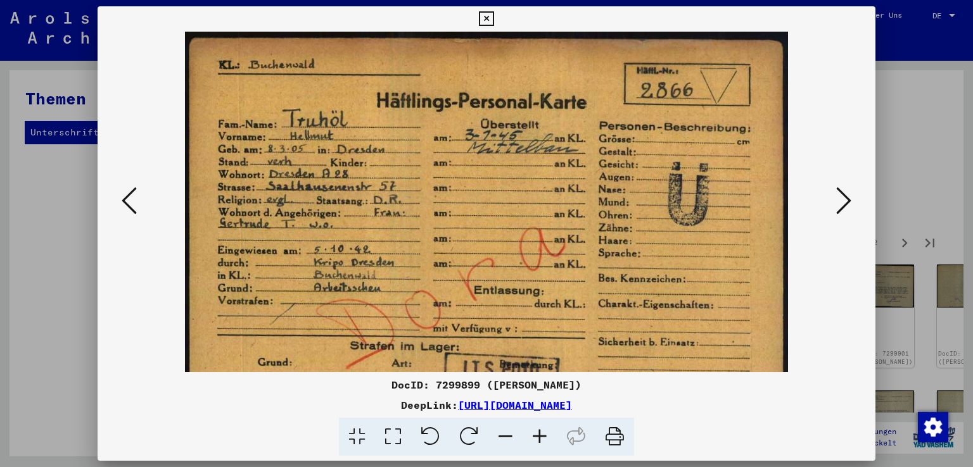
click at [545, 436] on icon at bounding box center [540, 437] width 34 height 39
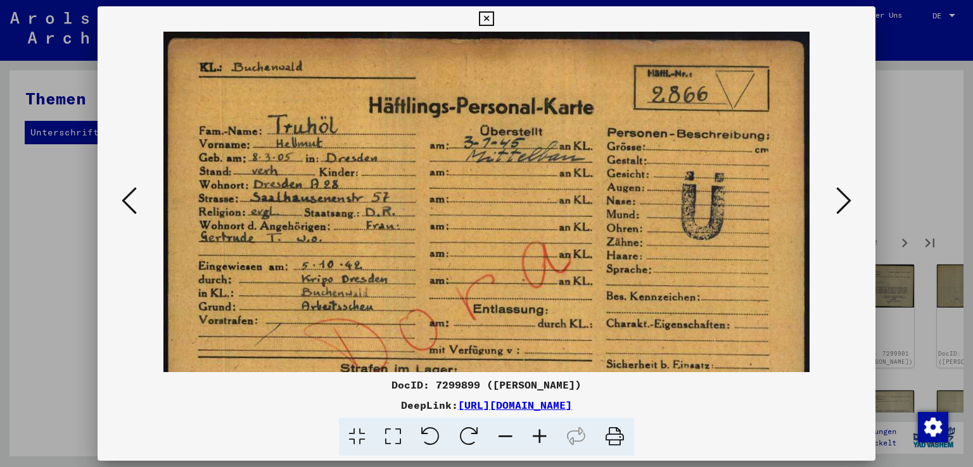
click at [545, 436] on icon at bounding box center [540, 437] width 34 height 39
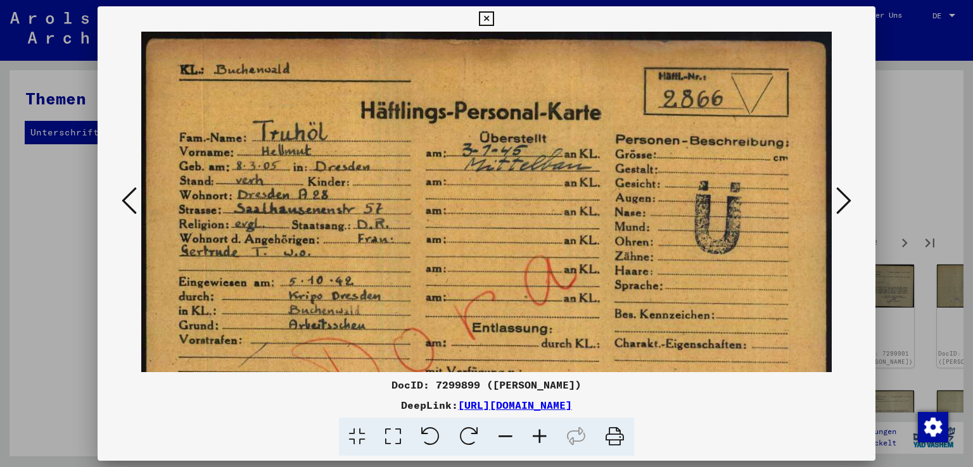
click at [545, 436] on icon at bounding box center [540, 437] width 34 height 39
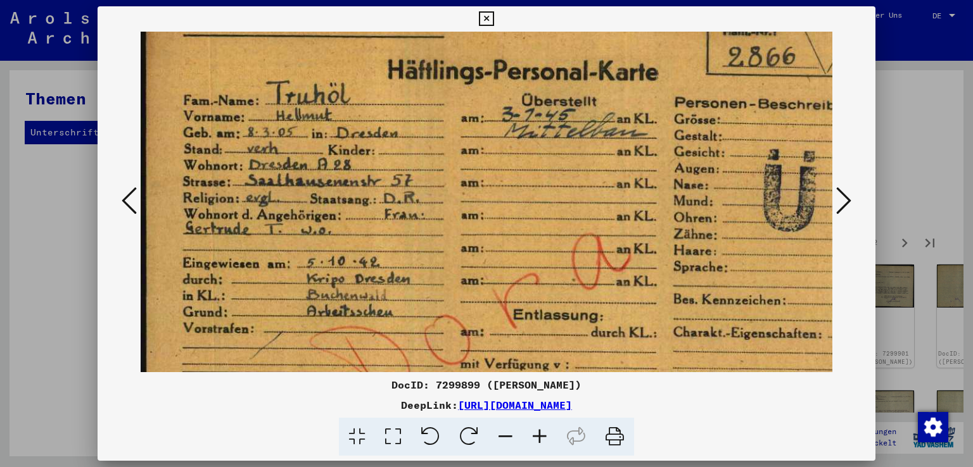
scroll to position [67, 0]
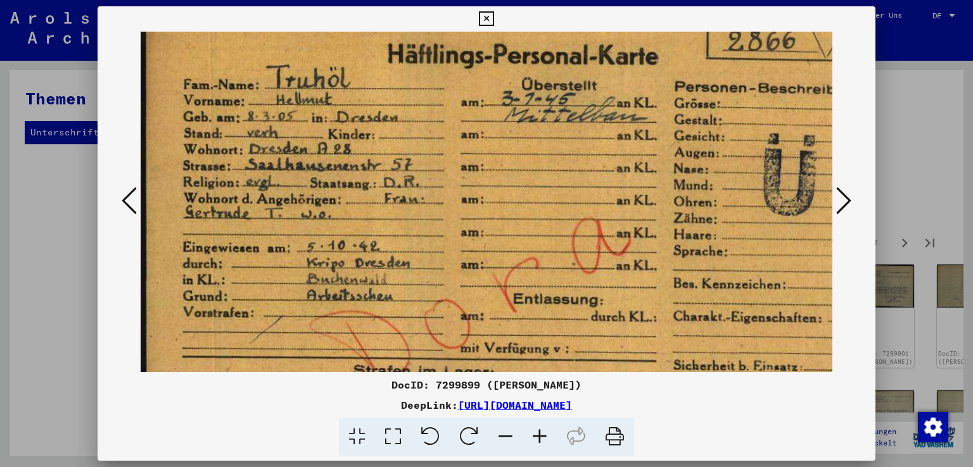
drag, startPoint x: 393, startPoint y: 308, endPoint x: 395, endPoint y: 245, distance: 63.4
click at [395, 245] on img at bounding box center [530, 246] width 778 height 562
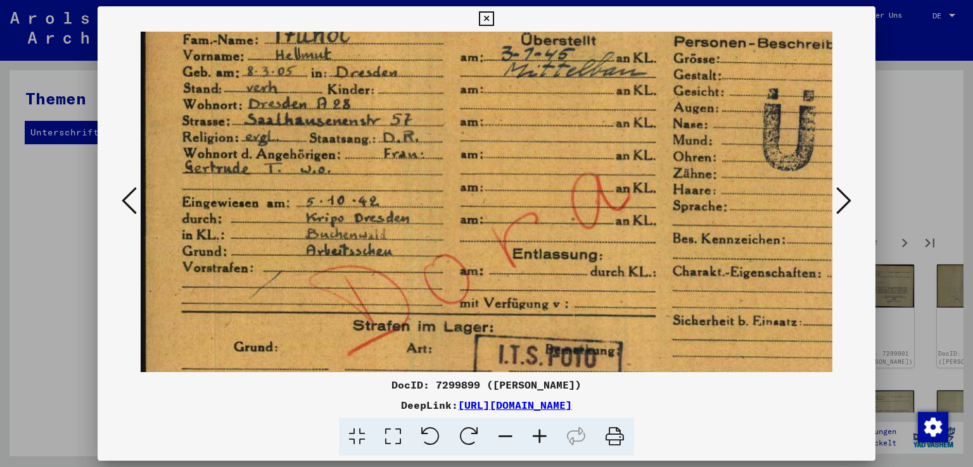
drag, startPoint x: 405, startPoint y: 280, endPoint x: 403, endPoint y: 232, distance: 47.5
click at [403, 232] on img at bounding box center [529, 201] width 778 height 562
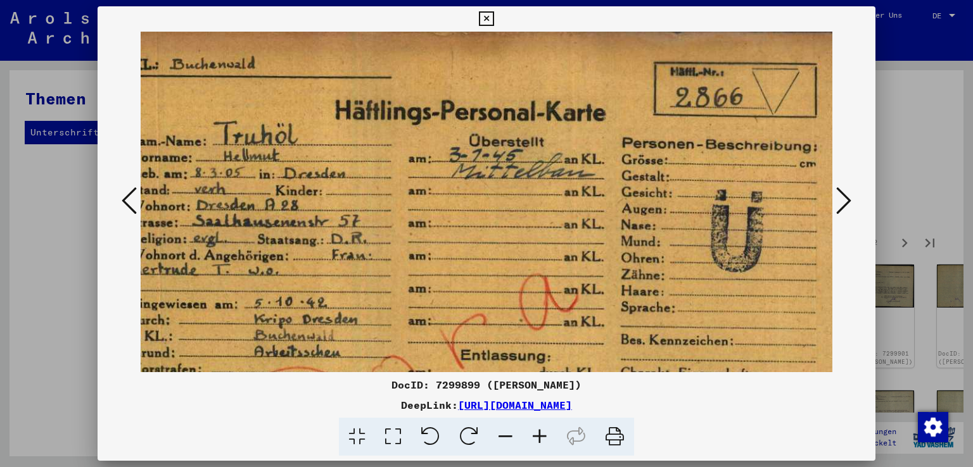
scroll to position [13, 53]
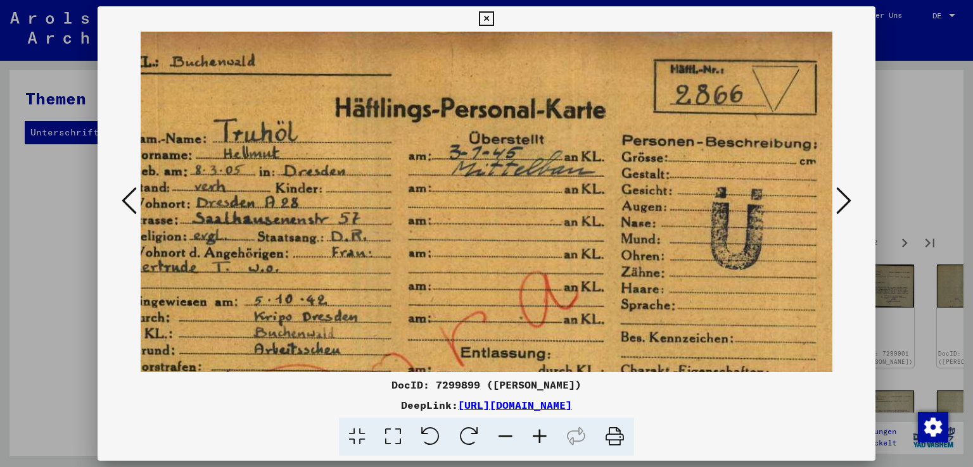
drag, startPoint x: 556, startPoint y: 150, endPoint x: 524, endPoint y: 254, distance: 108.6
click at [524, 254] on img at bounding box center [477, 300] width 778 height 562
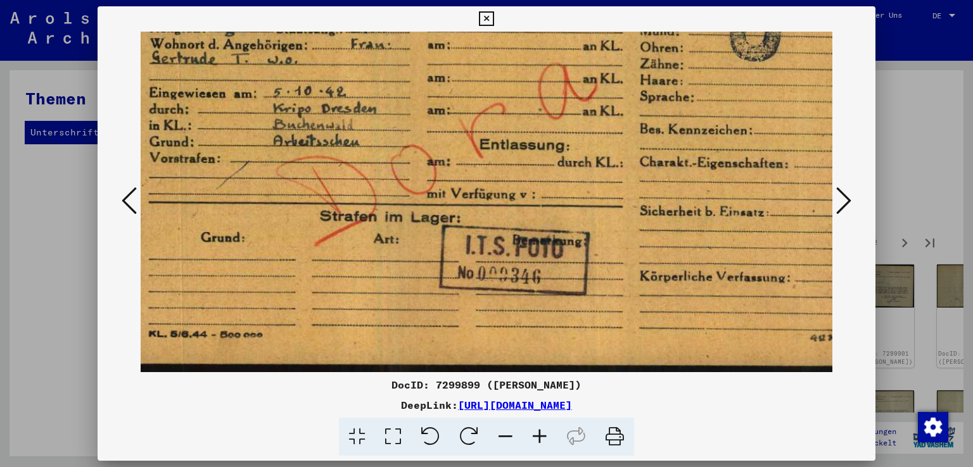
scroll to position [221, 29]
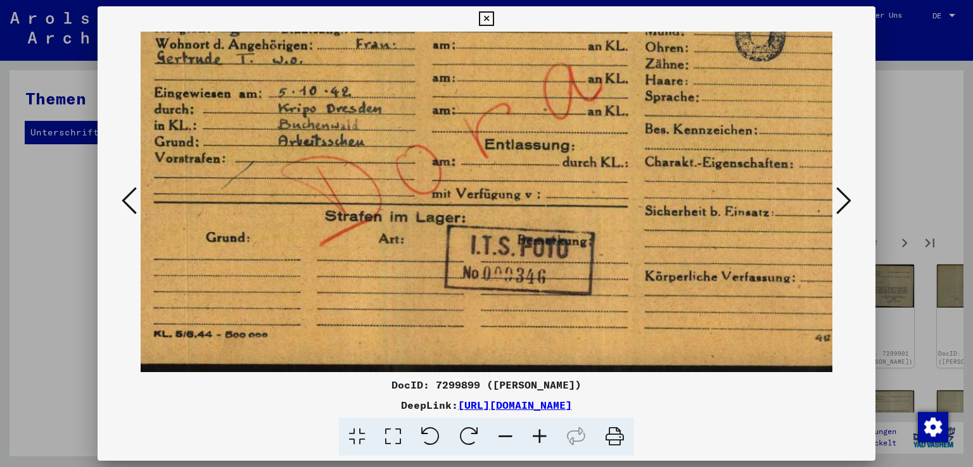
drag, startPoint x: 486, startPoint y: 317, endPoint x: 515, endPoint y: 89, distance: 229.3
click at [515, 89] on img at bounding box center [501, 92] width 778 height 562
click at [502, 435] on icon at bounding box center [505, 437] width 34 height 39
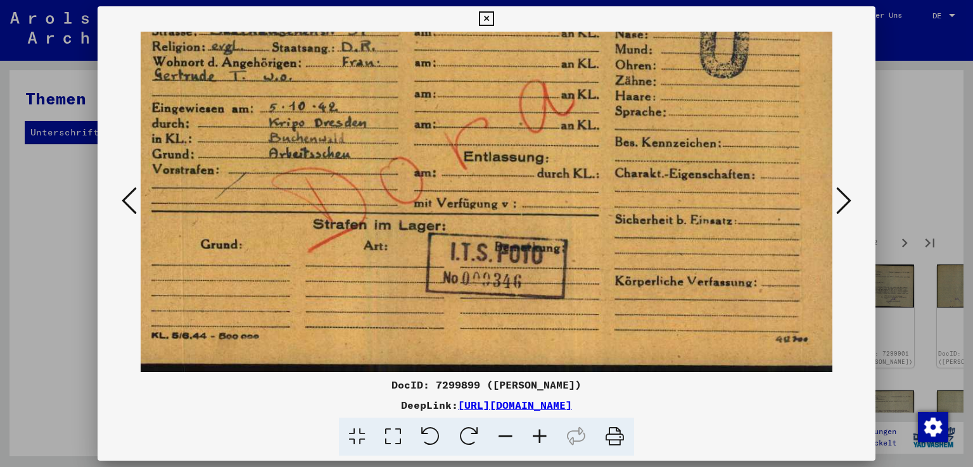
click at [502, 435] on icon at bounding box center [505, 437] width 34 height 39
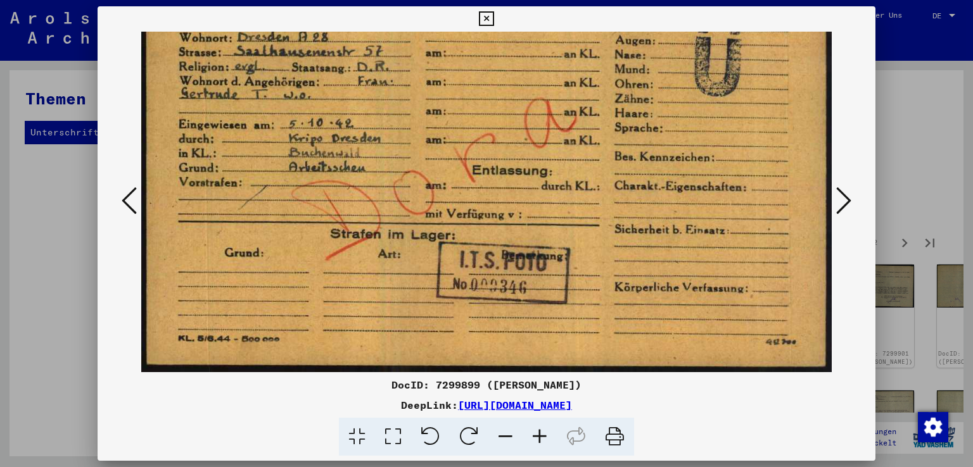
click at [502, 435] on icon at bounding box center [505, 437] width 34 height 39
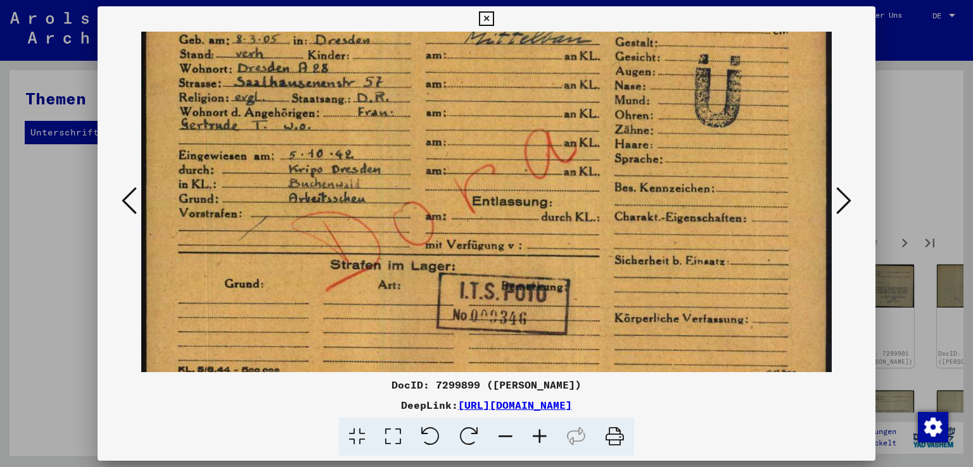
click at [502, 435] on icon at bounding box center [505, 437] width 34 height 39
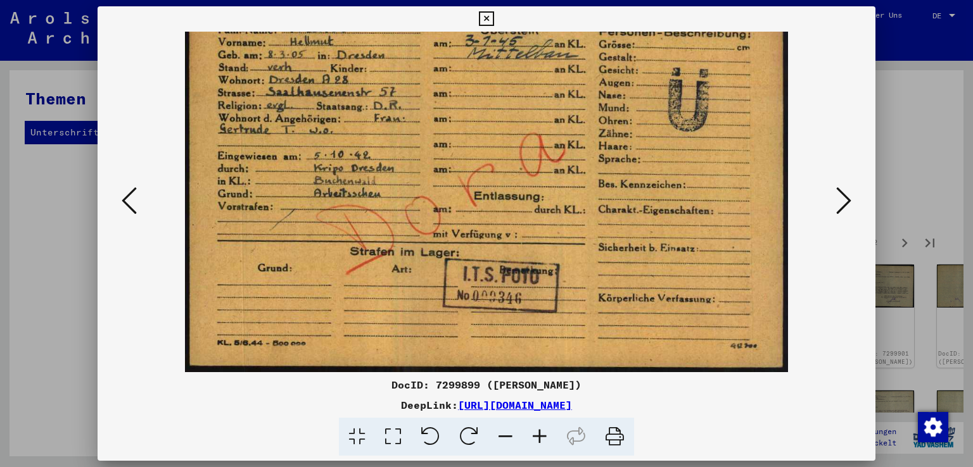
click at [502, 435] on icon at bounding box center [505, 437] width 34 height 39
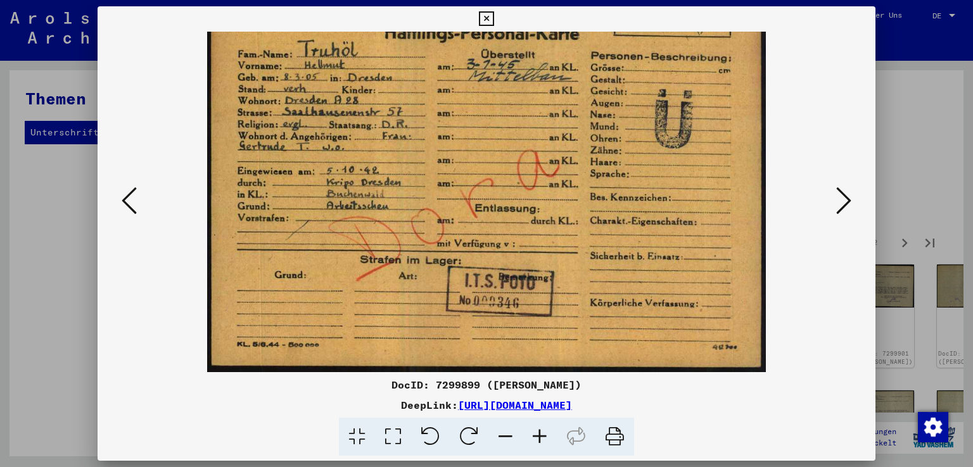
scroll to position [63, 0]
click at [847, 197] on icon at bounding box center [843, 201] width 15 height 30
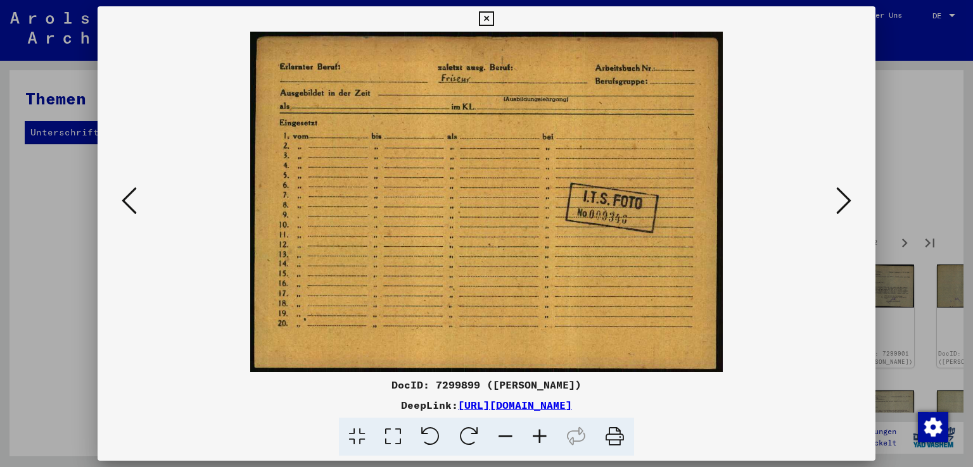
click at [847, 197] on icon at bounding box center [843, 201] width 15 height 30
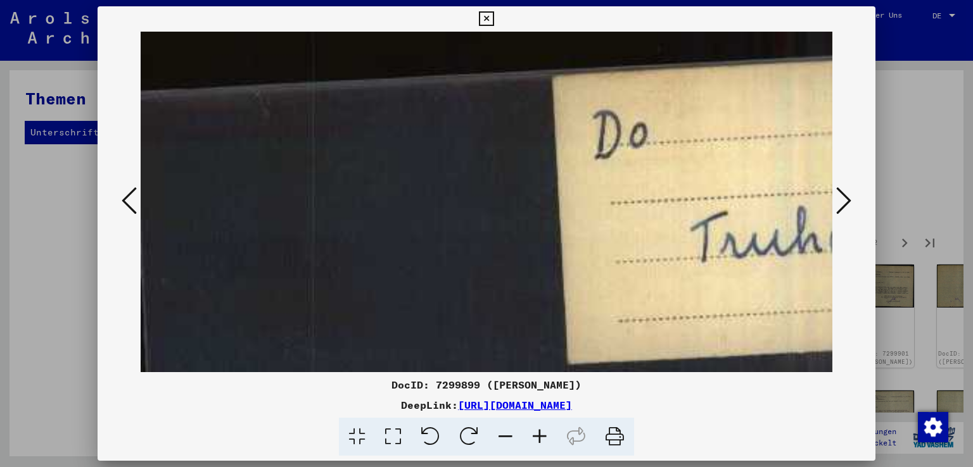
click at [505, 432] on icon at bounding box center [505, 437] width 34 height 39
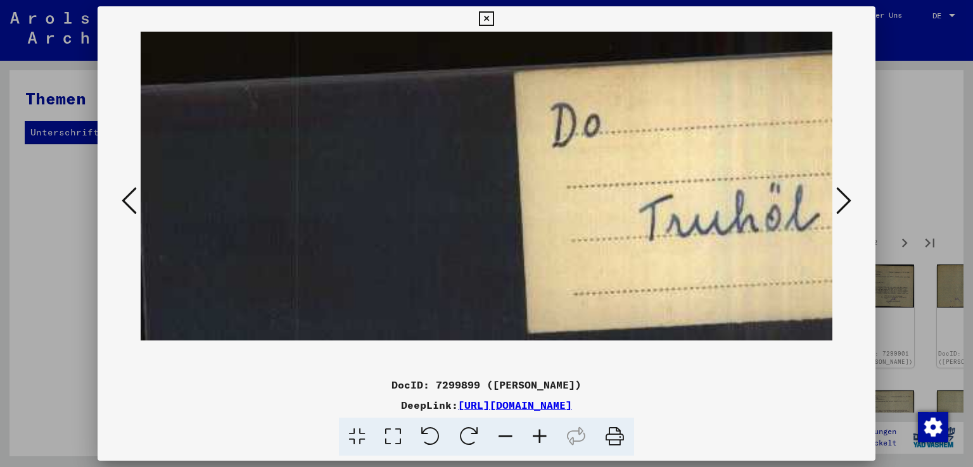
click at [505, 432] on icon at bounding box center [505, 437] width 34 height 39
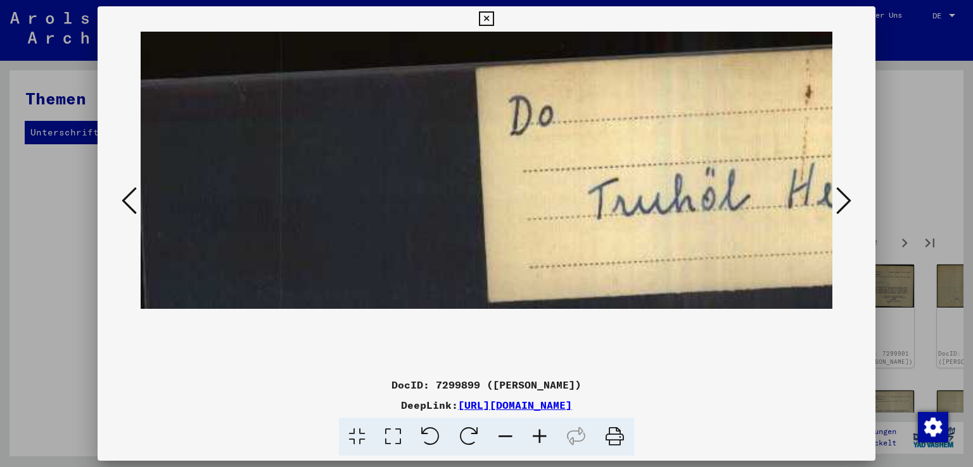
click at [505, 432] on icon at bounding box center [505, 437] width 34 height 39
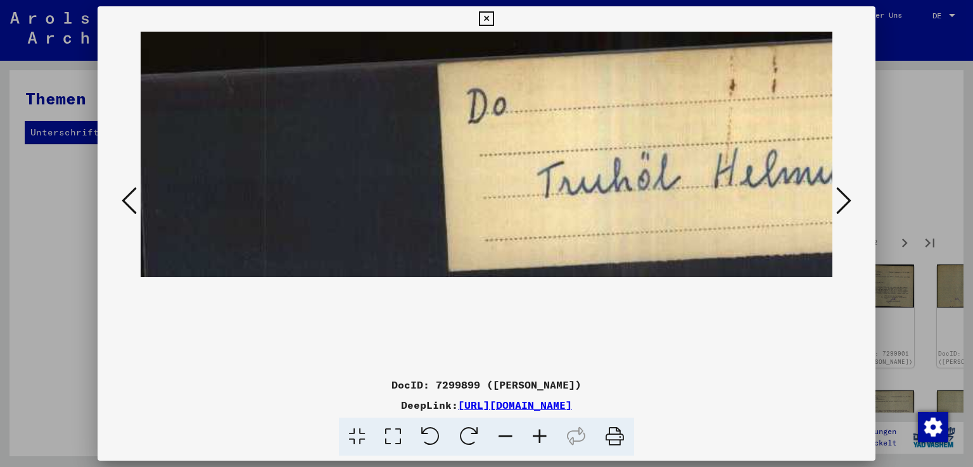
click at [505, 432] on icon at bounding box center [505, 437] width 34 height 39
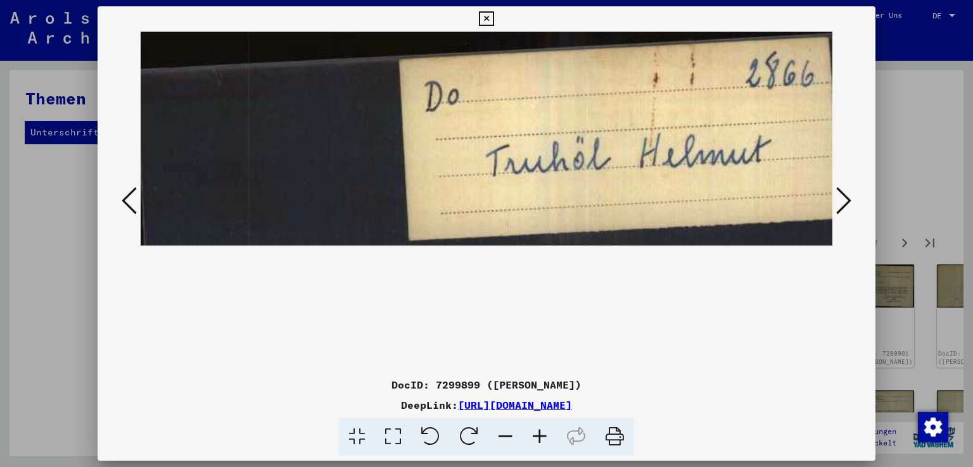
click at [505, 432] on icon at bounding box center [505, 437] width 34 height 39
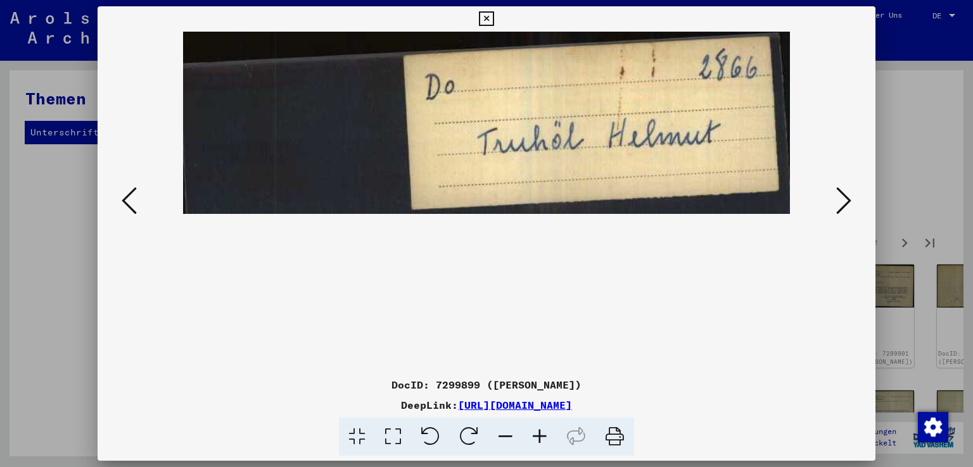
click at [506, 431] on icon at bounding box center [505, 437] width 34 height 39
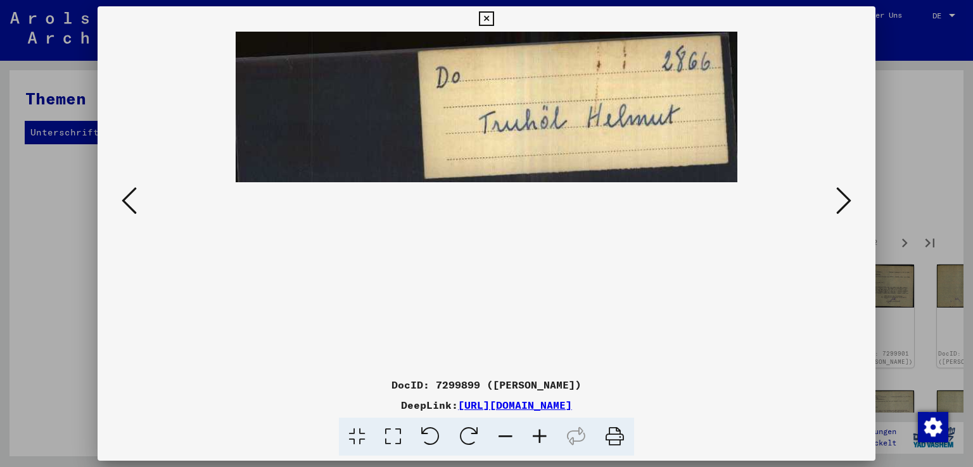
click at [850, 198] on icon at bounding box center [843, 201] width 15 height 30
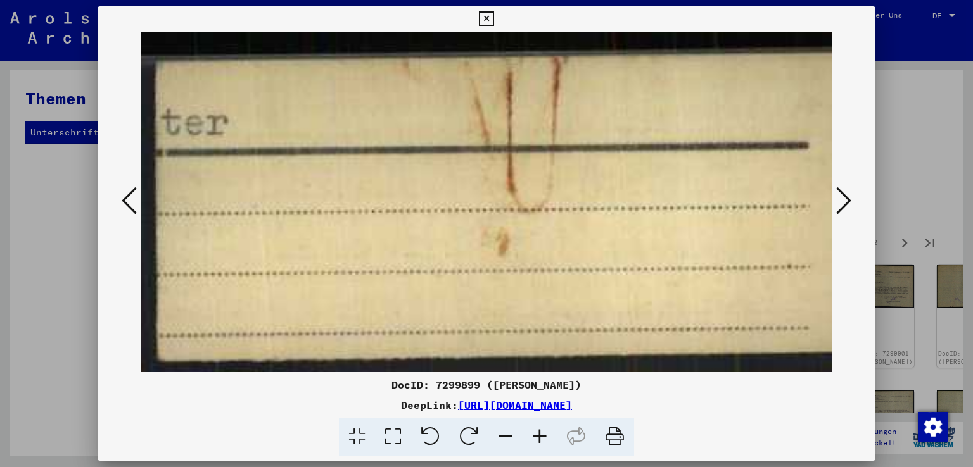
click at [502, 435] on icon at bounding box center [505, 437] width 34 height 39
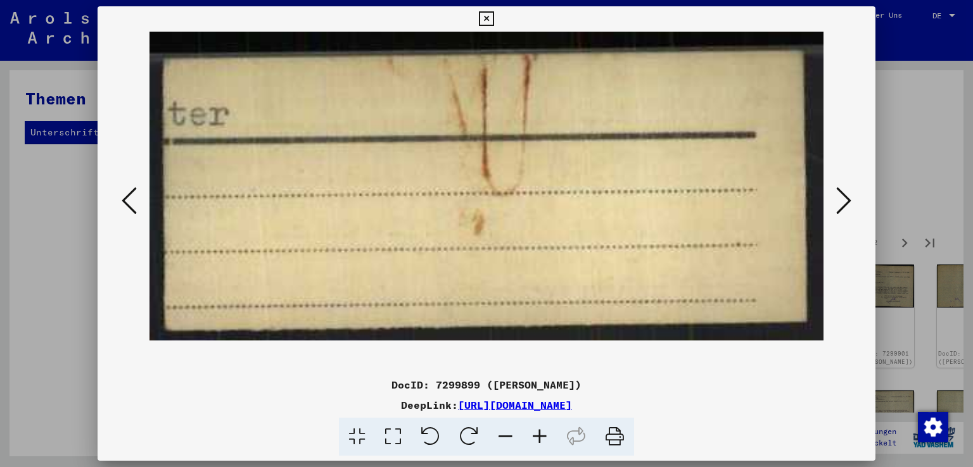
click at [502, 435] on icon at bounding box center [505, 437] width 34 height 39
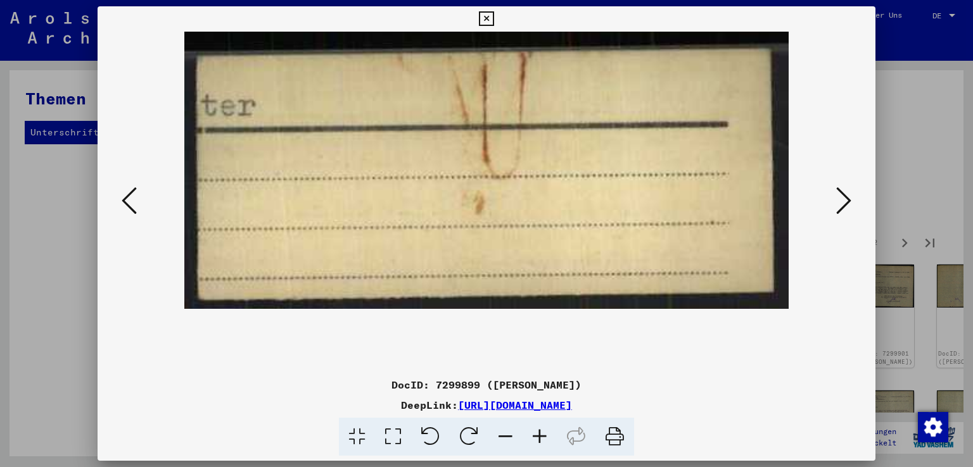
click at [502, 435] on icon at bounding box center [505, 437] width 34 height 39
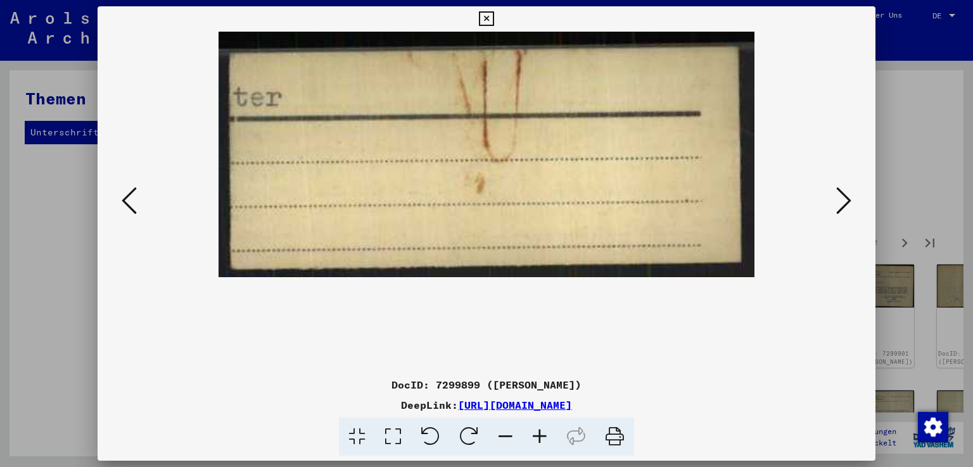
click at [502, 435] on icon at bounding box center [505, 437] width 34 height 39
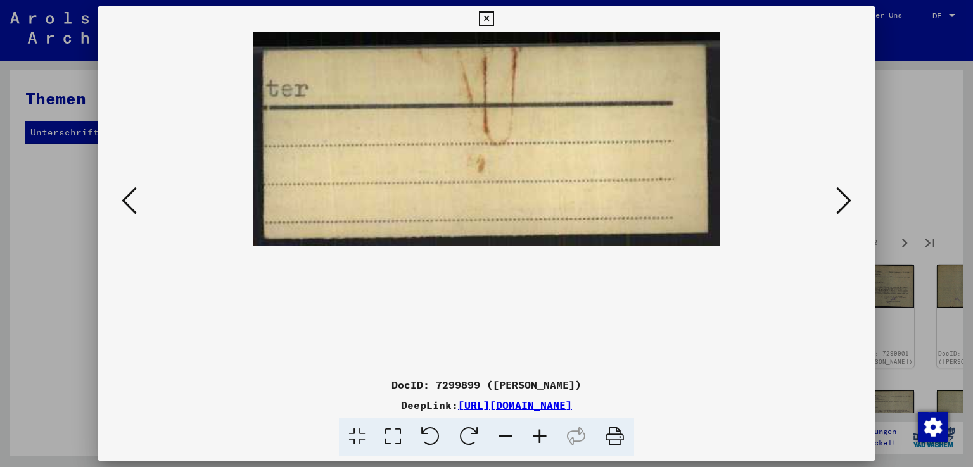
click at [847, 199] on icon at bounding box center [843, 201] width 15 height 30
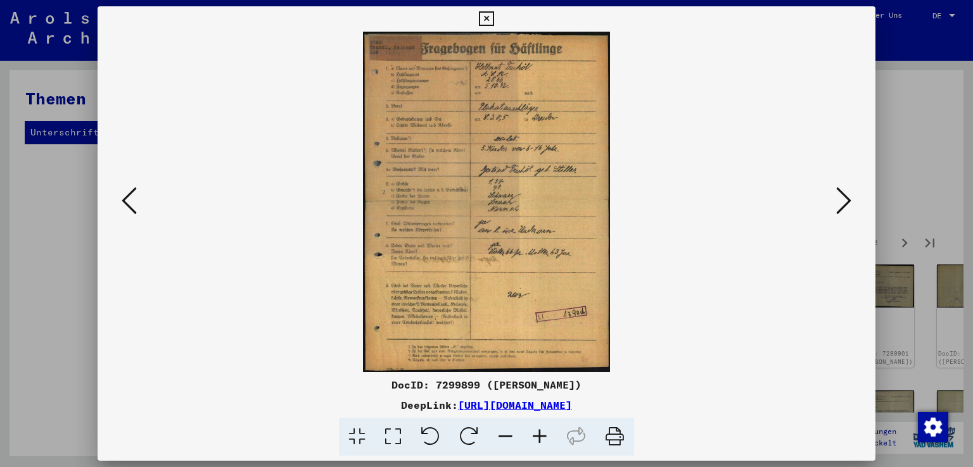
click at [537, 433] on icon at bounding box center [540, 437] width 34 height 39
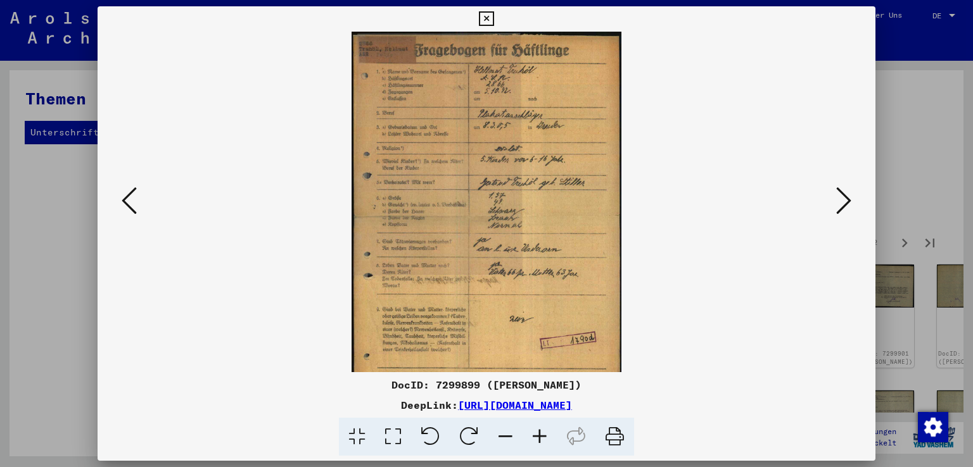
click at [537, 433] on icon at bounding box center [540, 437] width 34 height 39
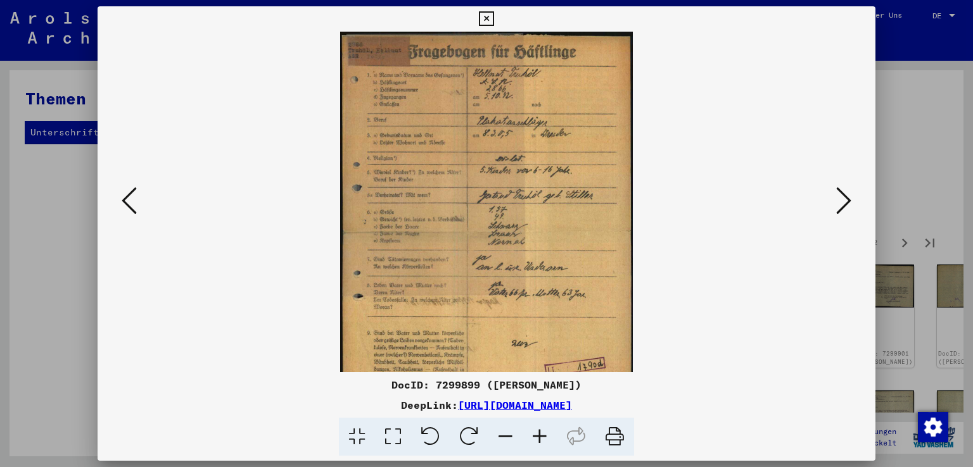
click at [537, 433] on icon at bounding box center [540, 437] width 34 height 39
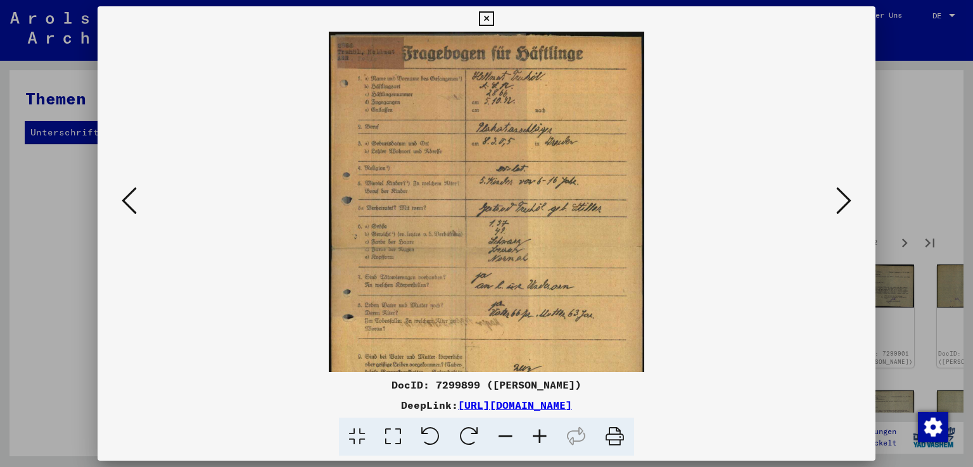
click at [537, 433] on icon at bounding box center [540, 437] width 34 height 39
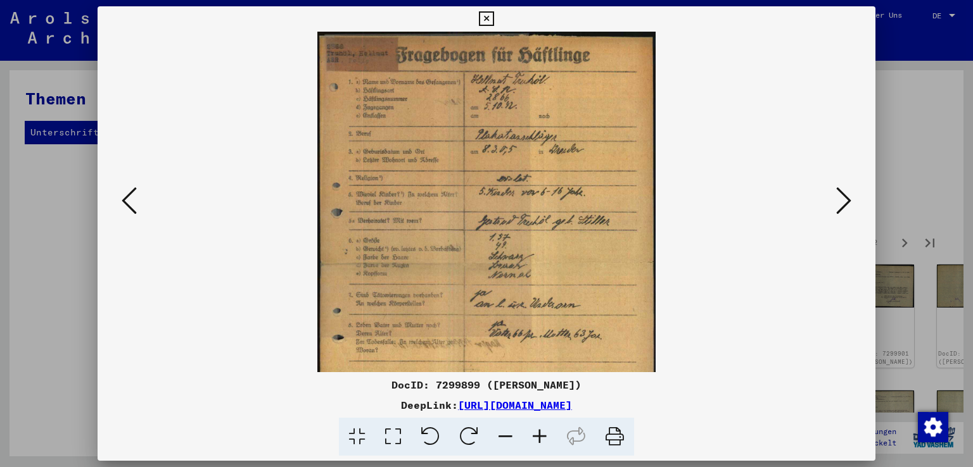
click at [537, 433] on icon at bounding box center [540, 437] width 34 height 39
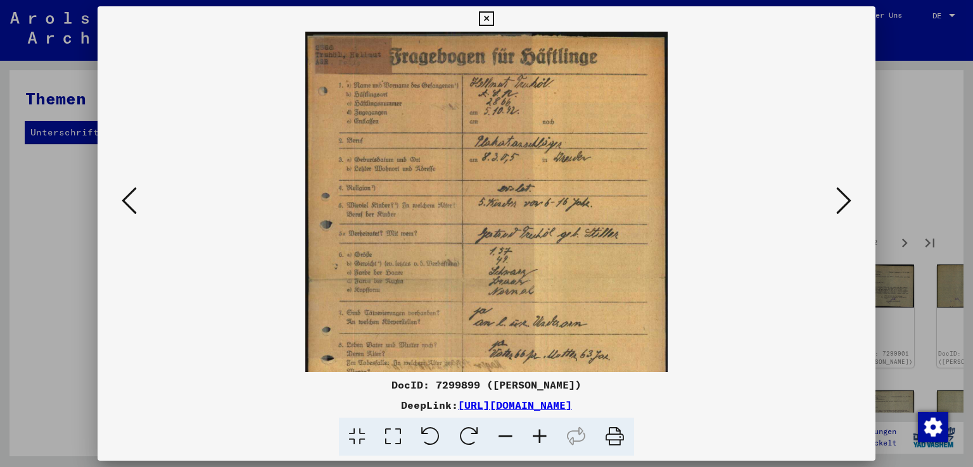
click at [537, 433] on icon at bounding box center [540, 437] width 34 height 39
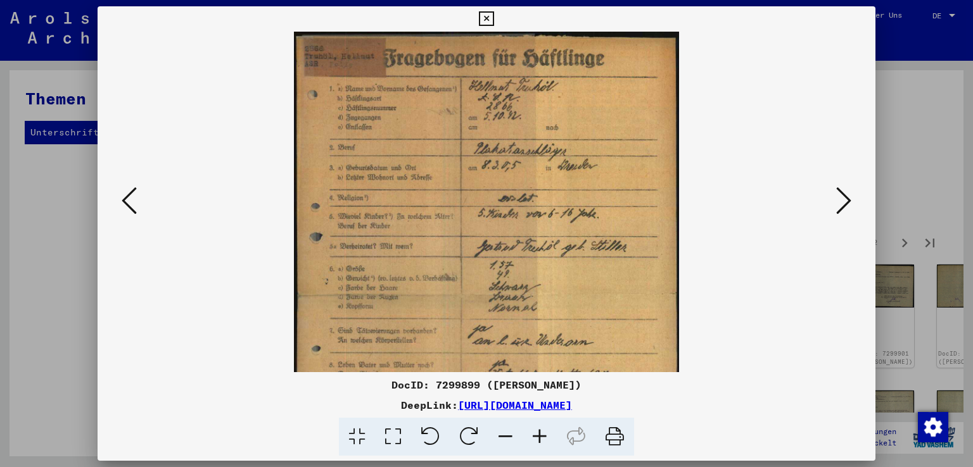
click at [537, 433] on icon at bounding box center [540, 437] width 34 height 39
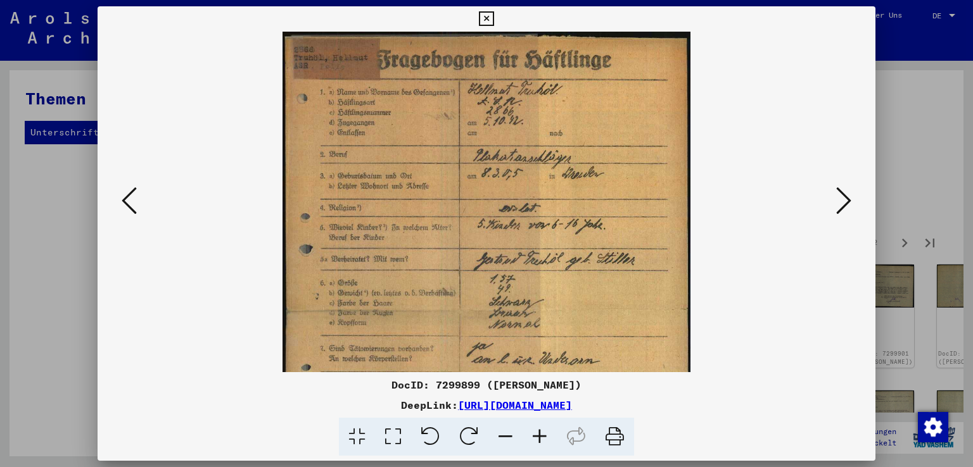
click at [537, 433] on icon at bounding box center [540, 437] width 34 height 39
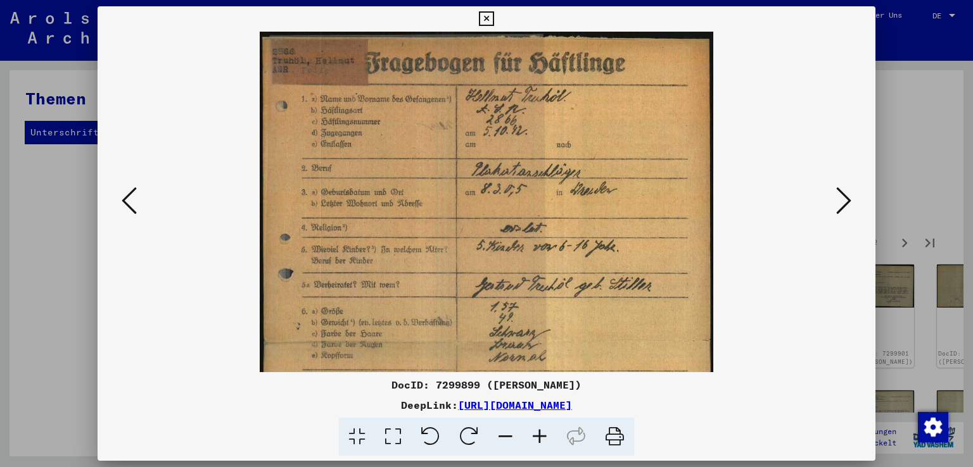
click at [537, 433] on icon at bounding box center [540, 437] width 34 height 39
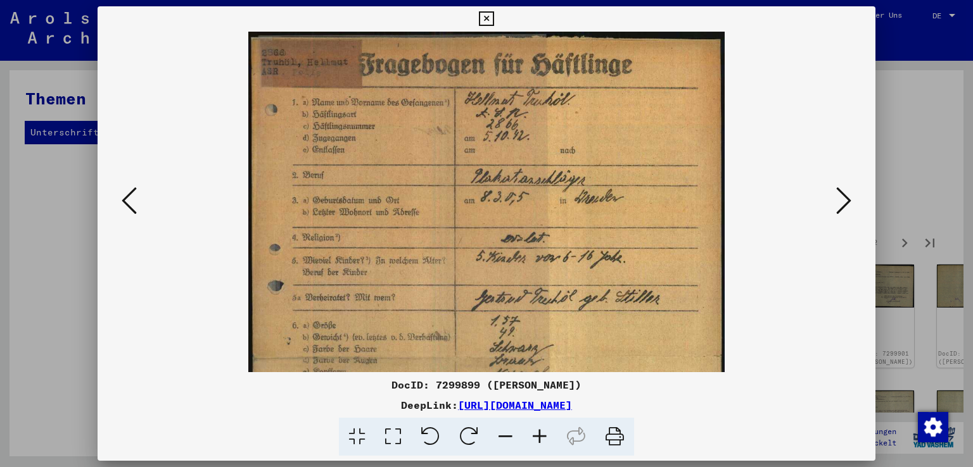
click at [537, 433] on icon at bounding box center [540, 437] width 34 height 39
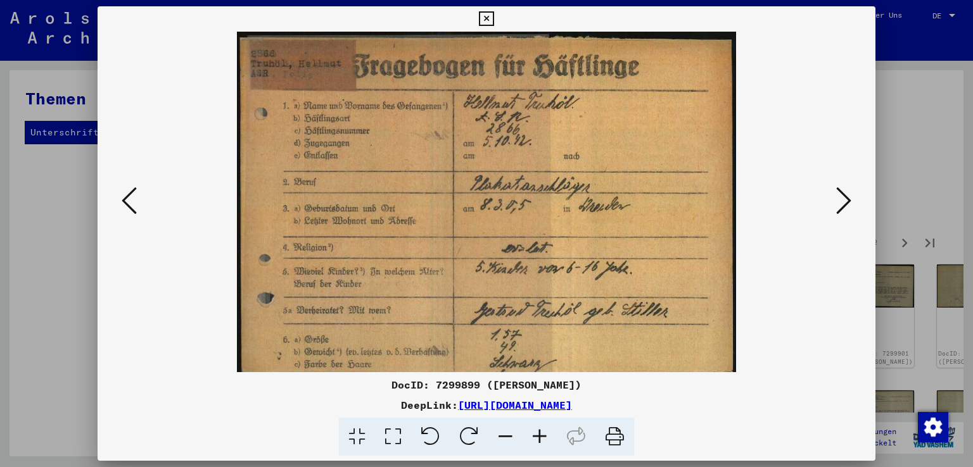
click at [537, 433] on icon at bounding box center [540, 437] width 34 height 39
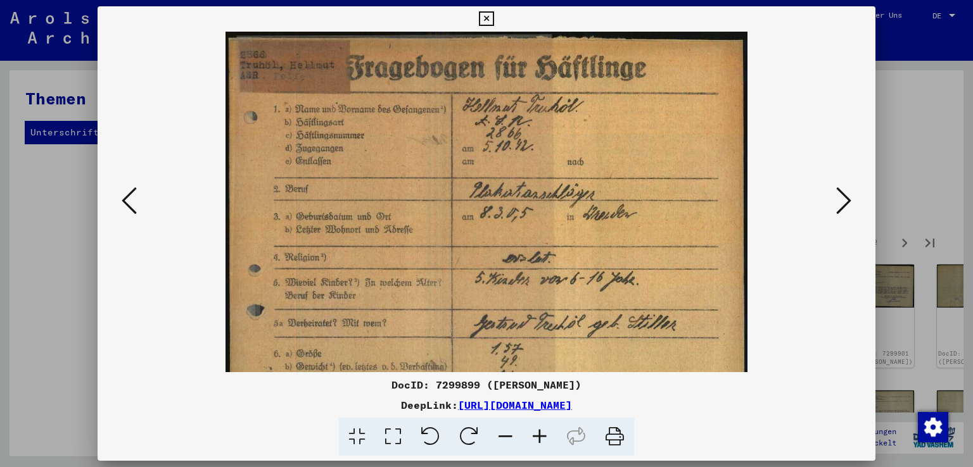
click at [537, 433] on icon at bounding box center [540, 437] width 34 height 39
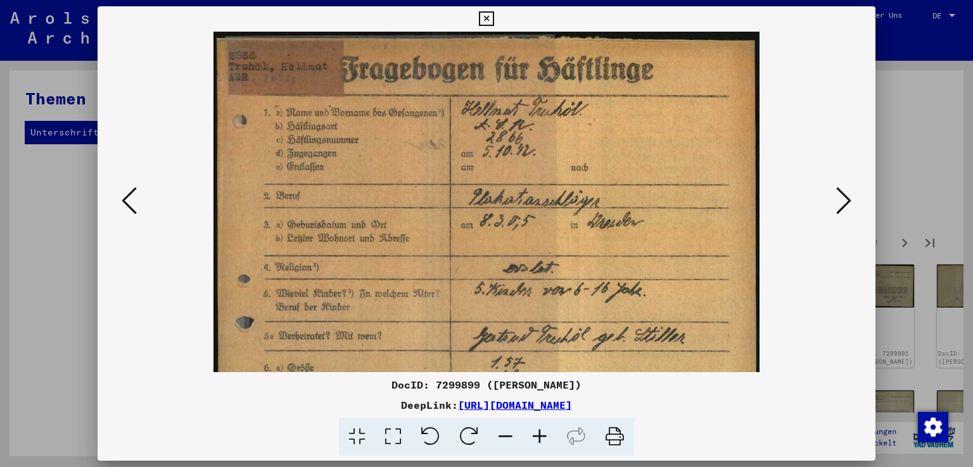
click at [537, 433] on icon at bounding box center [540, 437] width 34 height 39
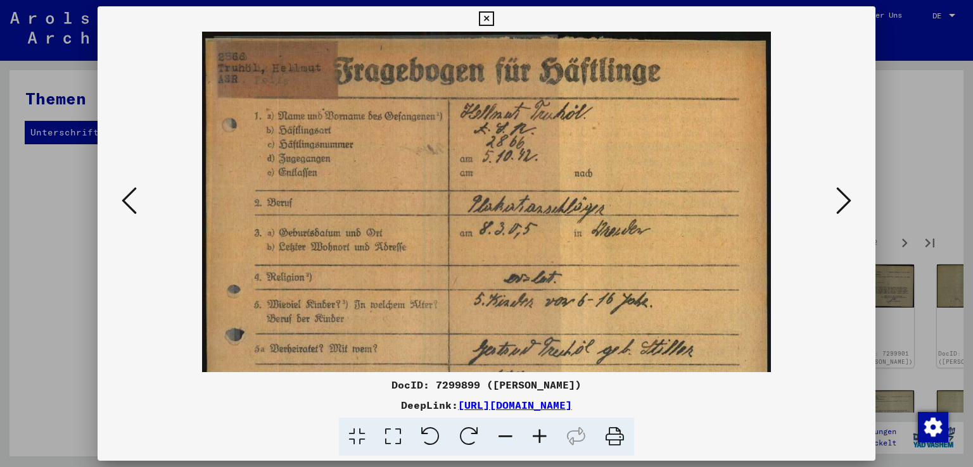
click at [537, 433] on icon at bounding box center [540, 437] width 34 height 39
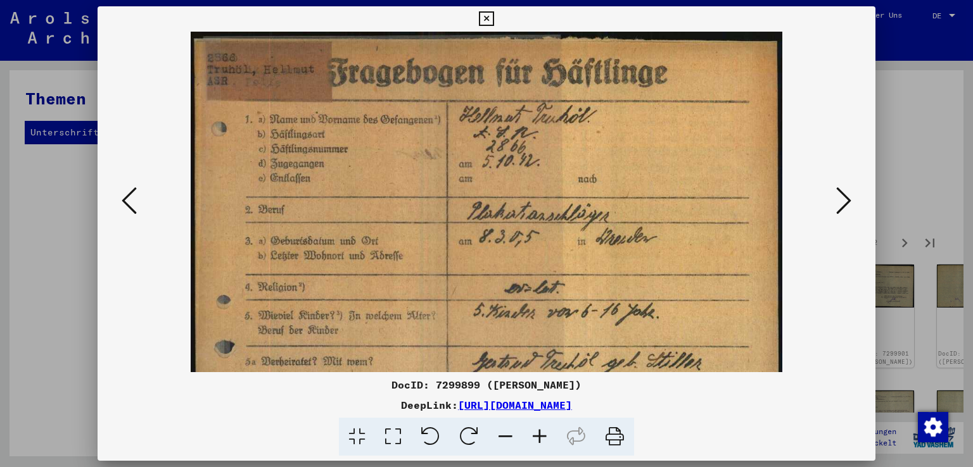
click at [537, 433] on icon at bounding box center [540, 437] width 34 height 39
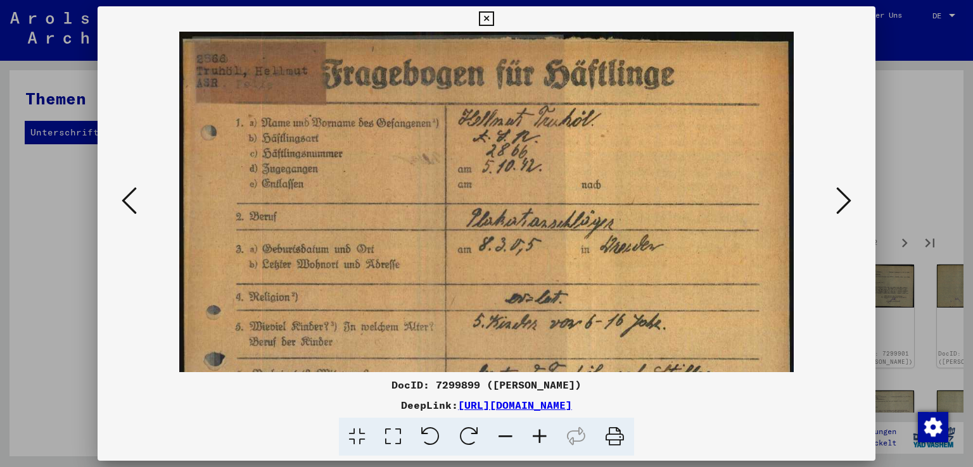
click at [537, 433] on icon at bounding box center [540, 437] width 34 height 39
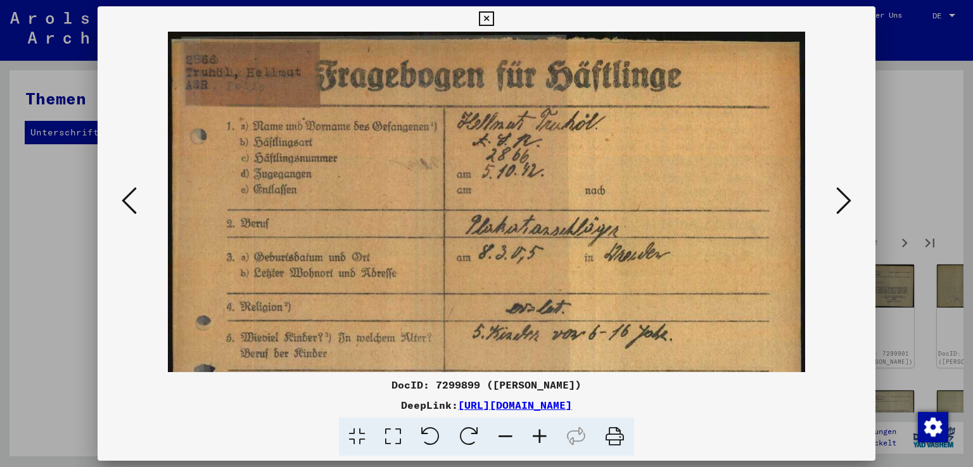
click at [537, 433] on icon at bounding box center [540, 437] width 34 height 39
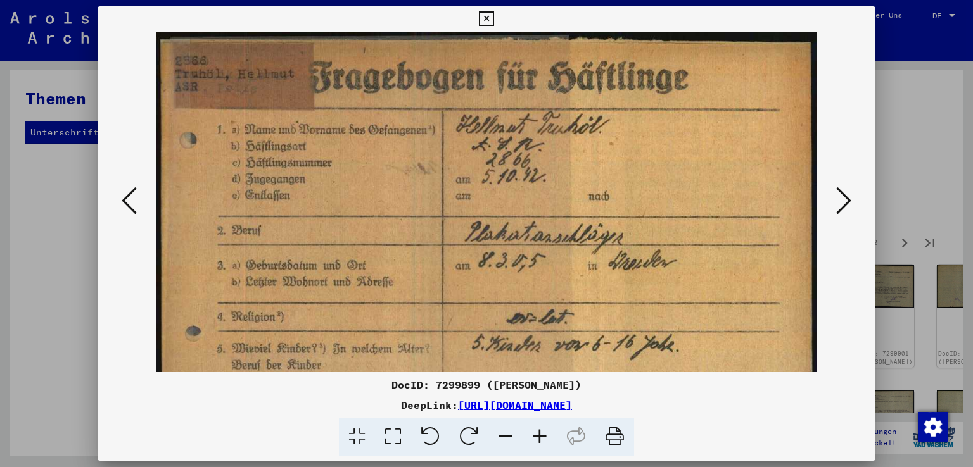
click at [537, 433] on icon at bounding box center [540, 437] width 34 height 39
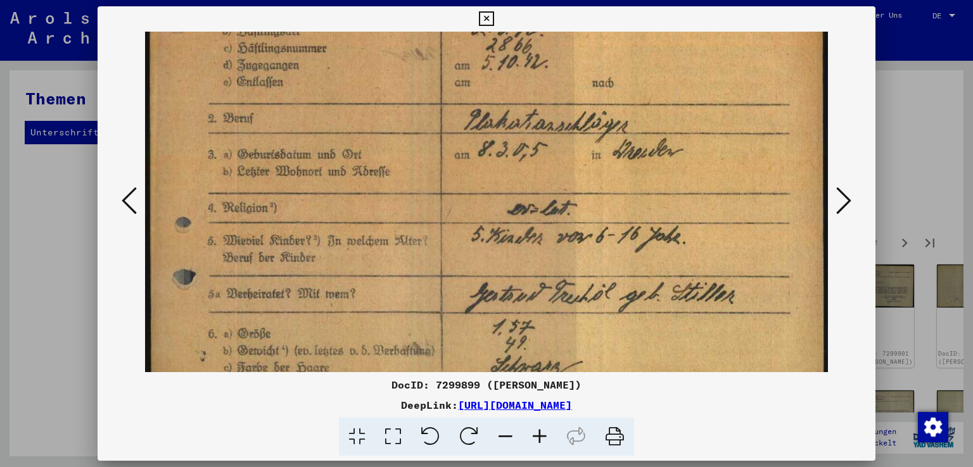
scroll to position [124, 0]
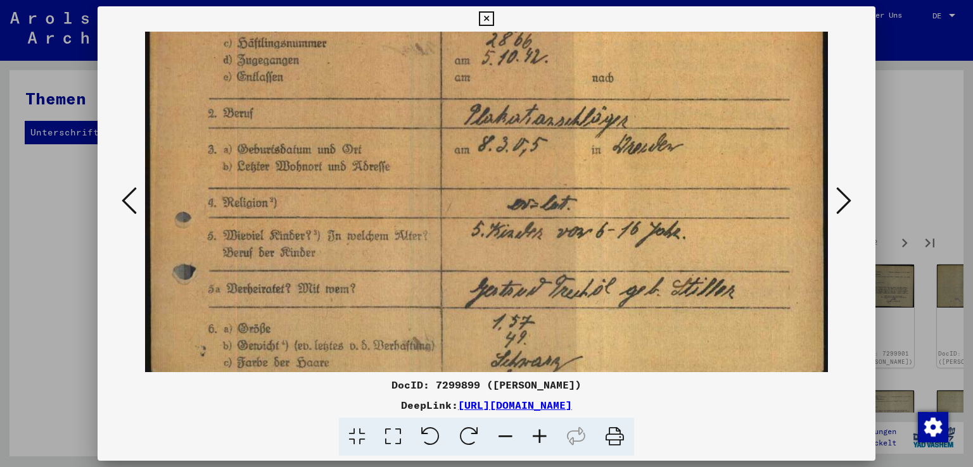
drag, startPoint x: 467, startPoint y: 311, endPoint x: 473, endPoint y: 189, distance: 121.7
click at [473, 189] on img at bounding box center [486, 379] width 683 height 943
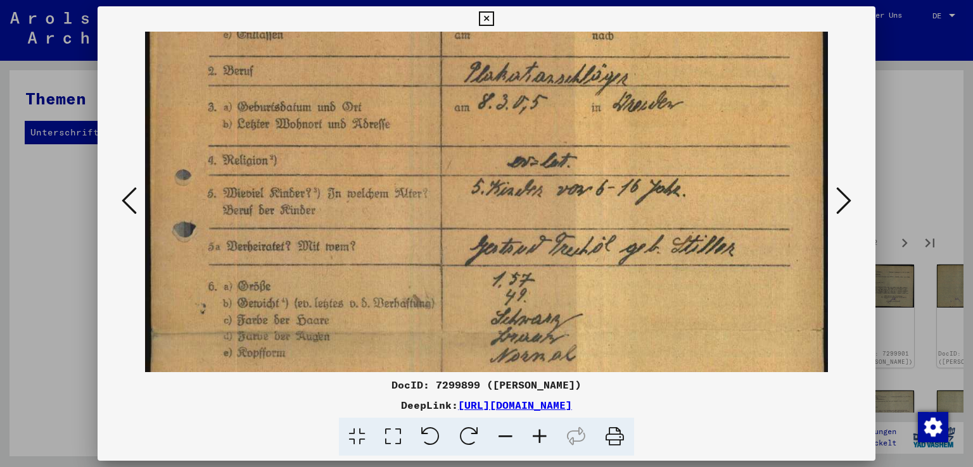
scroll to position [175, 0]
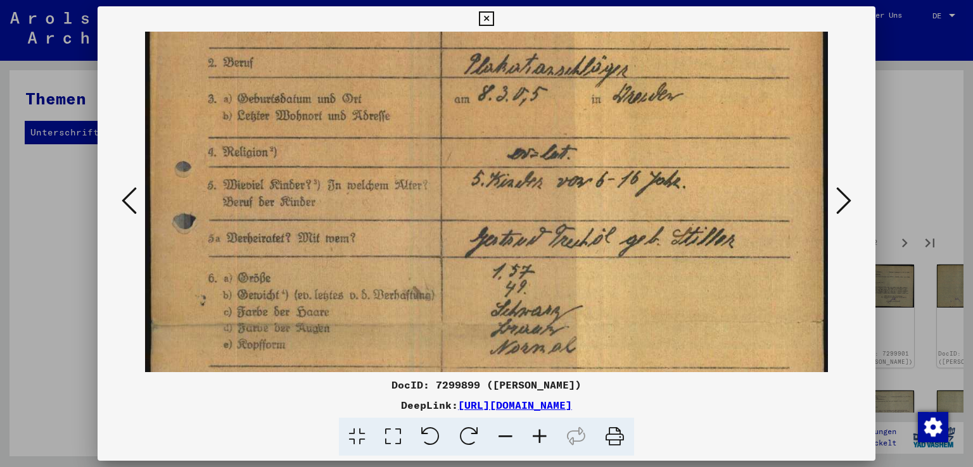
drag, startPoint x: 461, startPoint y: 295, endPoint x: 472, endPoint y: 246, distance: 49.3
click at [472, 246] on img at bounding box center [486, 328] width 683 height 943
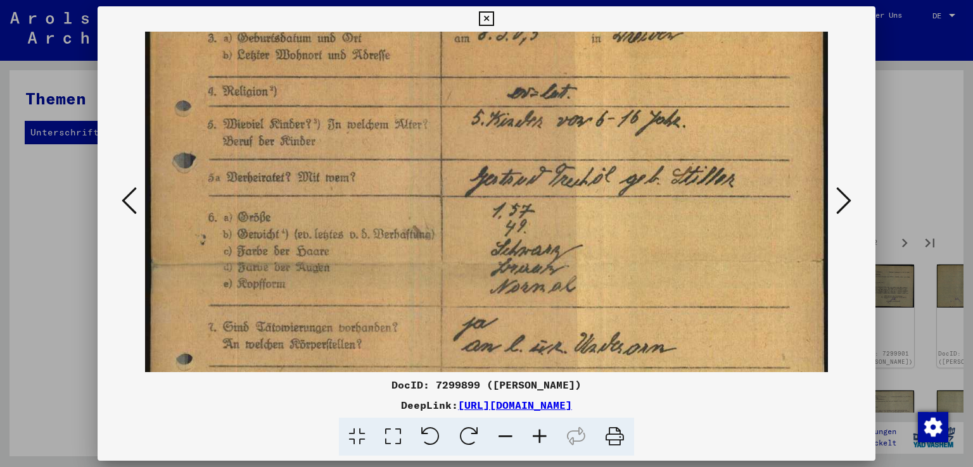
drag, startPoint x: 473, startPoint y: 293, endPoint x: 459, endPoint y: 232, distance: 62.4
click at [459, 232] on img at bounding box center [486, 267] width 683 height 943
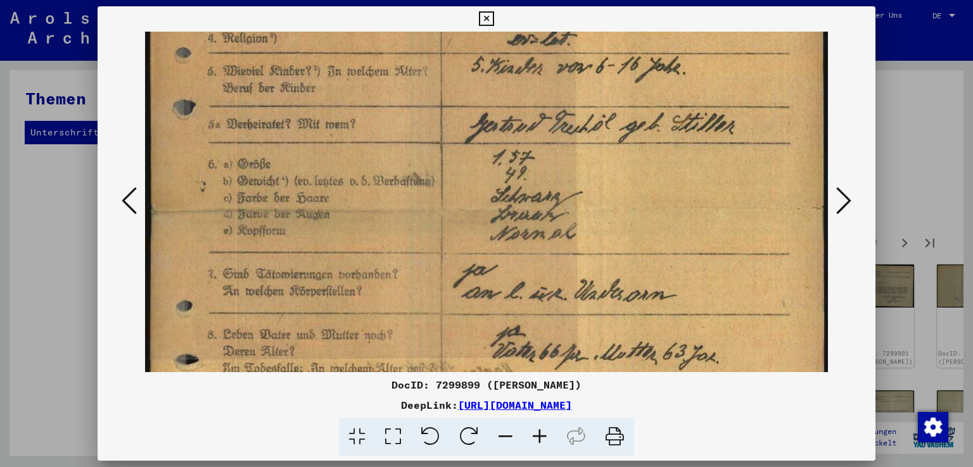
scroll to position [308, 0]
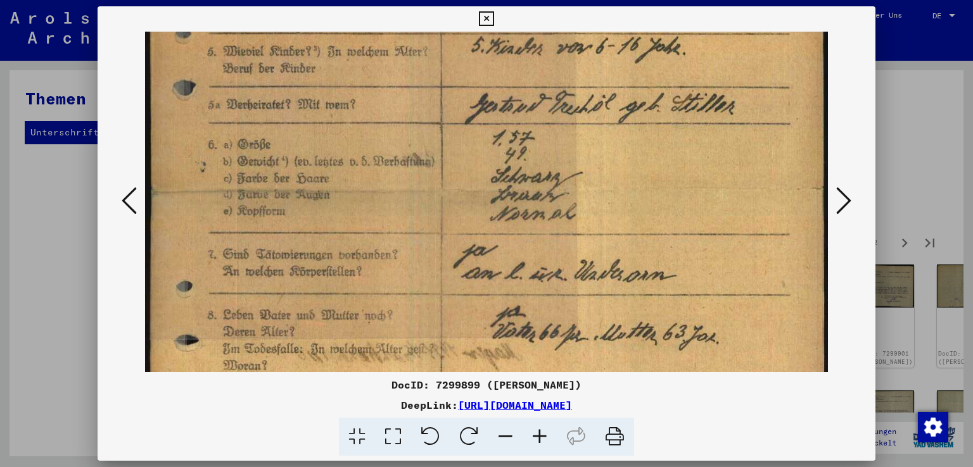
drag, startPoint x: 524, startPoint y: 295, endPoint x: 530, endPoint y: 224, distance: 70.5
click at [530, 224] on img at bounding box center [486, 194] width 683 height 943
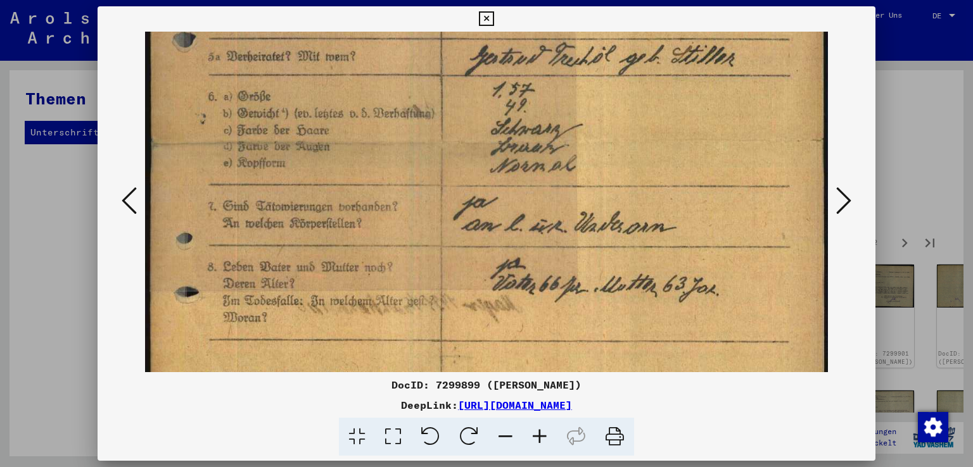
scroll to position [371, 0]
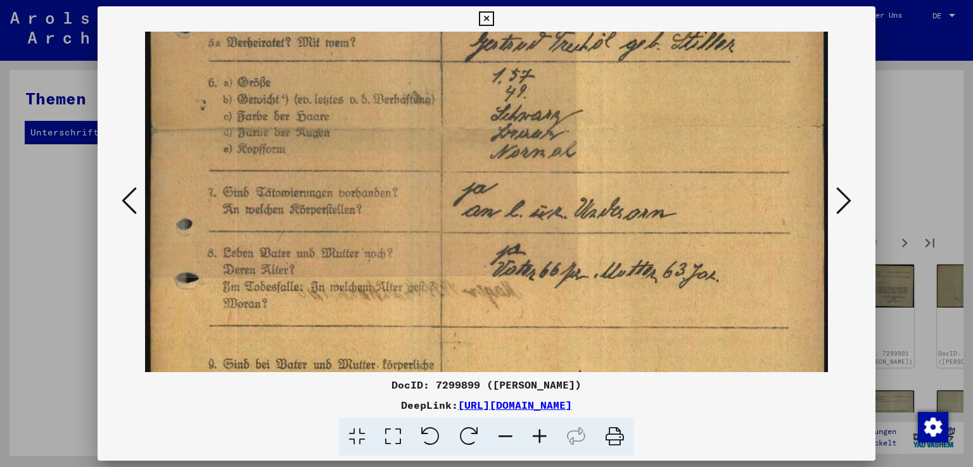
drag, startPoint x: 470, startPoint y: 317, endPoint x: 473, endPoint y: 258, distance: 59.6
click at [473, 258] on img at bounding box center [486, 132] width 683 height 943
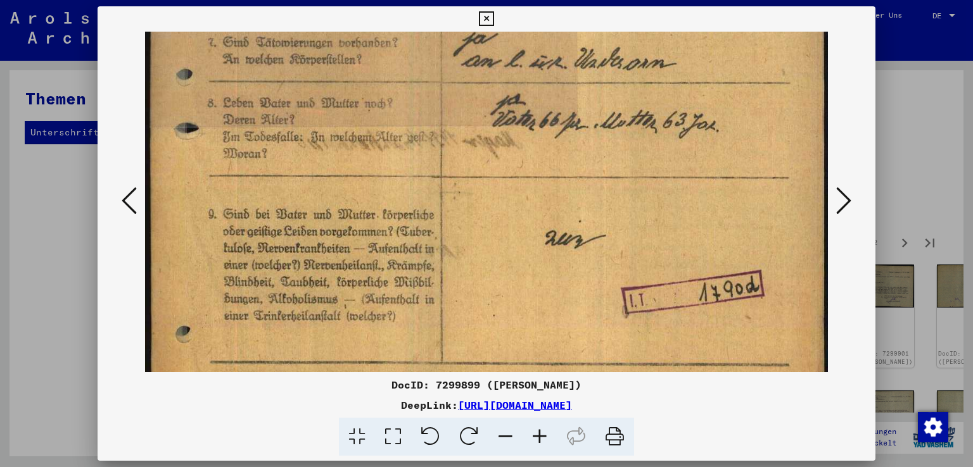
scroll to position [522, 0]
drag, startPoint x: 512, startPoint y: 338, endPoint x: 528, endPoint y: 192, distance: 146.6
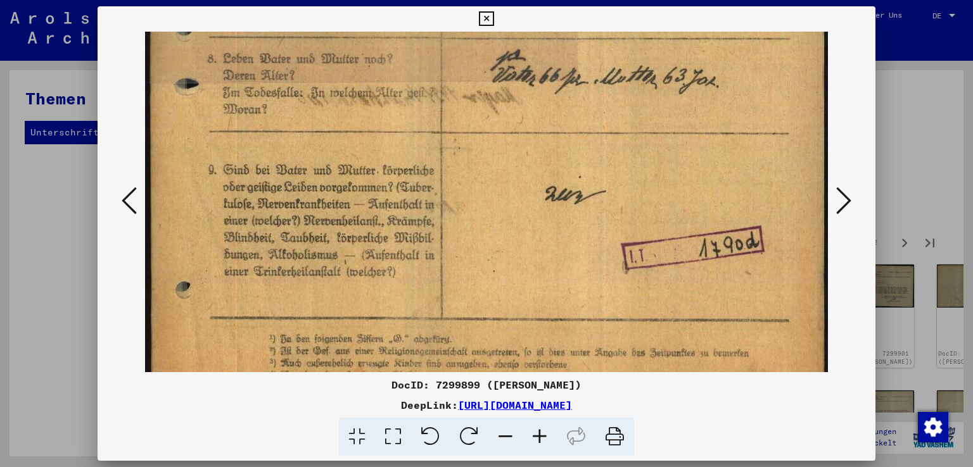
scroll to position [601, 0]
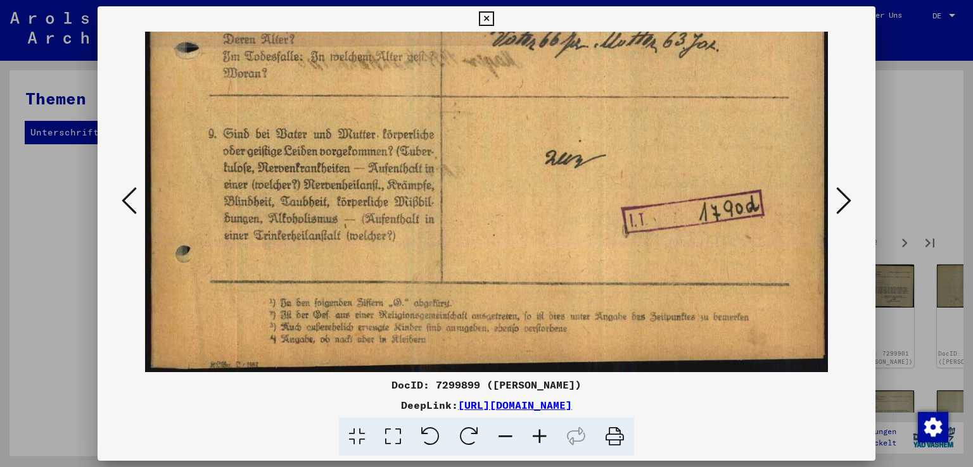
drag, startPoint x: 498, startPoint y: 337, endPoint x: 505, endPoint y: 213, distance: 124.3
click at [854, 200] on button at bounding box center [843, 202] width 23 height 36
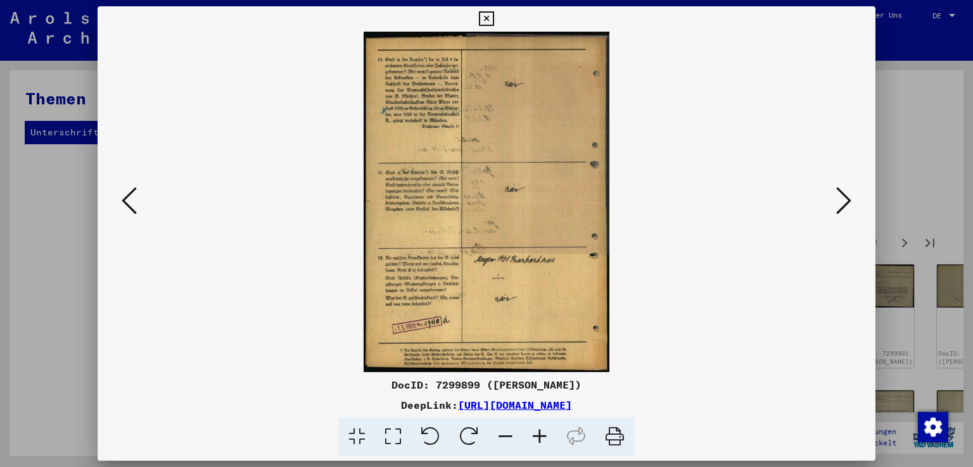
click at [540, 434] on icon at bounding box center [540, 437] width 34 height 39
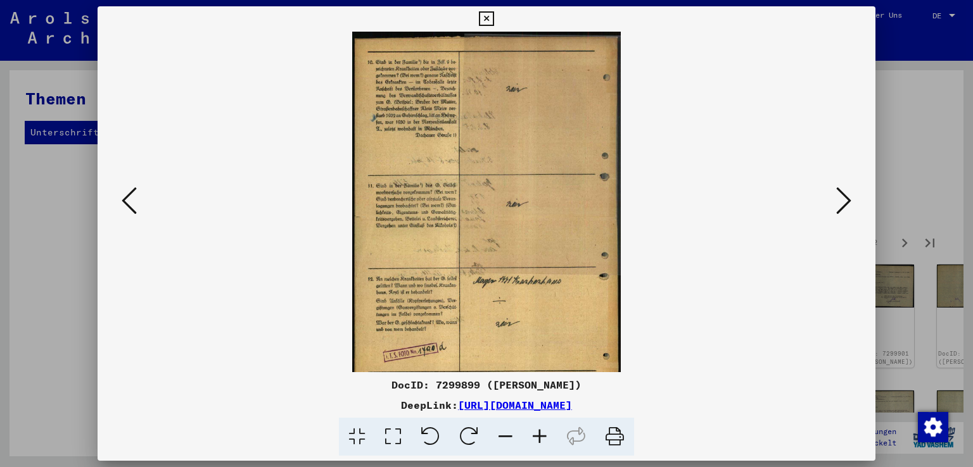
click at [540, 434] on icon at bounding box center [540, 437] width 34 height 39
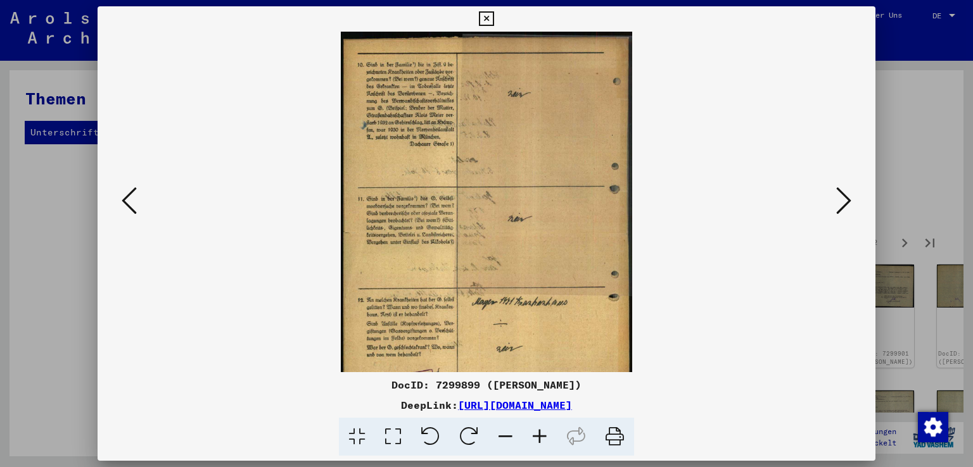
click at [540, 434] on icon at bounding box center [540, 437] width 34 height 39
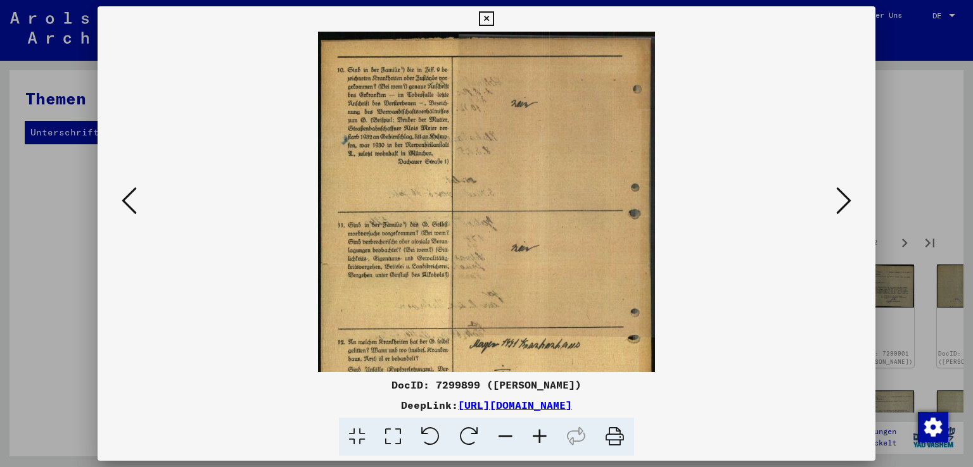
click at [540, 434] on icon at bounding box center [540, 437] width 34 height 39
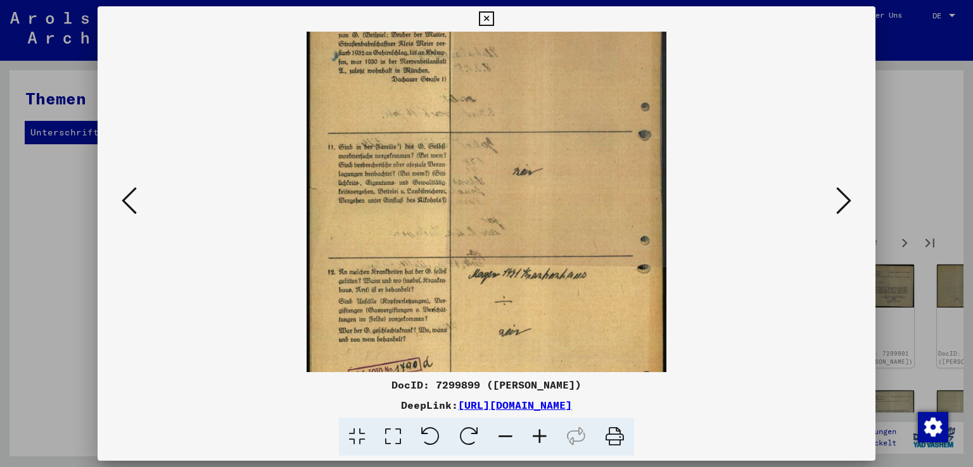
scroll to position [117, 0]
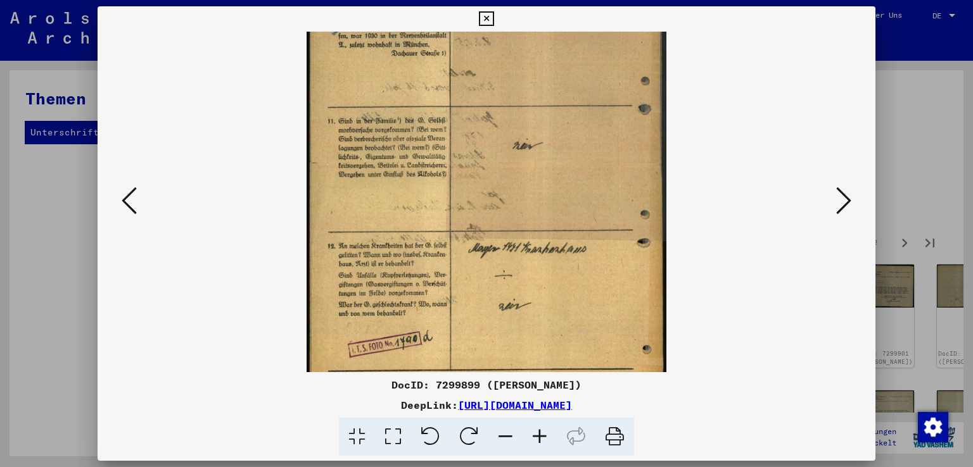
drag, startPoint x: 549, startPoint y: 336, endPoint x: 533, endPoint y: 221, distance: 116.4
click at [533, 221] on img at bounding box center [487, 163] width 360 height 499
click at [849, 198] on icon at bounding box center [843, 201] width 15 height 30
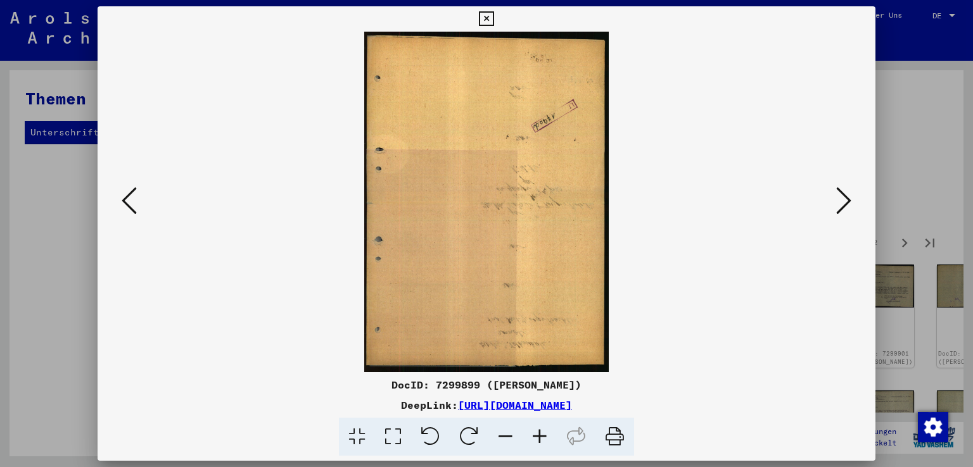
click at [849, 198] on icon at bounding box center [843, 201] width 15 height 30
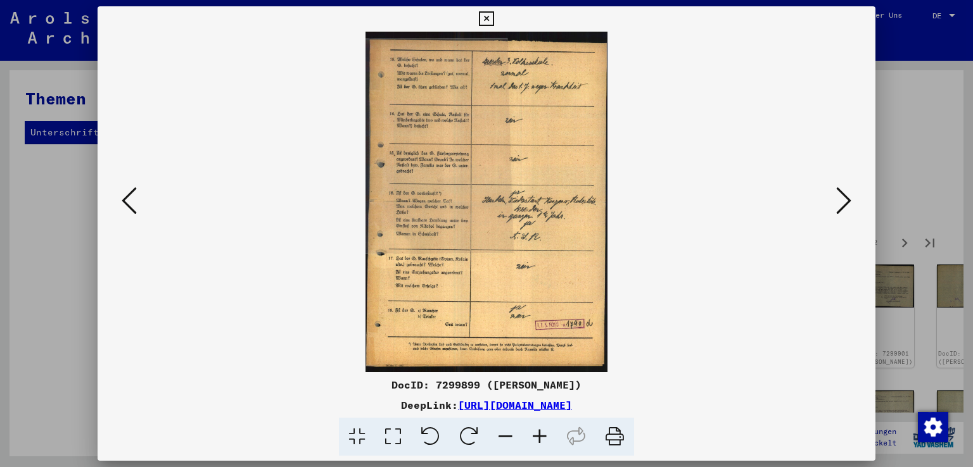
click at [547, 437] on icon at bounding box center [540, 437] width 34 height 39
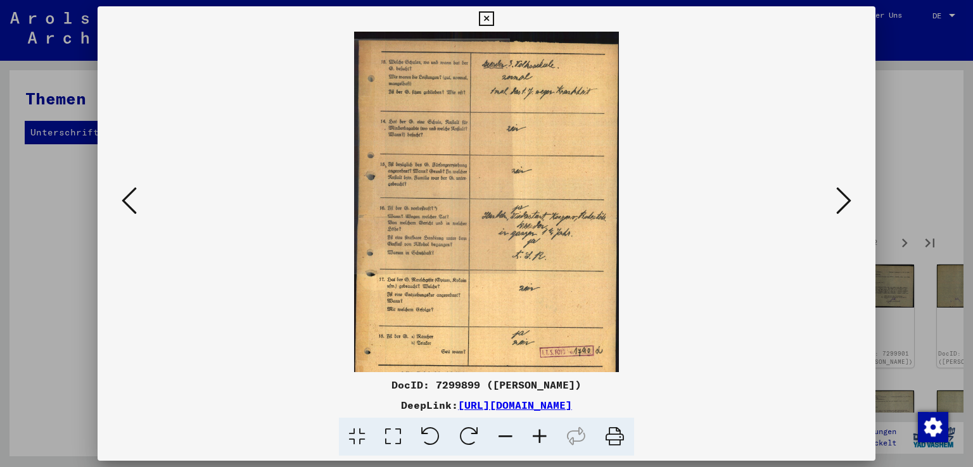
click at [545, 438] on icon at bounding box center [540, 437] width 34 height 39
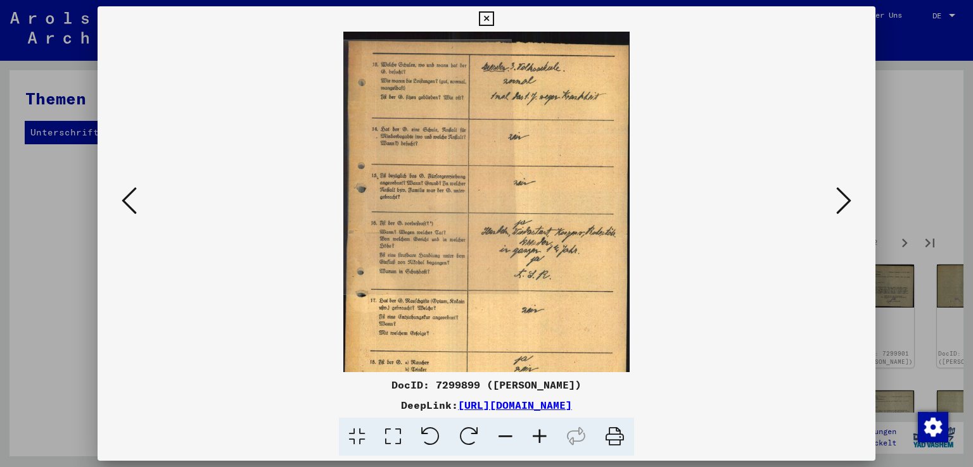
click at [545, 438] on icon at bounding box center [540, 437] width 34 height 39
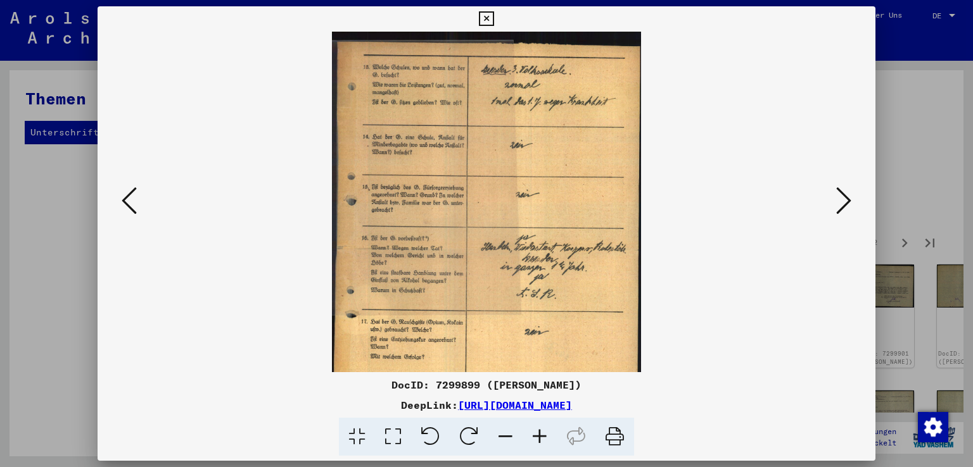
click at [545, 438] on icon at bounding box center [540, 437] width 34 height 39
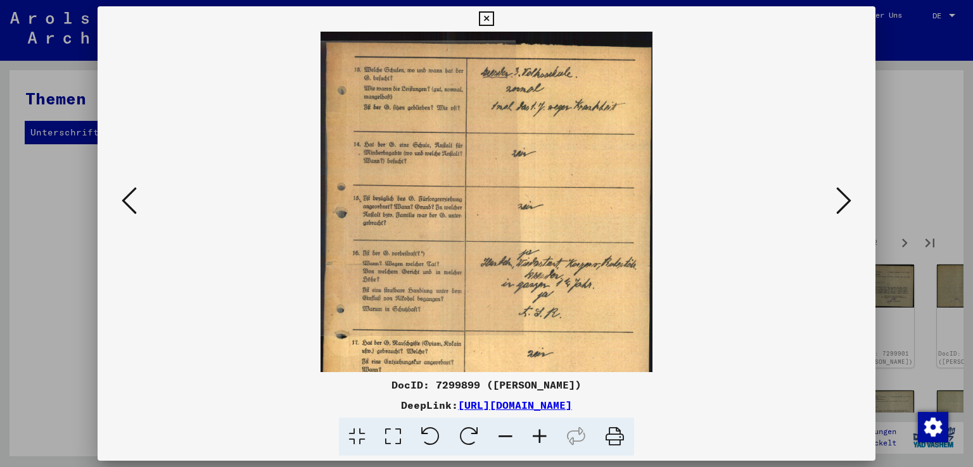
click at [545, 438] on icon at bounding box center [540, 437] width 34 height 39
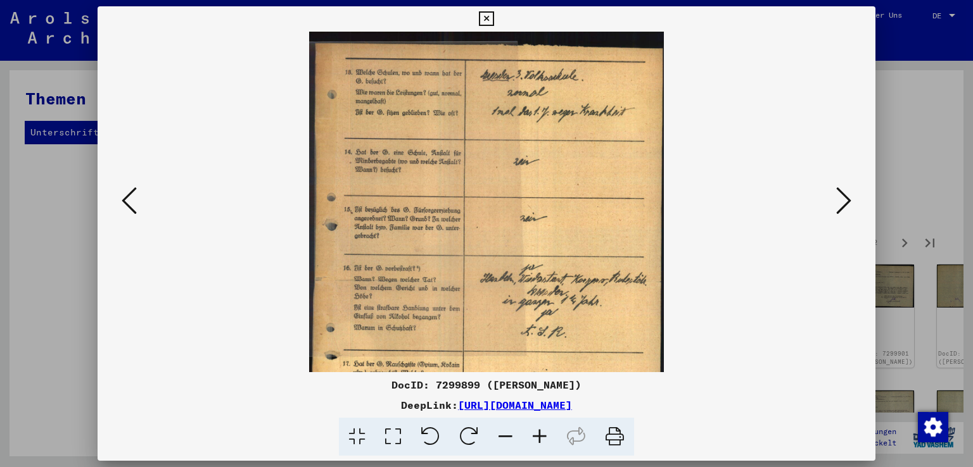
click at [545, 438] on icon at bounding box center [540, 437] width 34 height 39
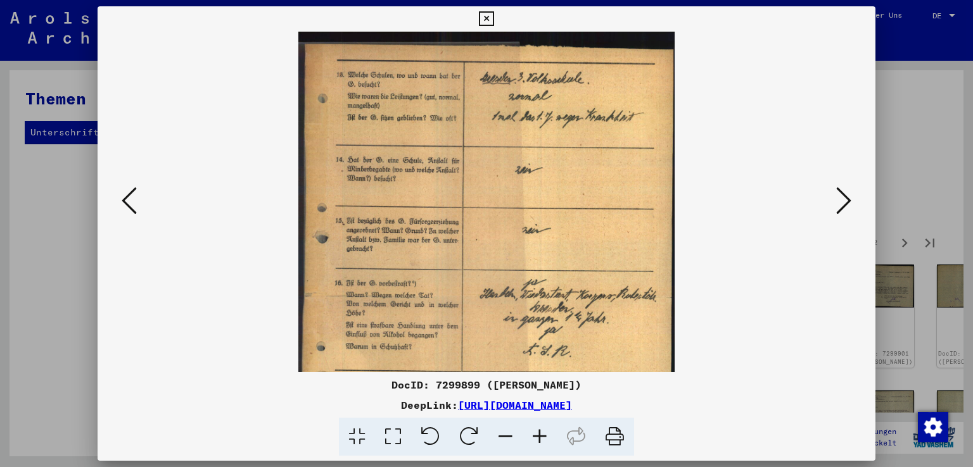
click at [545, 438] on icon at bounding box center [540, 437] width 34 height 39
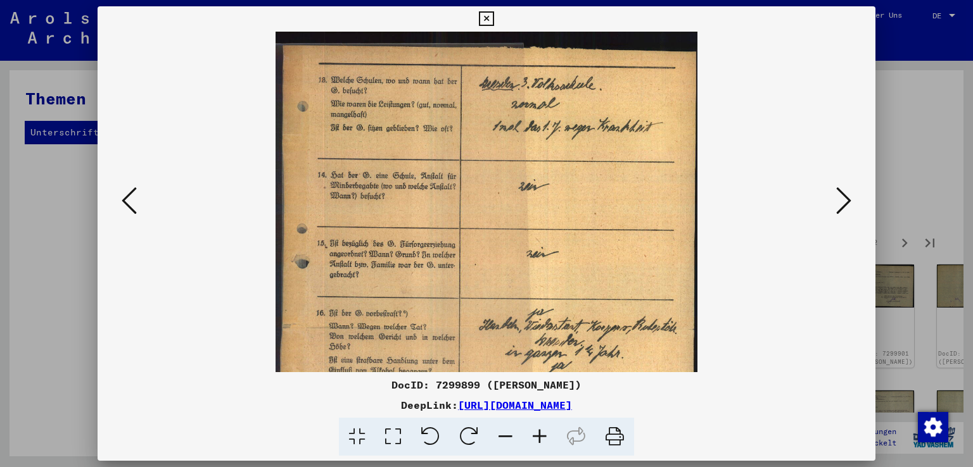
click at [545, 438] on icon at bounding box center [540, 437] width 34 height 39
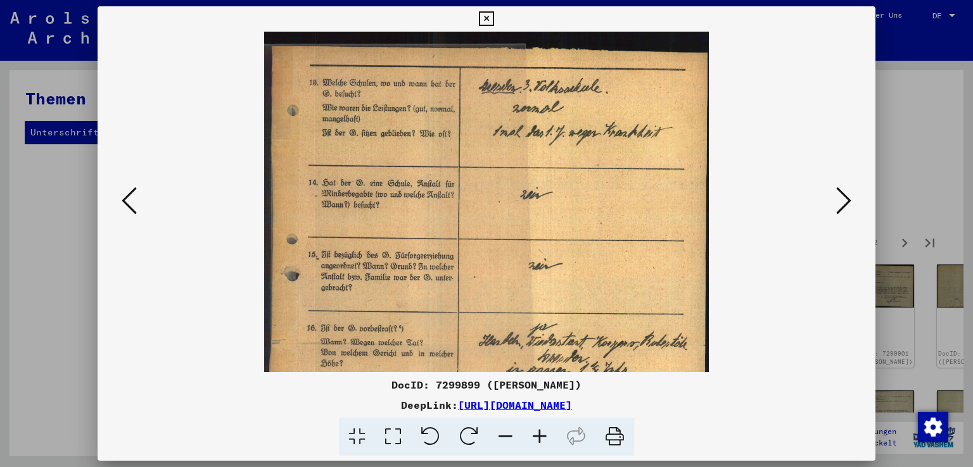
click at [545, 438] on icon at bounding box center [540, 437] width 34 height 39
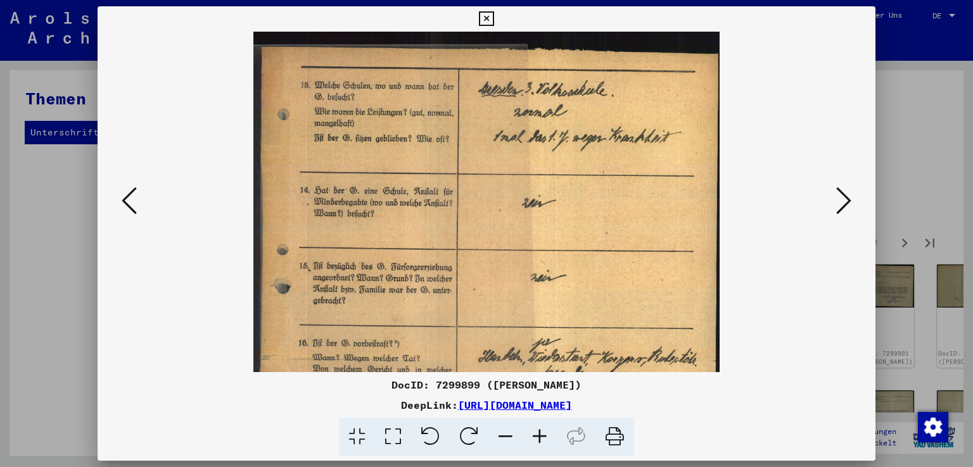
click at [545, 438] on icon at bounding box center [540, 437] width 34 height 39
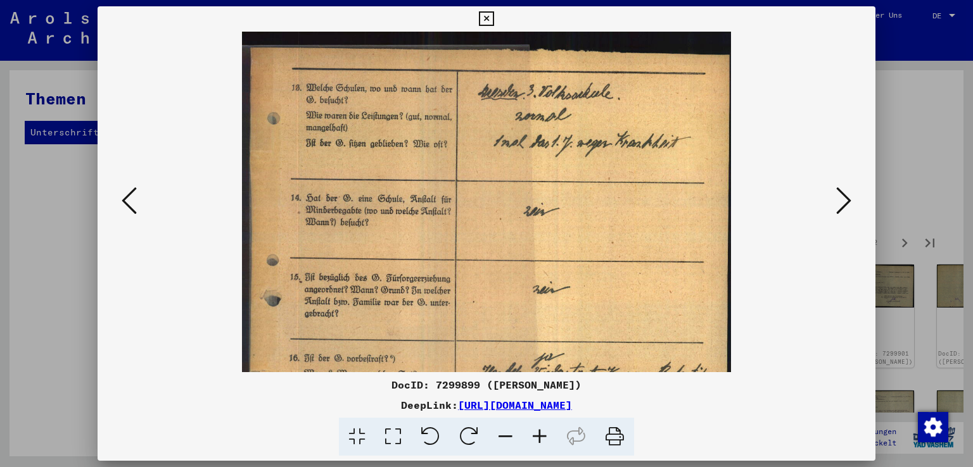
click at [545, 438] on icon at bounding box center [540, 437] width 34 height 39
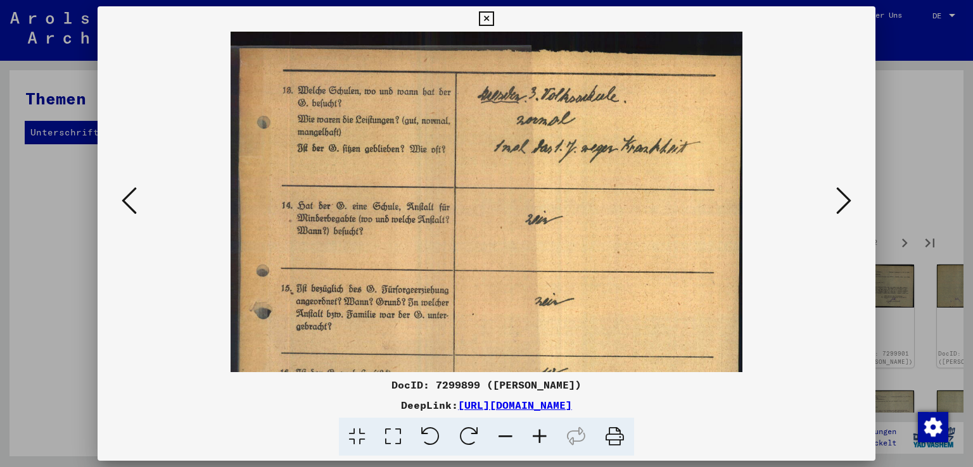
click at [545, 438] on icon at bounding box center [540, 437] width 34 height 39
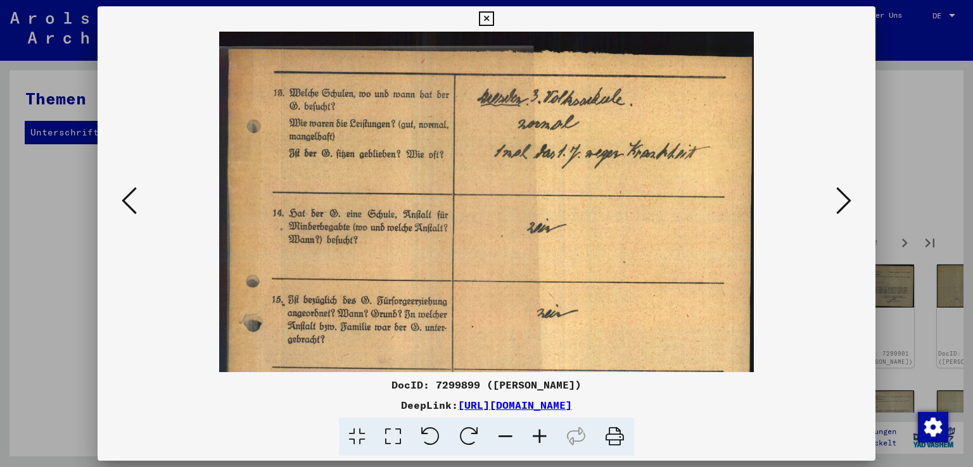
click at [545, 438] on icon at bounding box center [540, 437] width 34 height 39
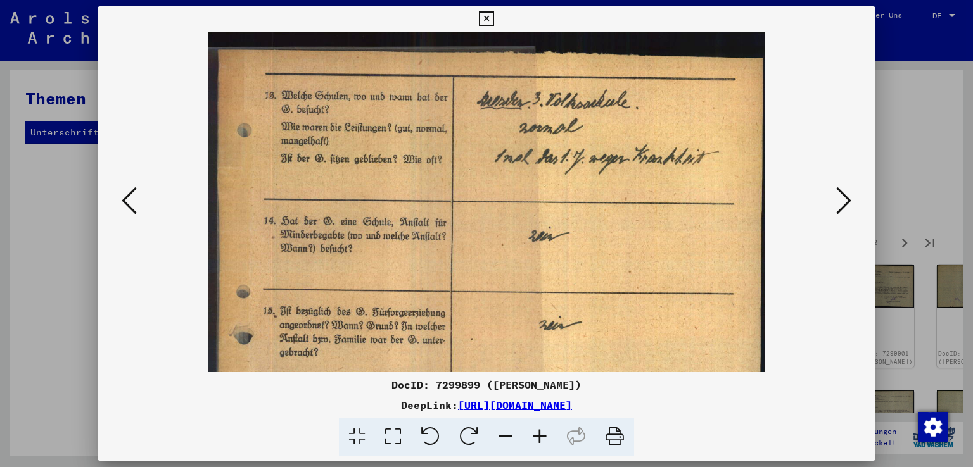
click at [545, 438] on icon at bounding box center [540, 437] width 34 height 39
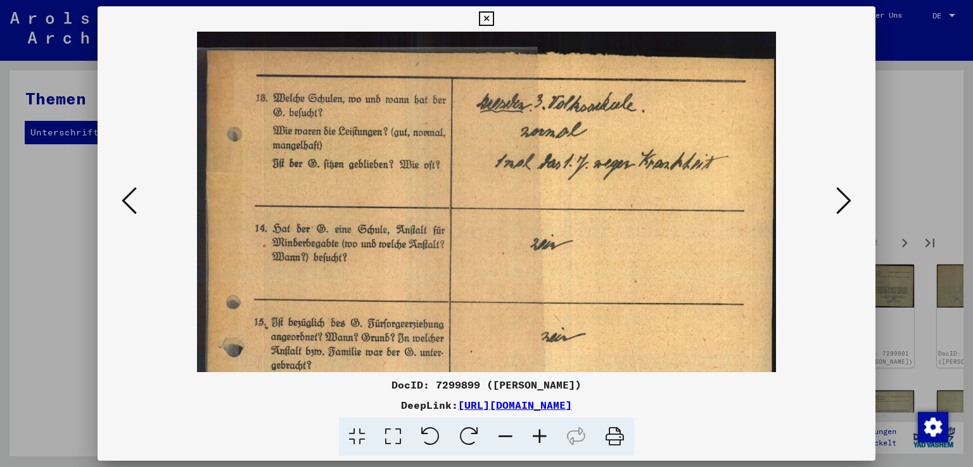
click at [545, 438] on icon at bounding box center [540, 437] width 34 height 39
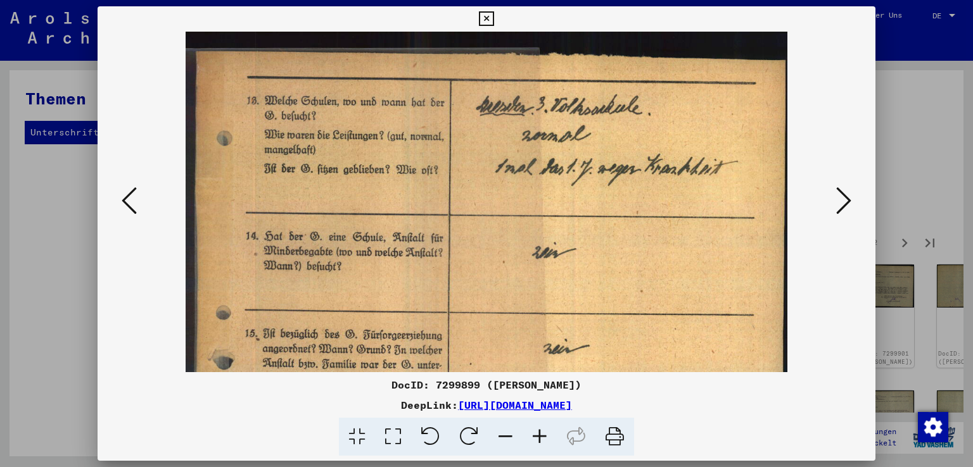
click at [545, 438] on icon at bounding box center [540, 437] width 34 height 39
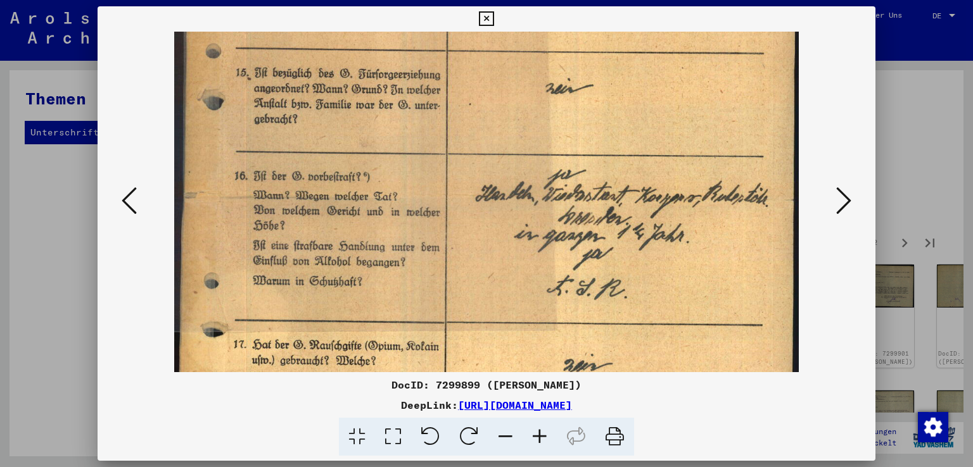
scroll to position [274, 0]
drag, startPoint x: 587, startPoint y: 287, endPoint x: 594, endPoint y: 31, distance: 256.0
click at [594, 31] on img at bounding box center [486, 197] width 624 height 879
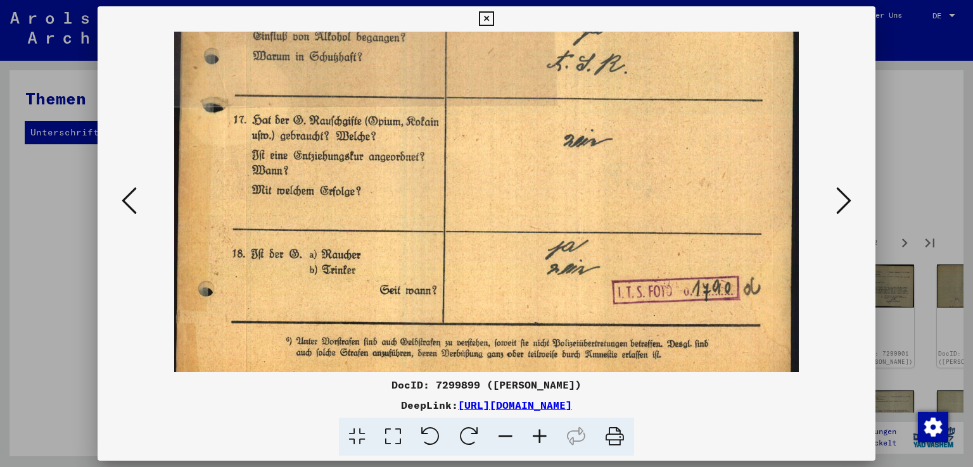
scroll to position [504, 0]
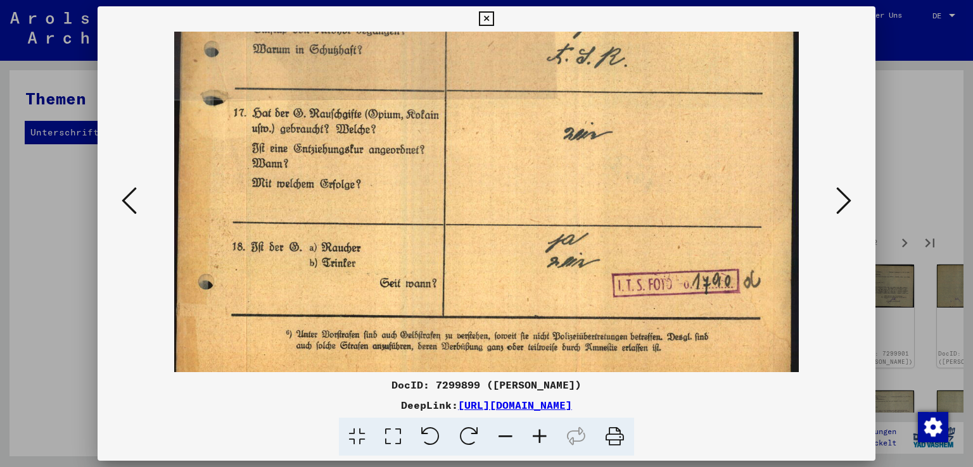
drag, startPoint x: 578, startPoint y: 301, endPoint x: 592, endPoint y: 80, distance: 220.8
click at [847, 198] on icon at bounding box center [843, 201] width 15 height 30
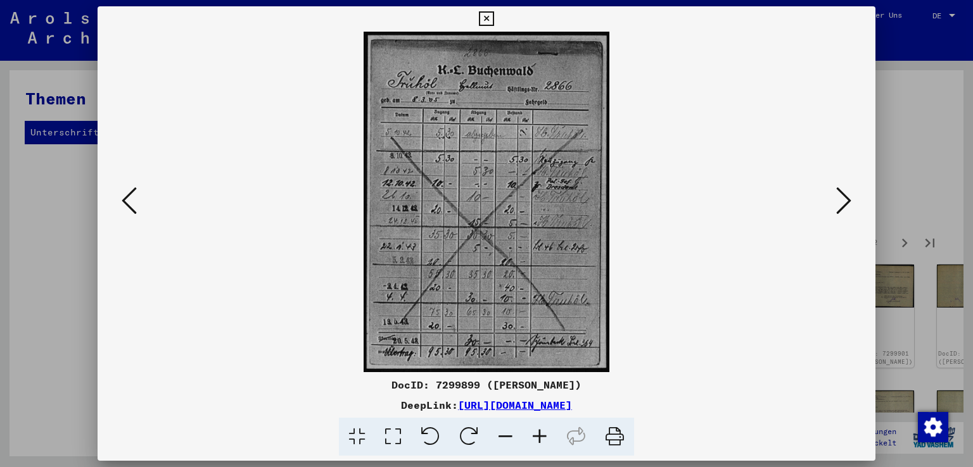
scroll to position [0, 0]
click at [541, 434] on icon at bounding box center [540, 437] width 34 height 39
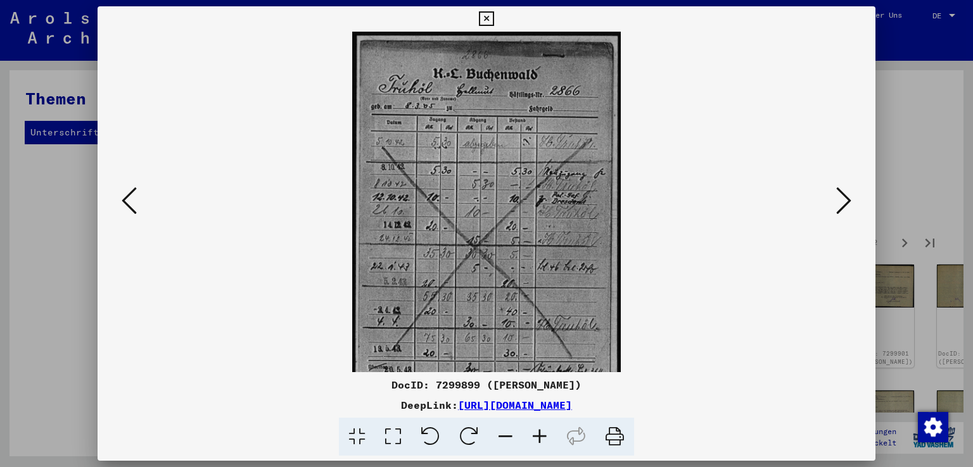
click at [541, 434] on icon at bounding box center [540, 437] width 34 height 39
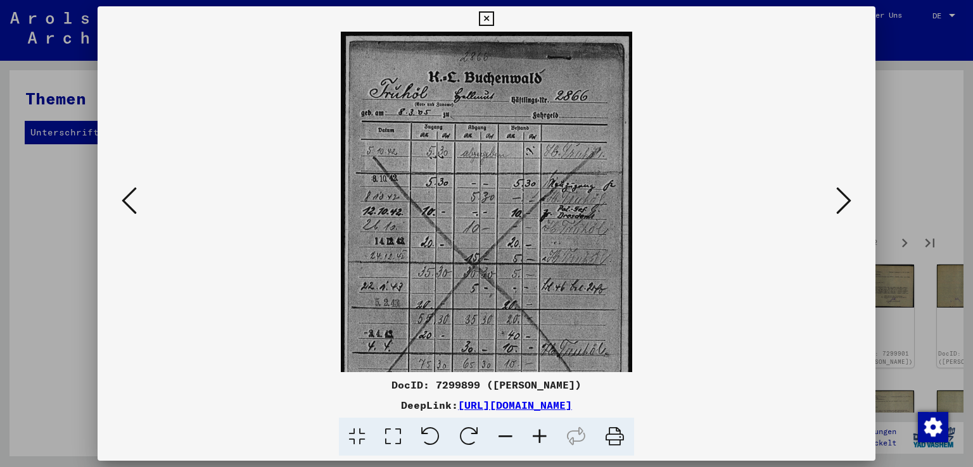
click at [541, 434] on icon at bounding box center [540, 437] width 34 height 39
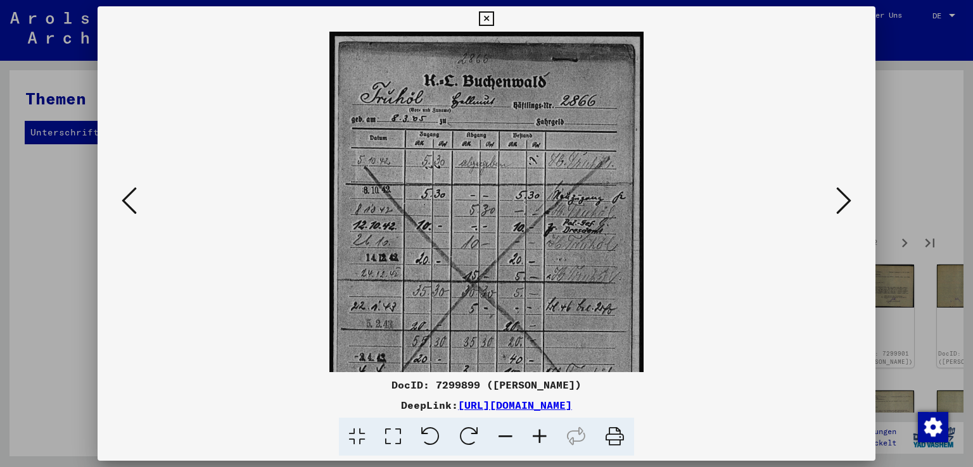
click at [540, 434] on icon at bounding box center [540, 437] width 34 height 39
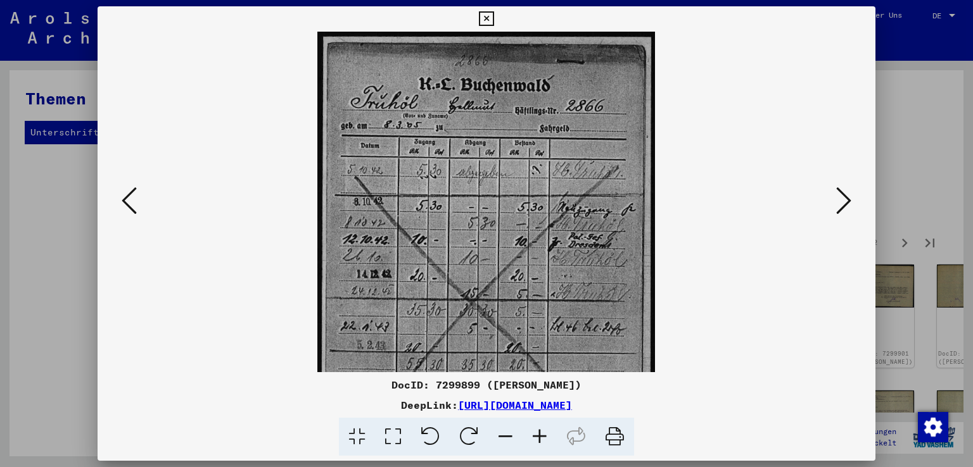
click at [540, 434] on icon at bounding box center [540, 437] width 34 height 39
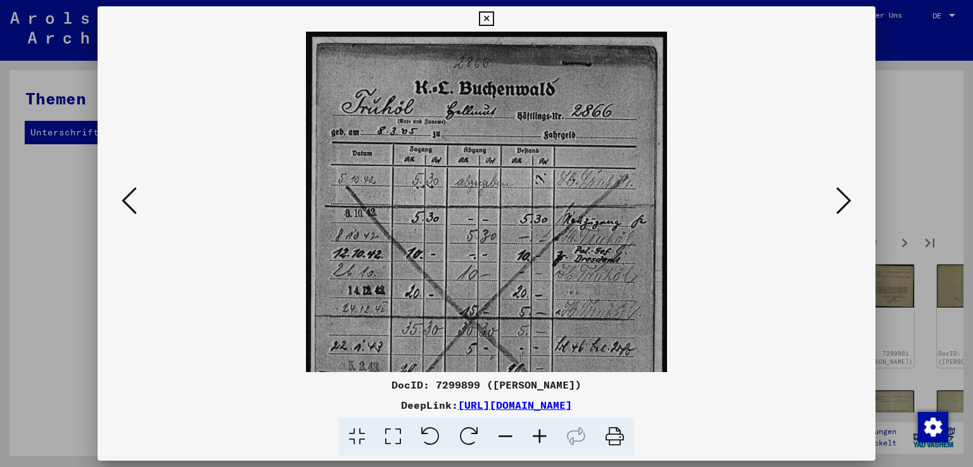
click at [540, 434] on icon at bounding box center [540, 437] width 34 height 39
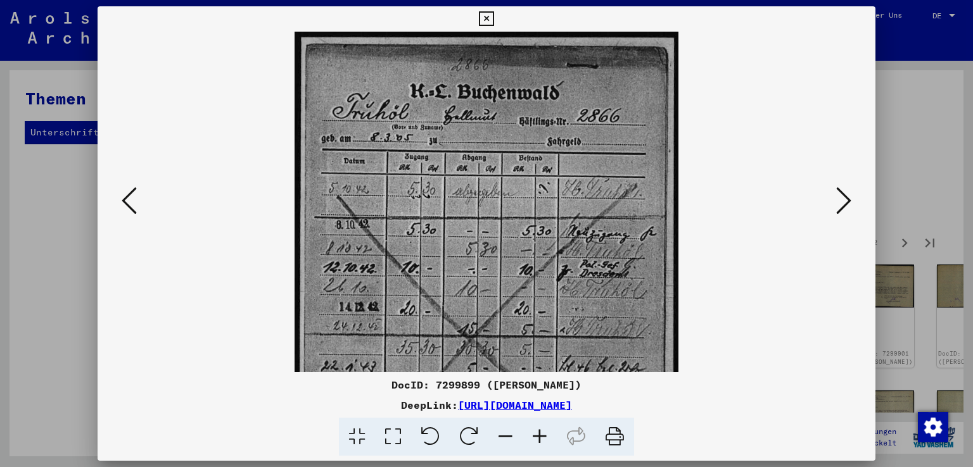
click at [540, 431] on icon at bounding box center [540, 437] width 34 height 39
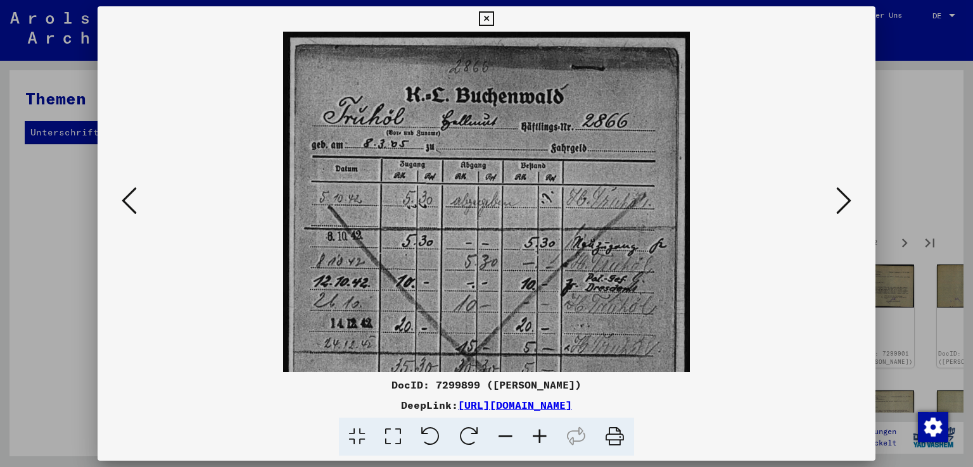
click at [540, 431] on icon at bounding box center [540, 437] width 34 height 39
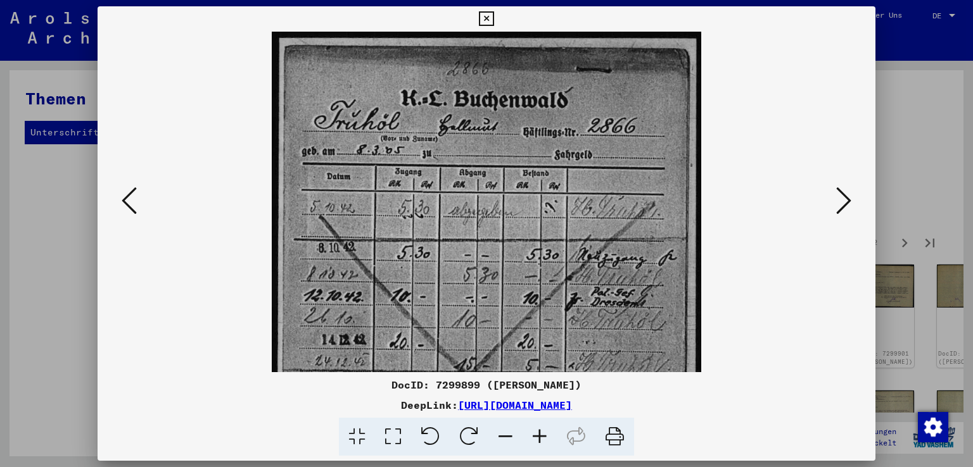
click at [540, 431] on icon at bounding box center [540, 437] width 34 height 39
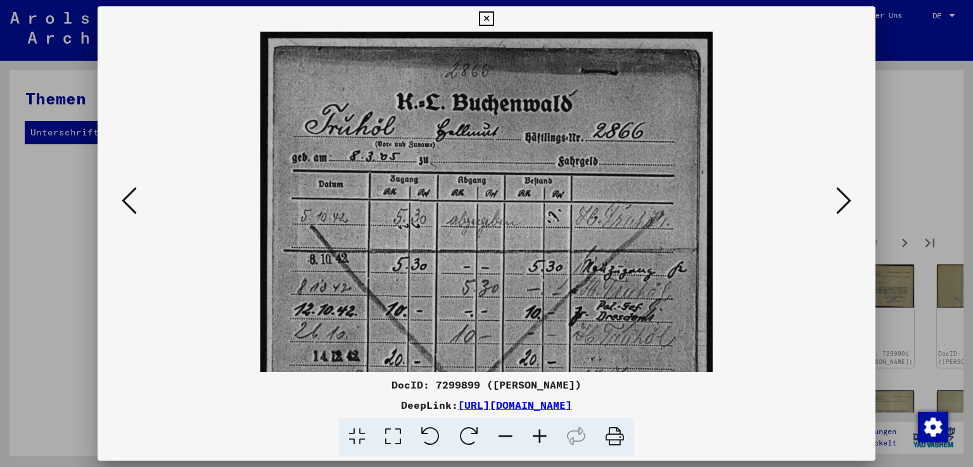
click at [540, 431] on icon at bounding box center [540, 437] width 34 height 39
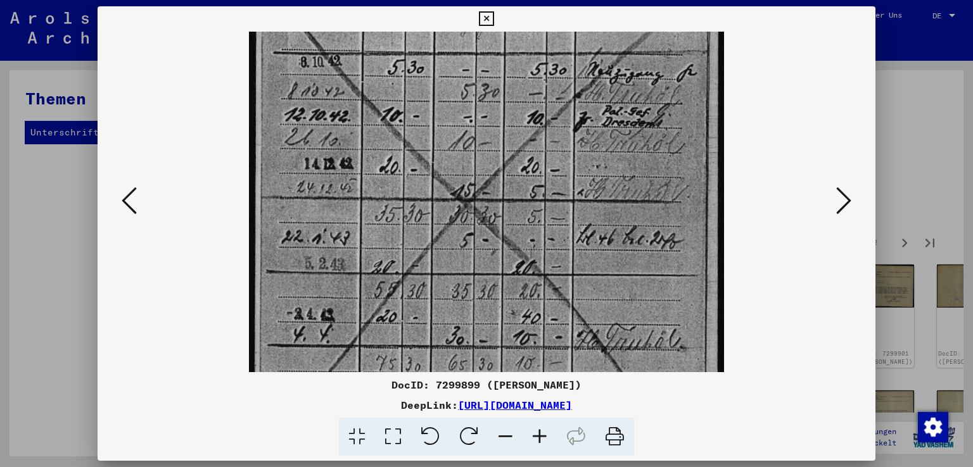
scroll to position [214, 0]
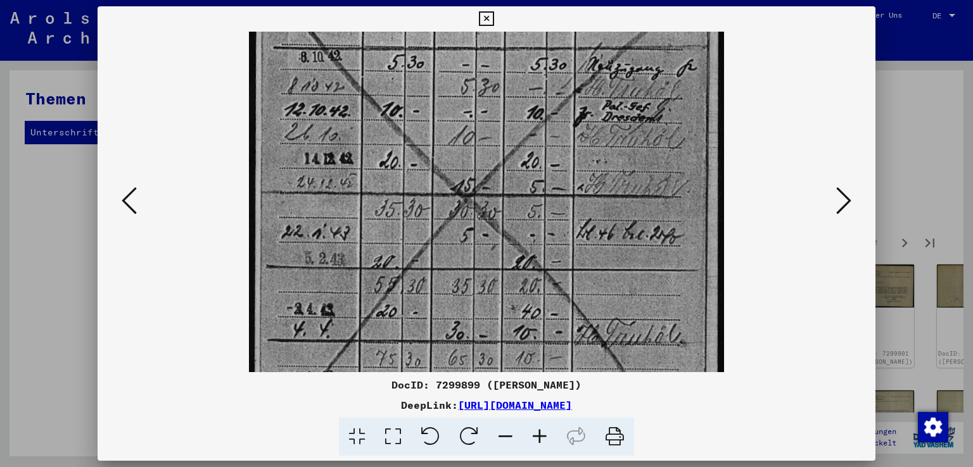
drag, startPoint x: 481, startPoint y: 350, endPoint x: 498, endPoint y: 147, distance: 204.0
click at [498, 147] on img at bounding box center [486, 146] width 475 height 657
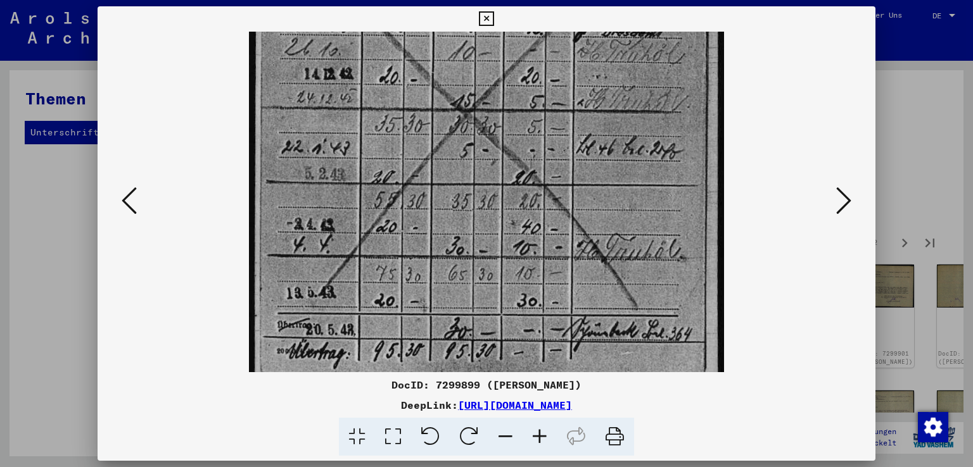
scroll to position [317, 0]
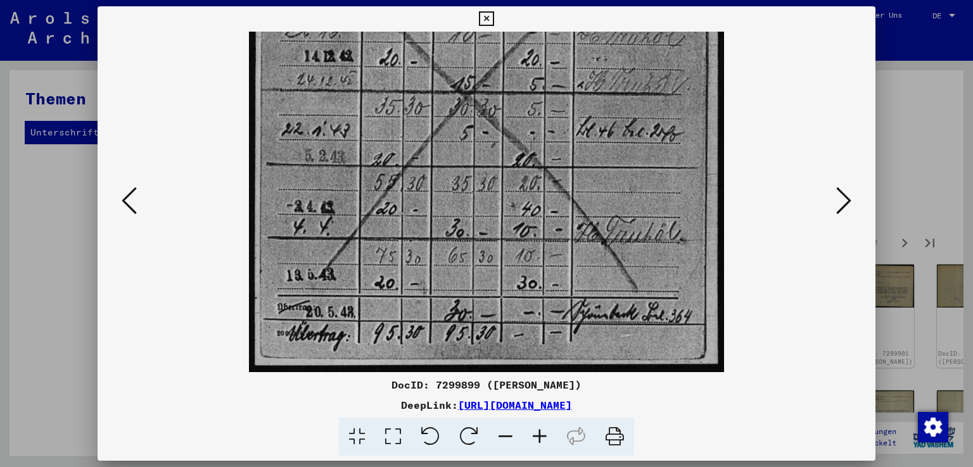
drag, startPoint x: 378, startPoint y: 346, endPoint x: 383, endPoint y: 219, distance: 127.4
click at [383, 219] on img at bounding box center [486, 43] width 475 height 657
click at [849, 198] on icon at bounding box center [843, 201] width 15 height 30
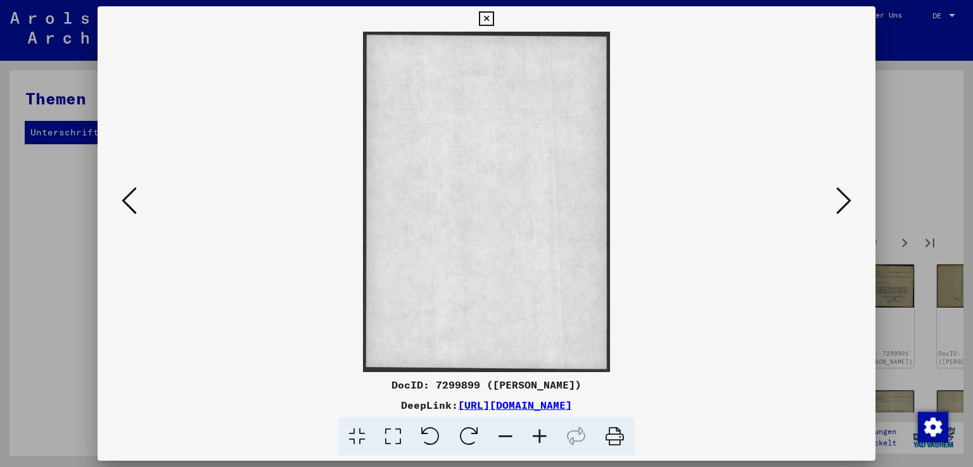
click at [849, 198] on icon at bounding box center [843, 201] width 15 height 30
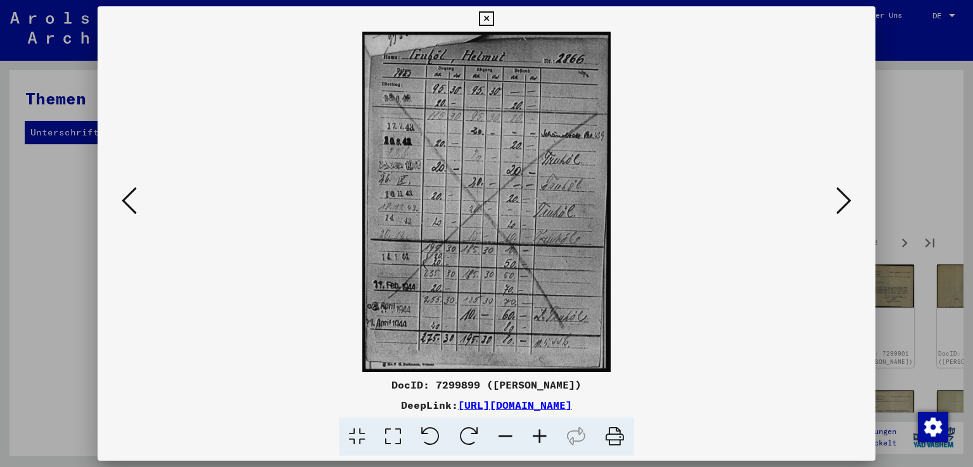
click at [849, 198] on icon at bounding box center [843, 201] width 15 height 30
